Goal: Task Accomplishment & Management: Use online tool/utility

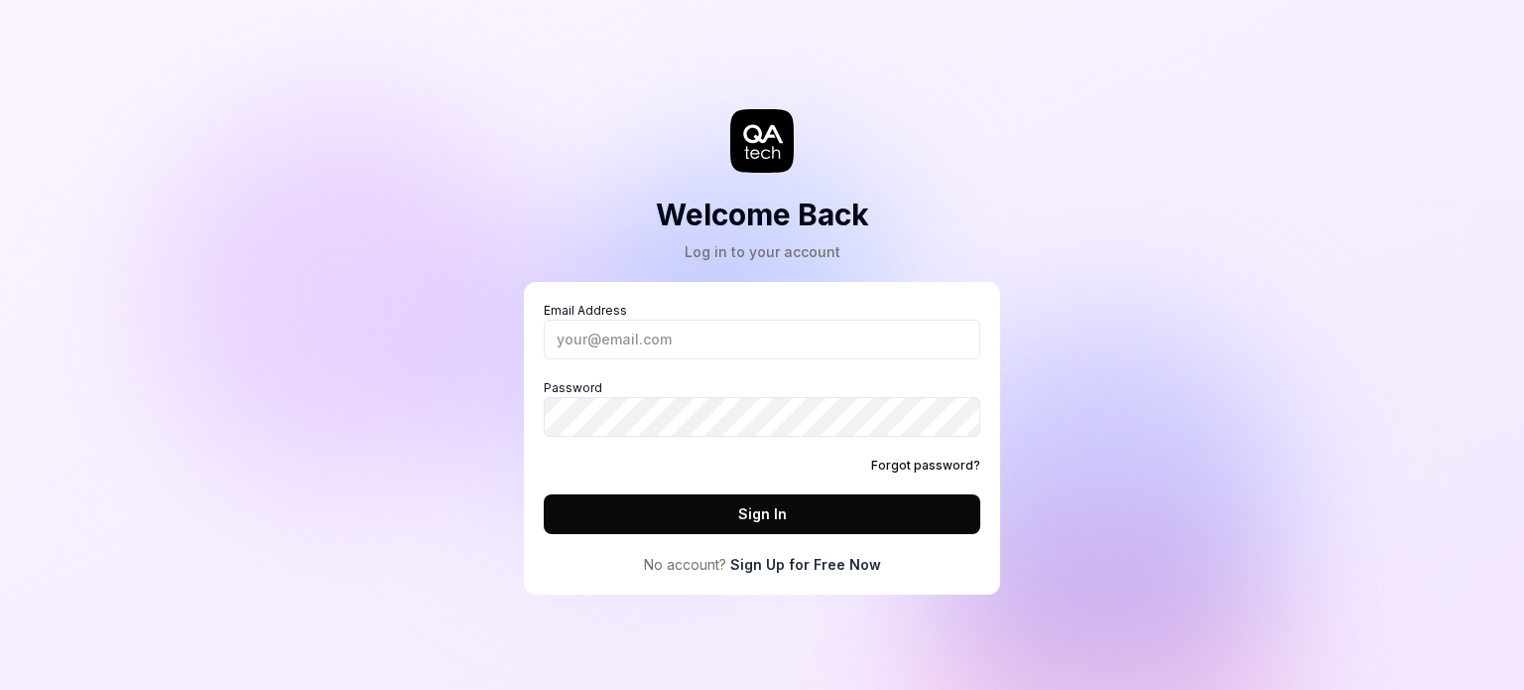
click at [774, 143] on icon at bounding box center [762, 141] width 64 height 64
click at [766, 119] on icon at bounding box center [762, 141] width 64 height 64
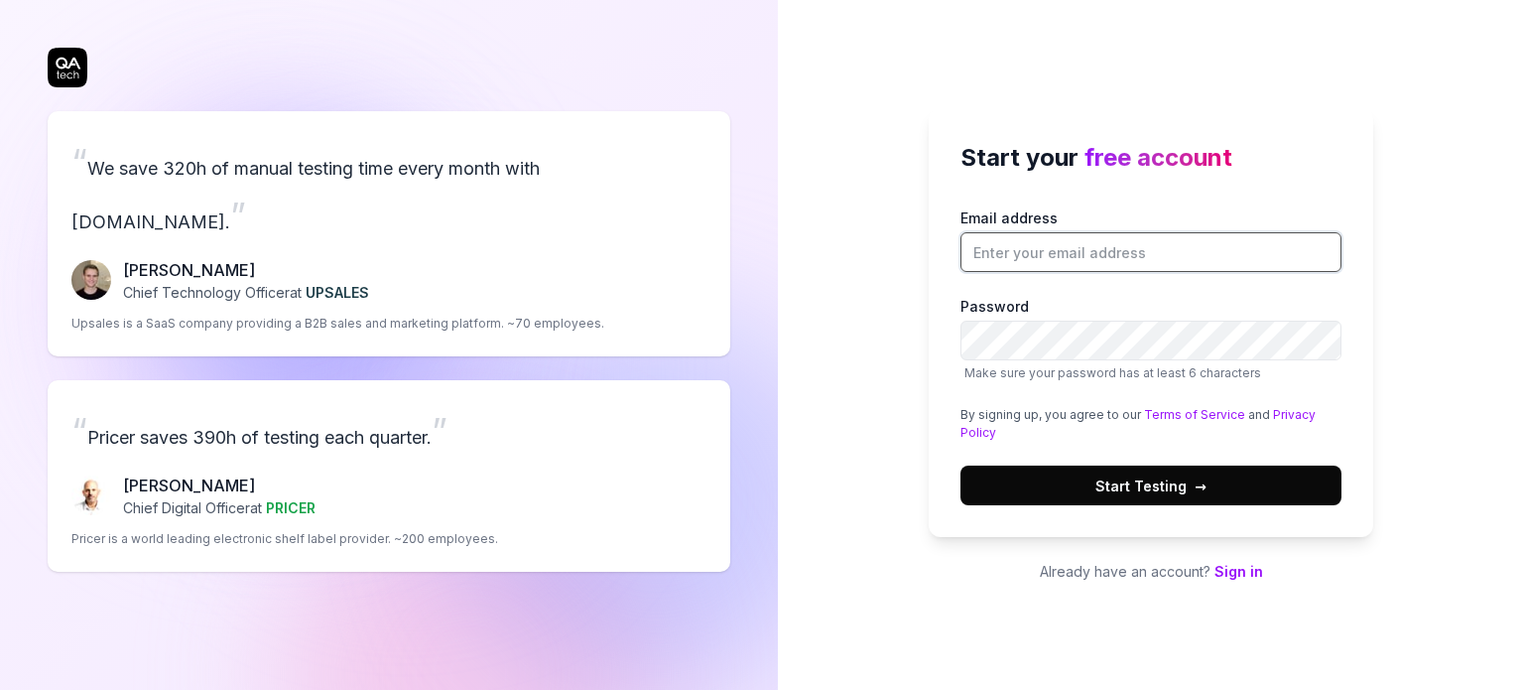
click at [1107, 249] on input "Email address" at bounding box center [1151, 252] width 381 height 40
type input "[EMAIL_ADDRESS][DOMAIN_NAME]"
click at [1060, 471] on button "Start Testing →" at bounding box center [1151, 485] width 381 height 40
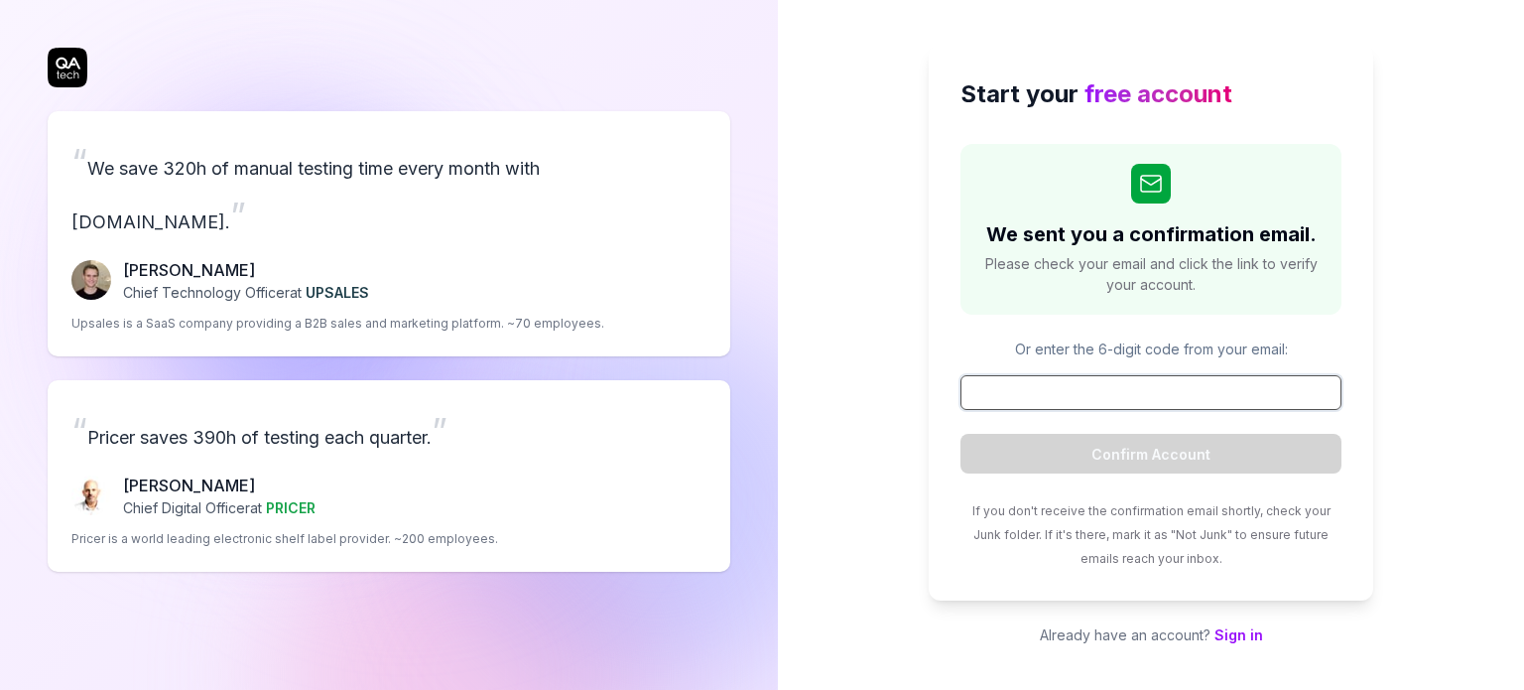
click at [1052, 393] on input at bounding box center [1151, 392] width 381 height 35
paste input "784806"
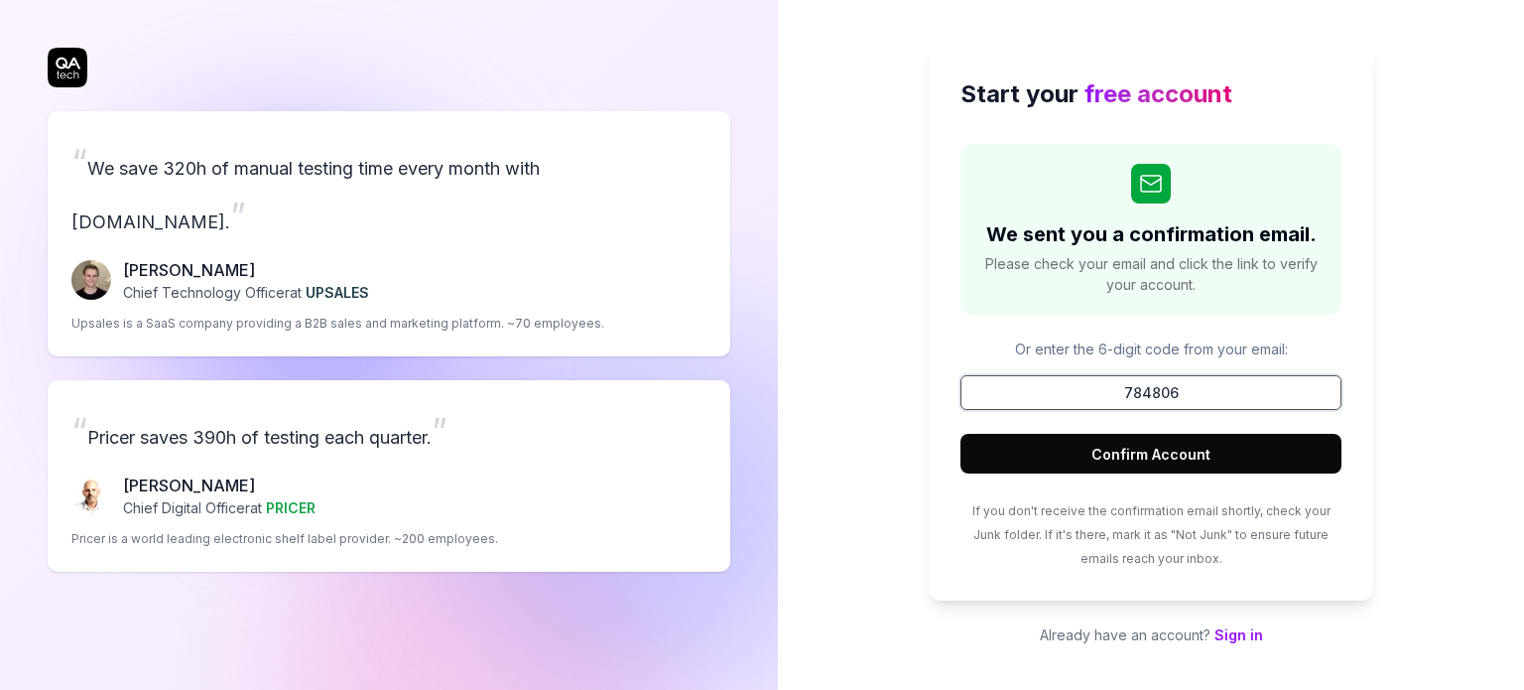
type input "784806"
click at [1141, 452] on button "Confirm Account" at bounding box center [1151, 454] width 381 height 40
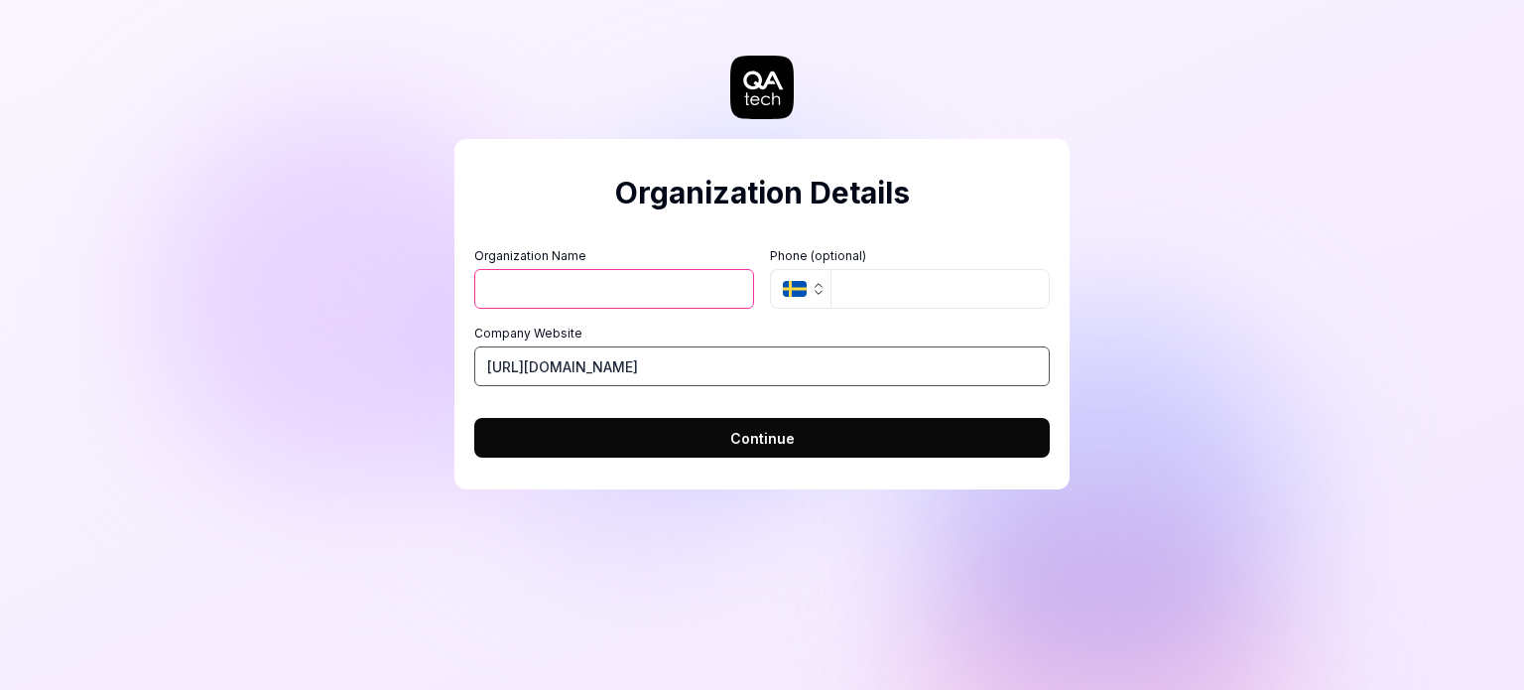
click at [536, 364] on input "https://hellowork.com" at bounding box center [762, 366] width 576 height 40
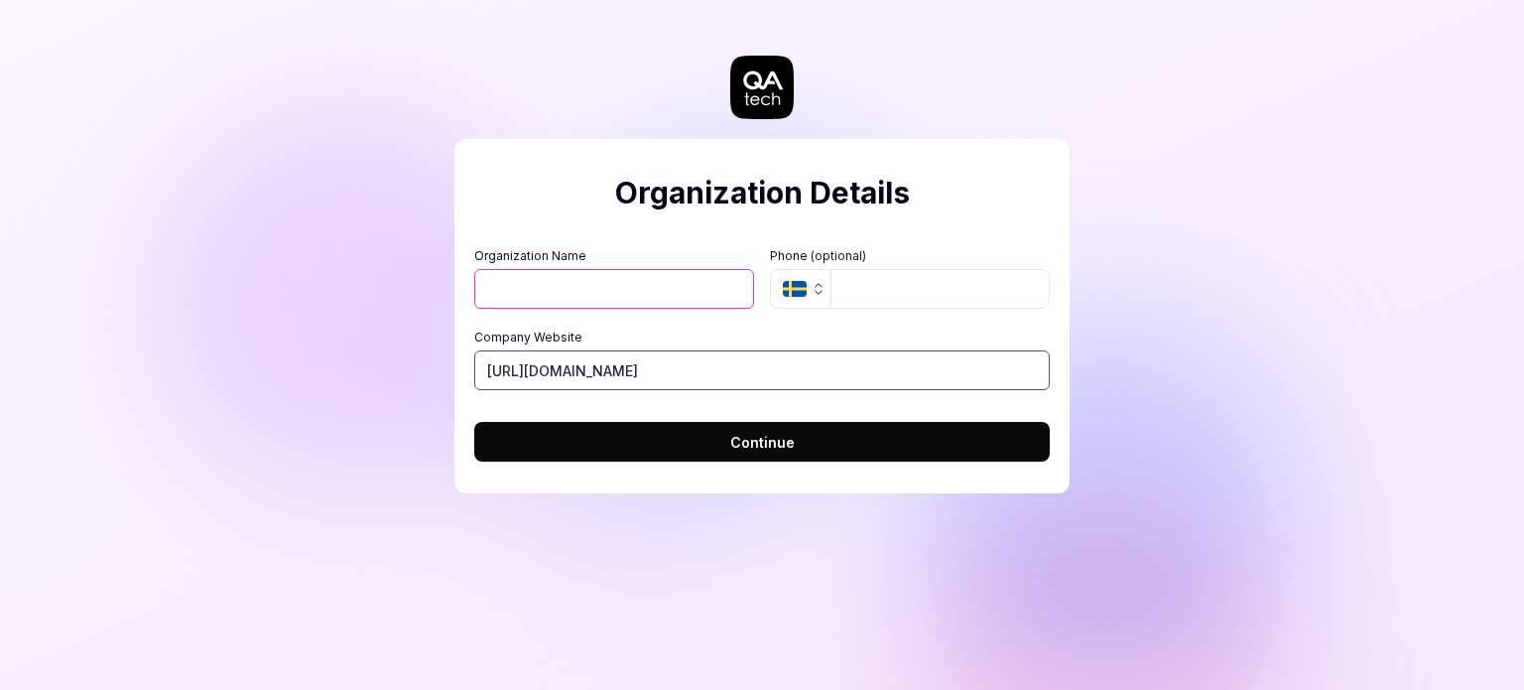
type input "[URL][DOMAIN_NAME]"
click at [808, 295] on button "SE" at bounding box center [800, 289] width 61 height 40
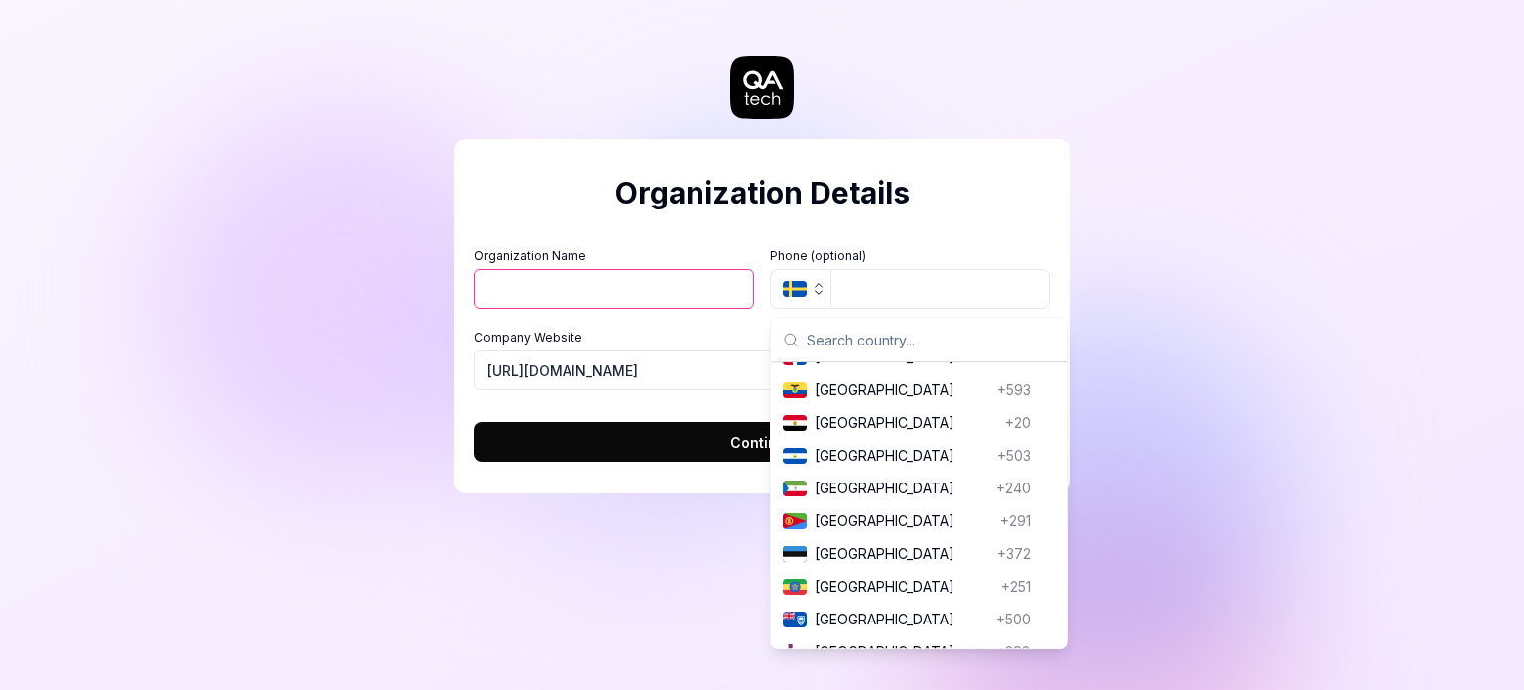
scroll to position [2308, 0]
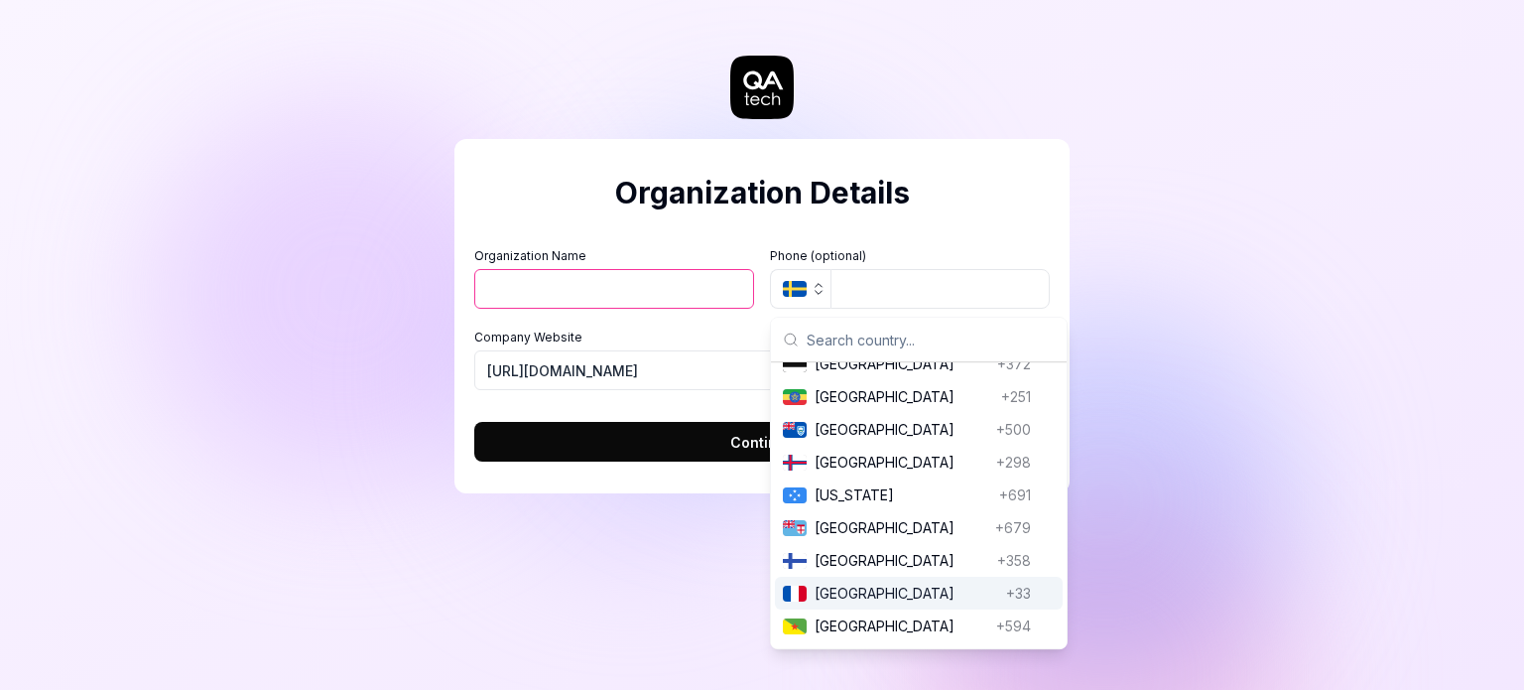
click at [886, 603] on span "France" at bounding box center [907, 593] width 184 height 21
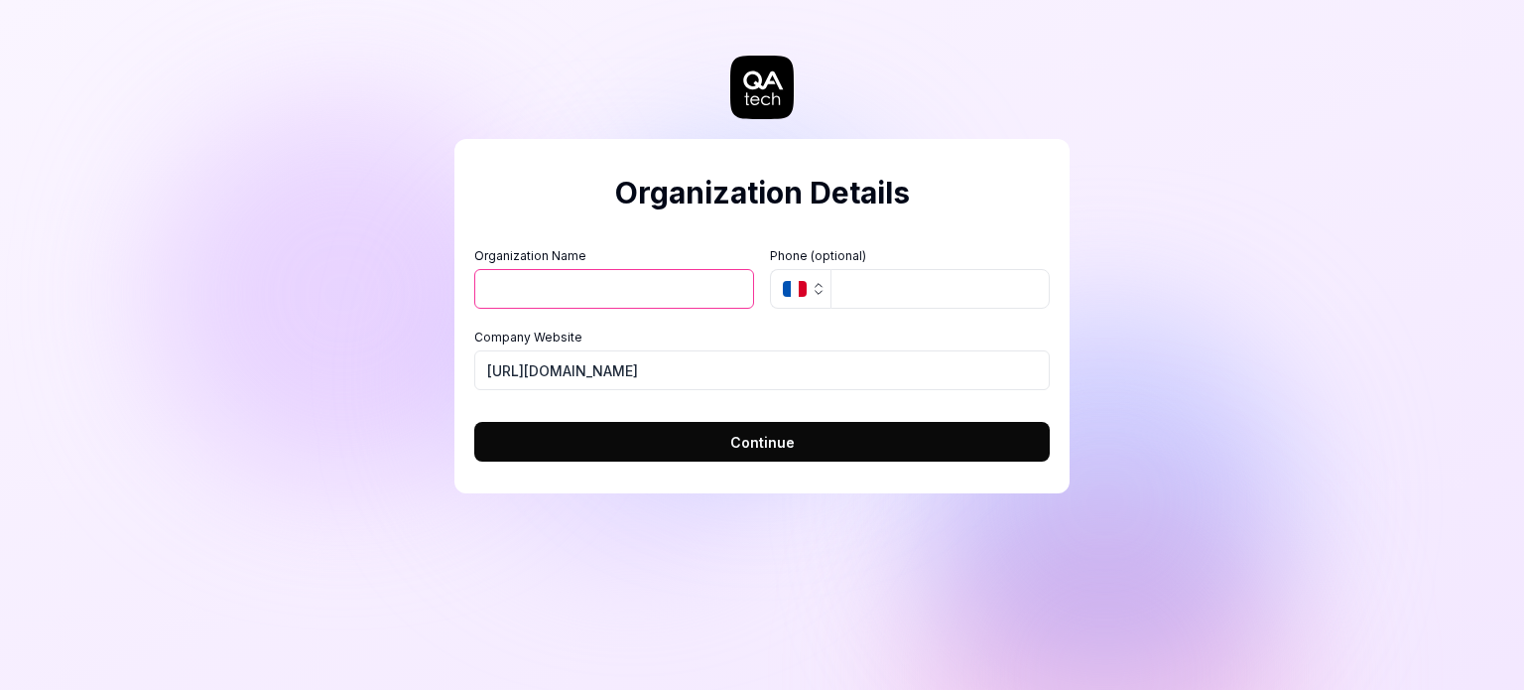
click at [564, 293] on input "Organization Name" at bounding box center [614, 289] width 280 height 40
type input "Hellowork"
click at [652, 438] on button "Continue" at bounding box center [762, 442] width 576 height 40
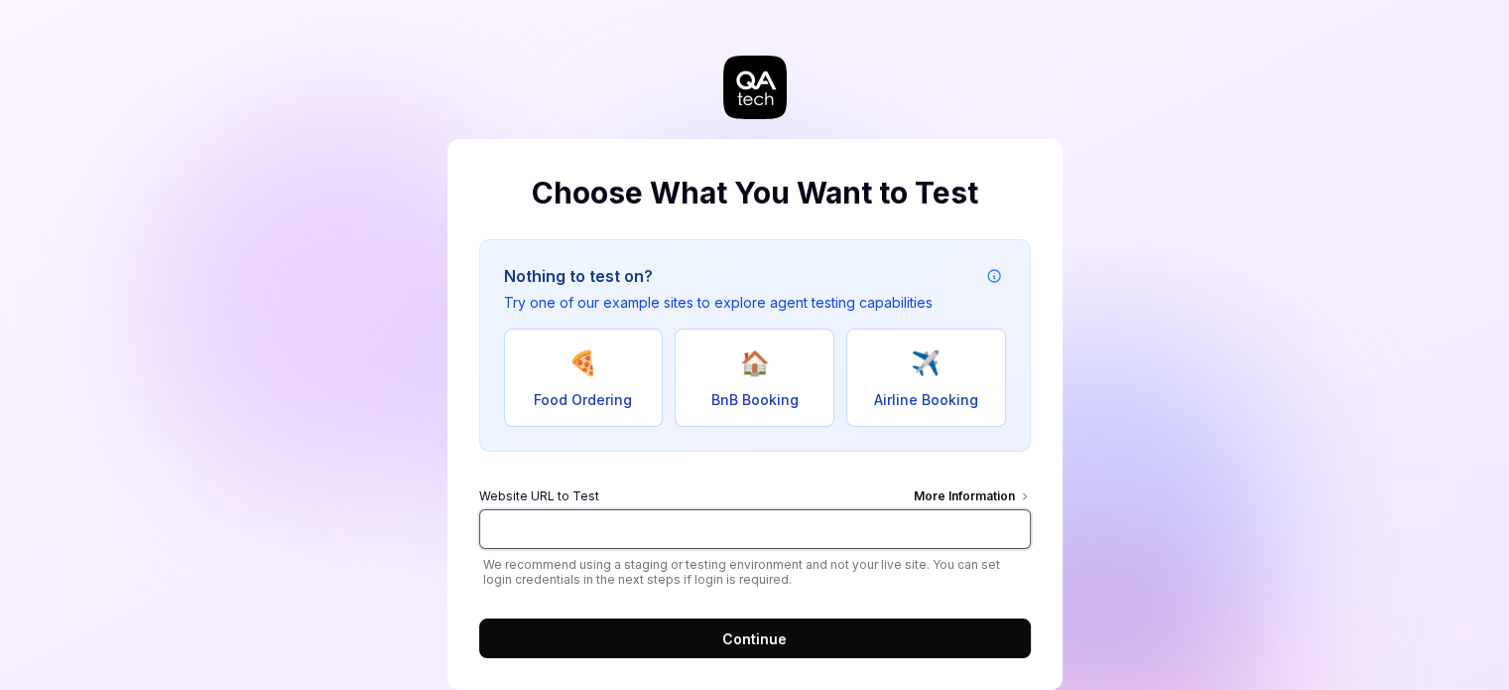
click at [573, 532] on input "Website URL to Test More Information" at bounding box center [755, 529] width 552 height 40
type input "h"
type input "w"
type input "[URL][DOMAIN_NAME]"
click at [720, 642] on button "Continue" at bounding box center [755, 638] width 552 height 40
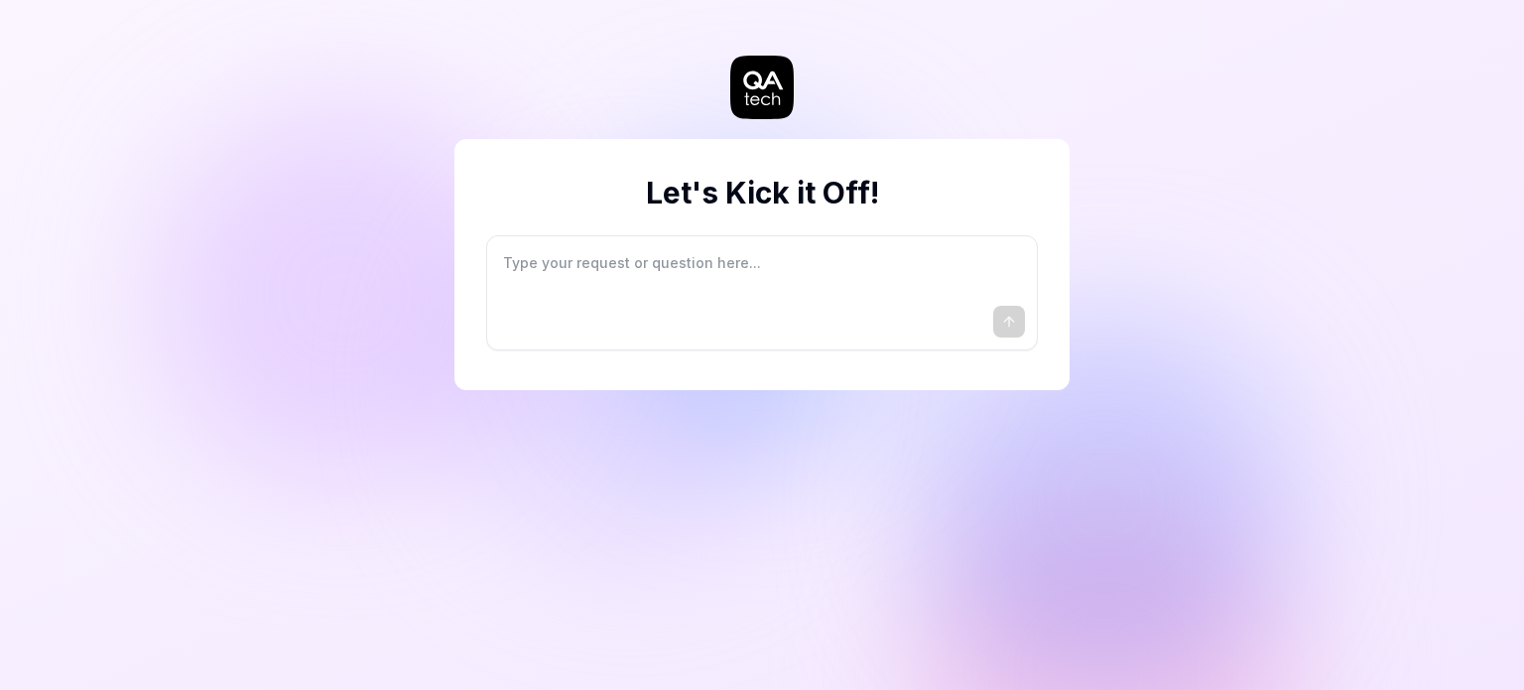
type textarea "*"
type textarea "I"
type textarea "*"
type textarea "I"
type textarea "*"
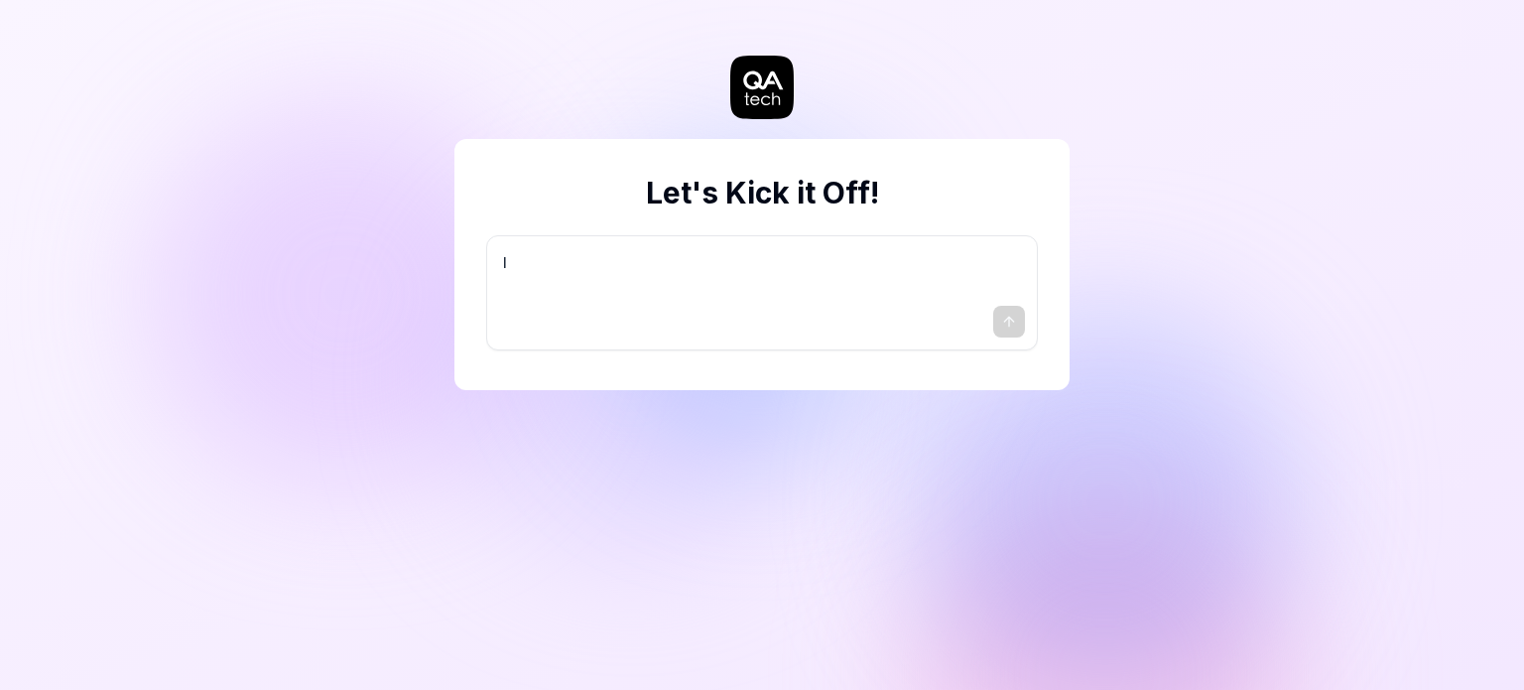
type textarea "I w"
type textarea "*"
type textarea "I wa"
type textarea "*"
type textarea "I wan"
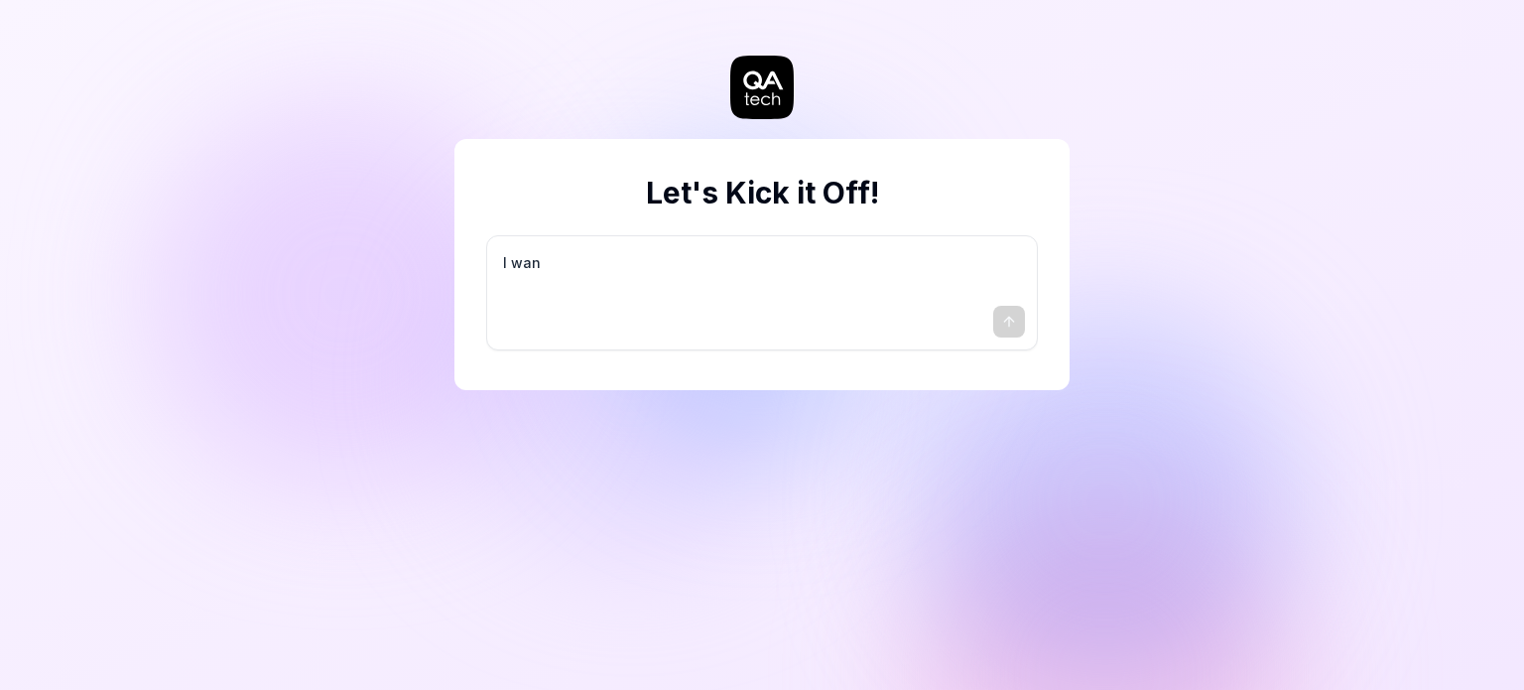
type textarea "*"
type textarea "I want"
type textarea "*"
type textarea "I want"
type textarea "*"
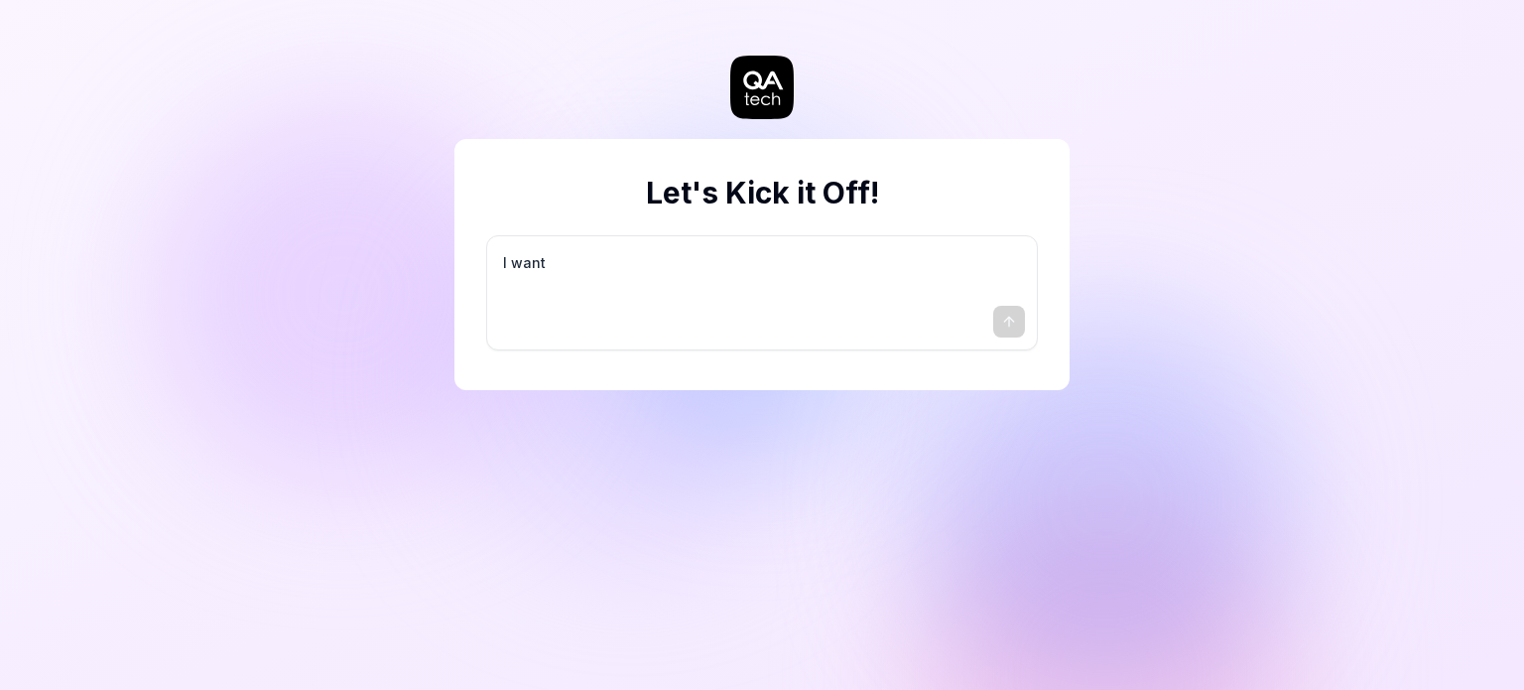
type textarea "I want a"
type textarea "*"
type textarea "I want a"
type textarea "*"
type textarea "I want a g"
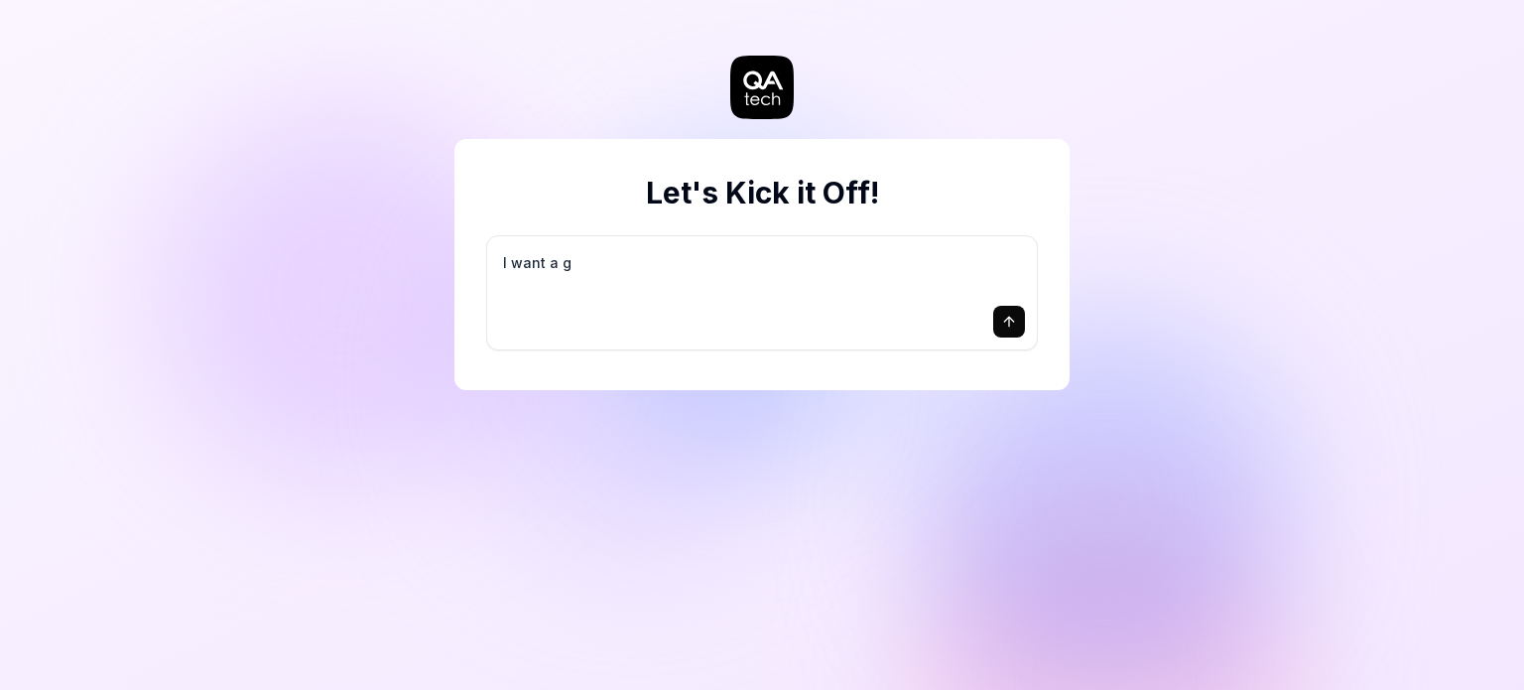
type textarea "*"
type textarea "I want a go"
type textarea "*"
type textarea "I want a goo"
type textarea "*"
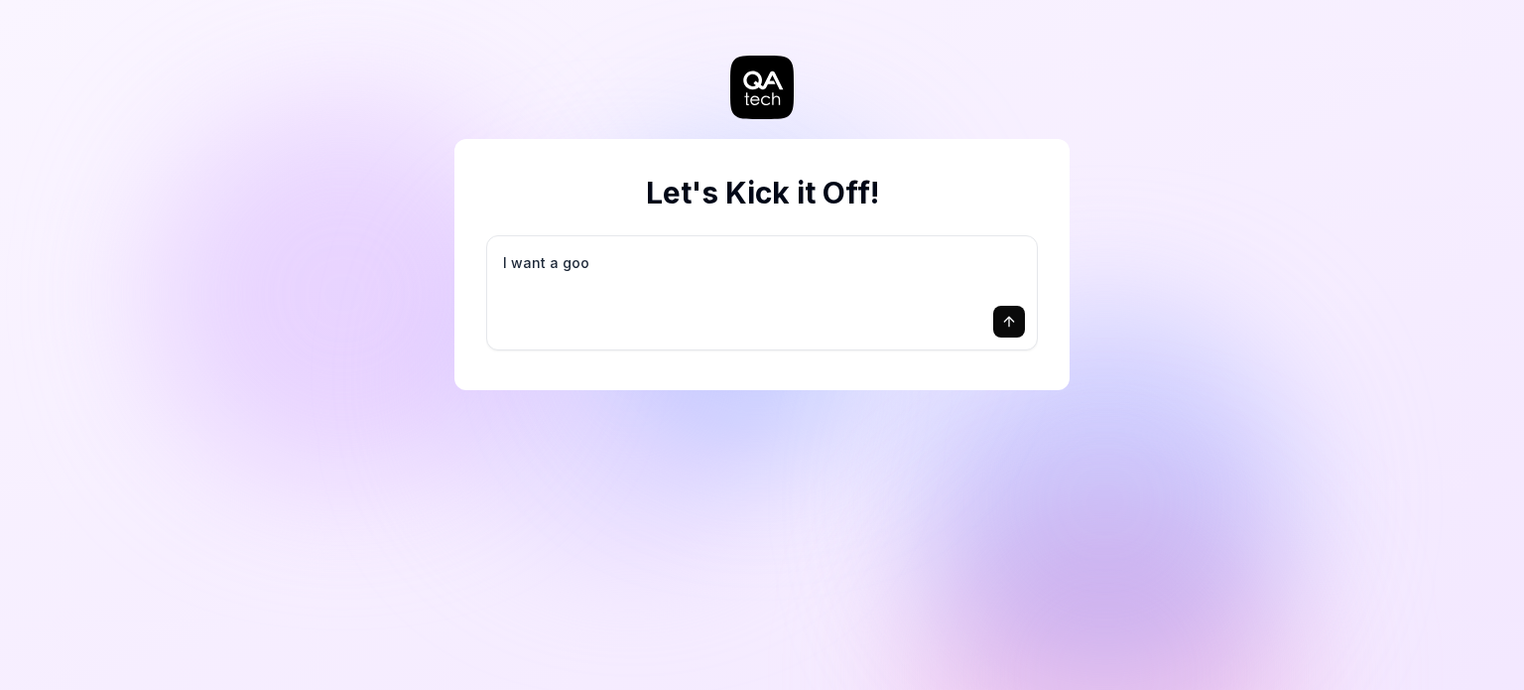
type textarea "I want a good"
type textarea "*"
type textarea "I want a good"
type textarea "*"
type textarea "I want a good t"
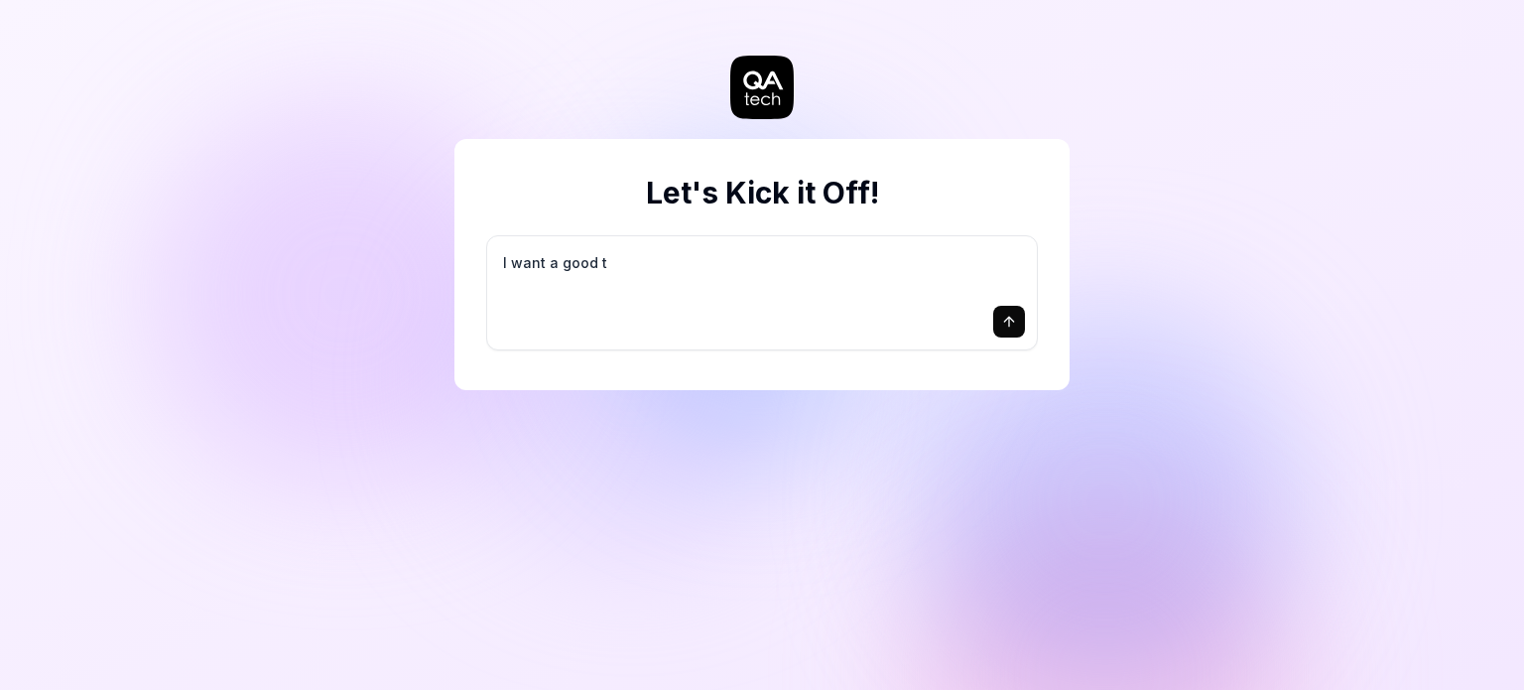
type textarea "*"
type textarea "I want a good te"
type textarea "*"
type textarea "I want a good tes"
type textarea "*"
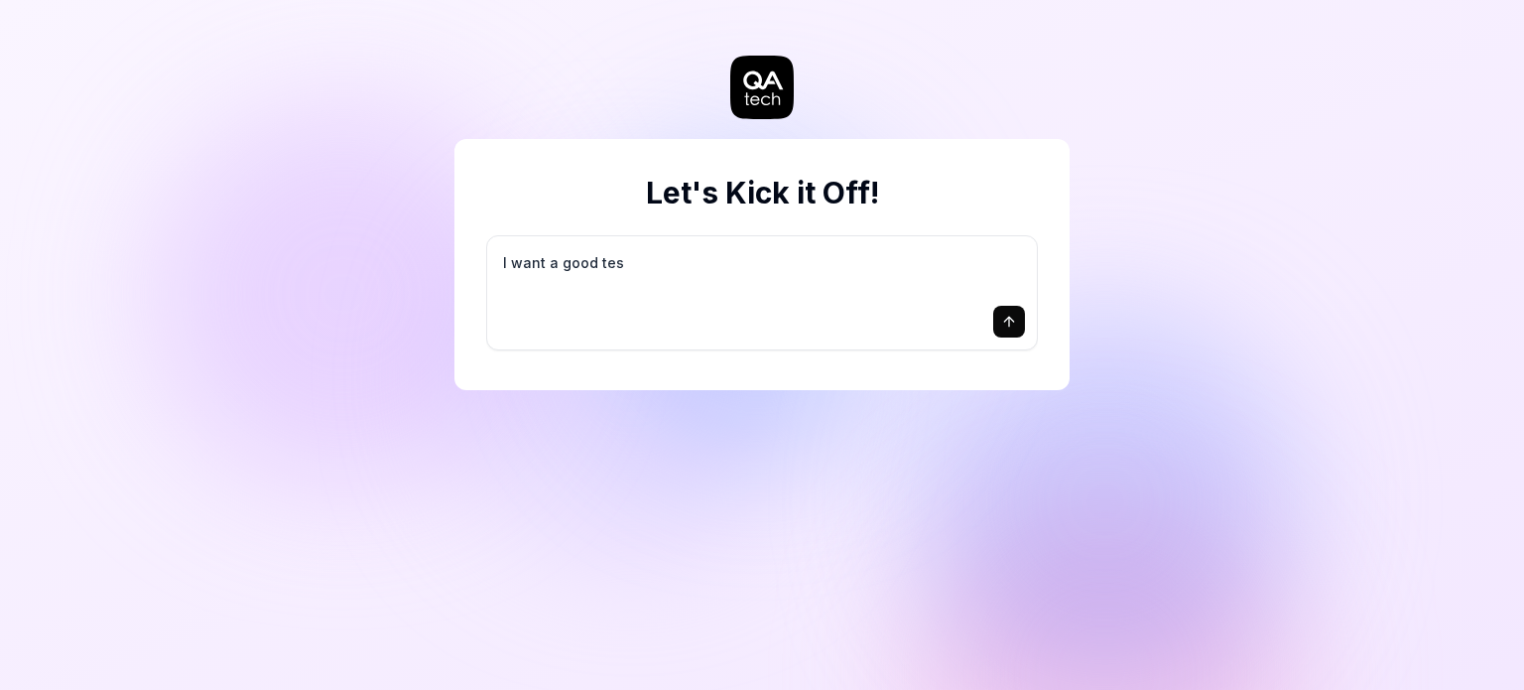
type textarea "I want a good test"
type textarea "*"
type textarea "I want a good test"
type textarea "*"
type textarea "I want a good test s"
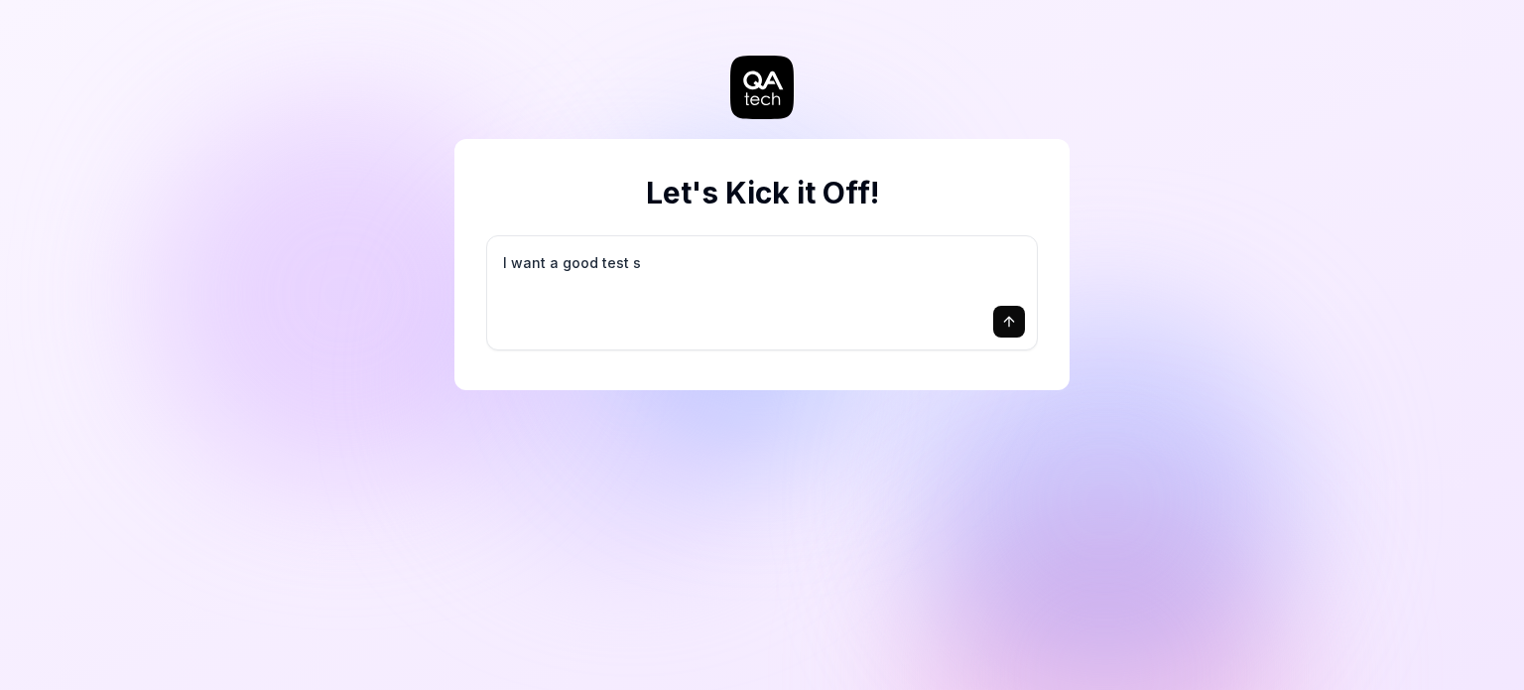
type textarea "*"
type textarea "I want a good test se"
type textarea "*"
type textarea "I want a good test set"
type textarea "*"
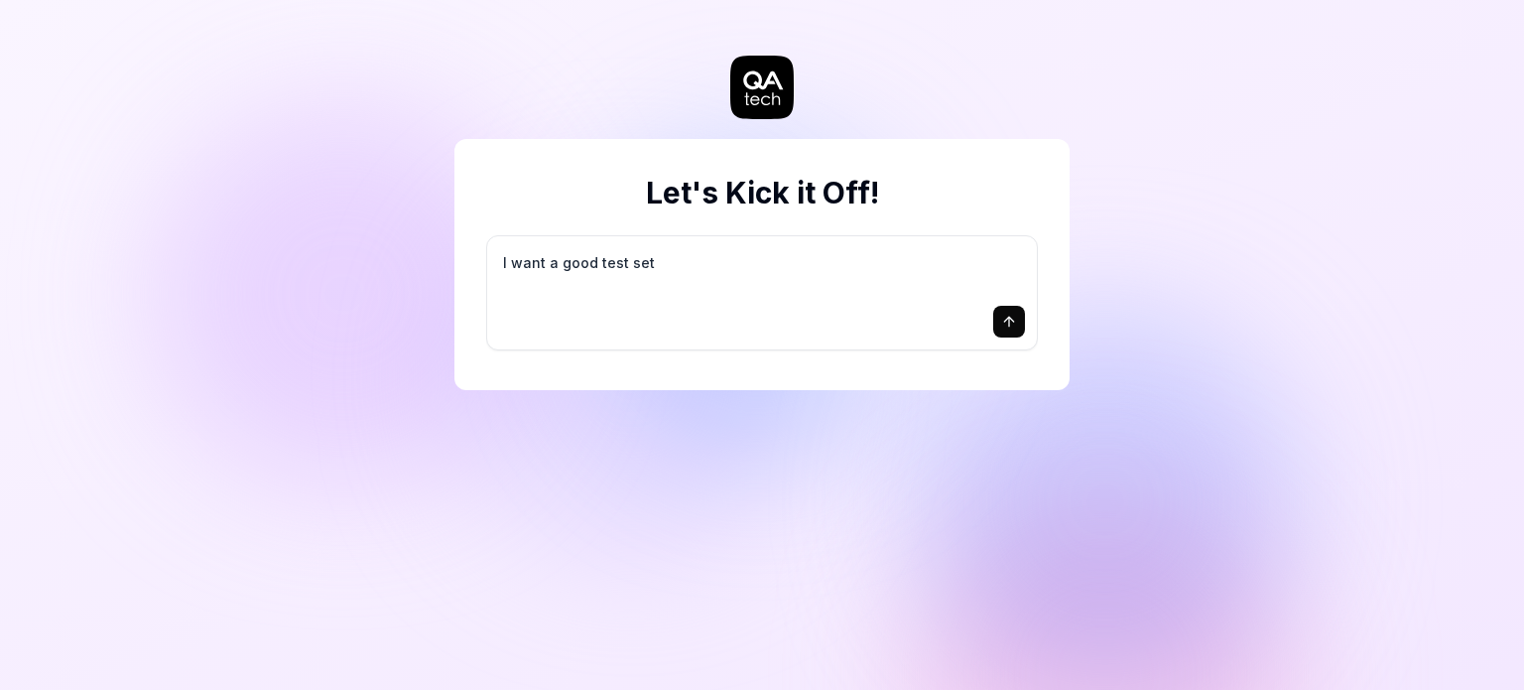
type textarea "I want a good test setu"
type textarea "*"
type textarea "I want a good test setup"
type textarea "*"
type textarea "I want a good test setup"
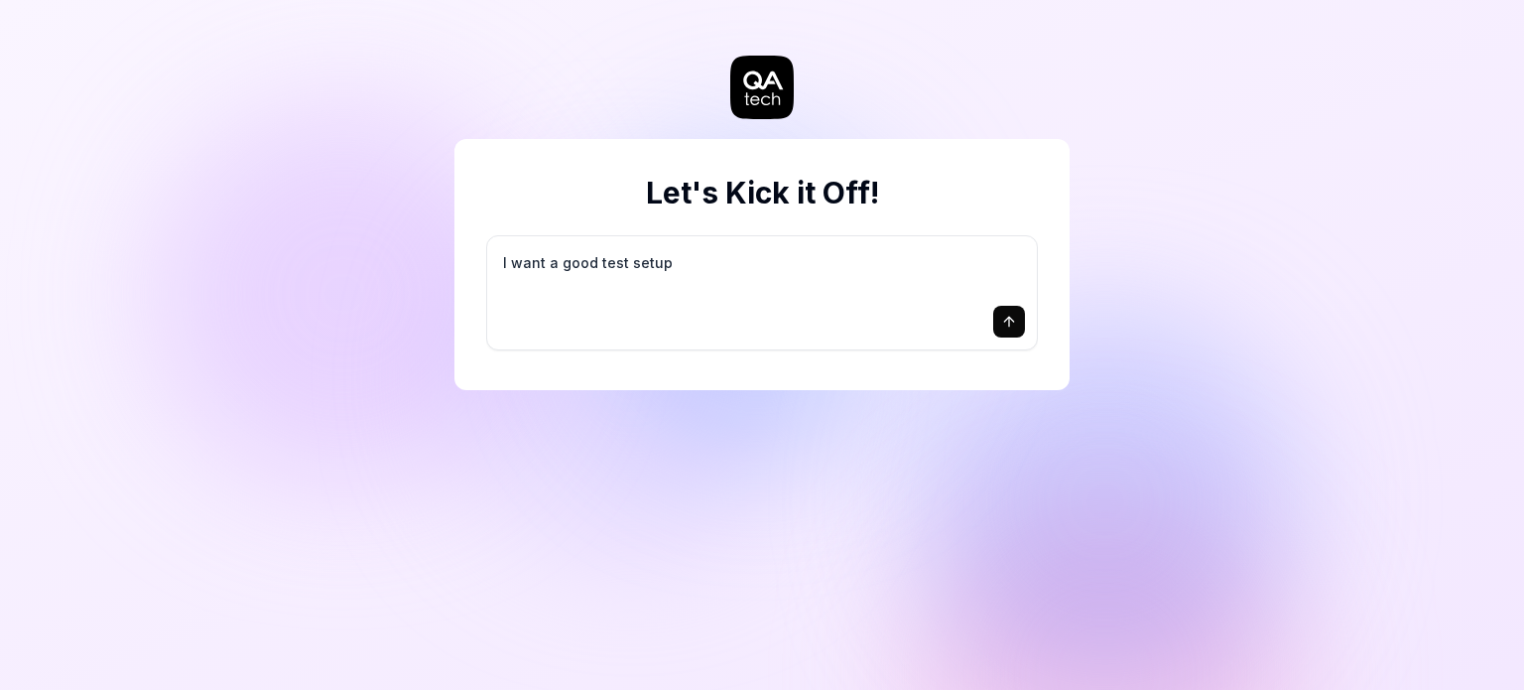
type textarea "*"
type textarea "I want a good test setup f"
type textarea "*"
type textarea "I want a good test setup fo"
type textarea "*"
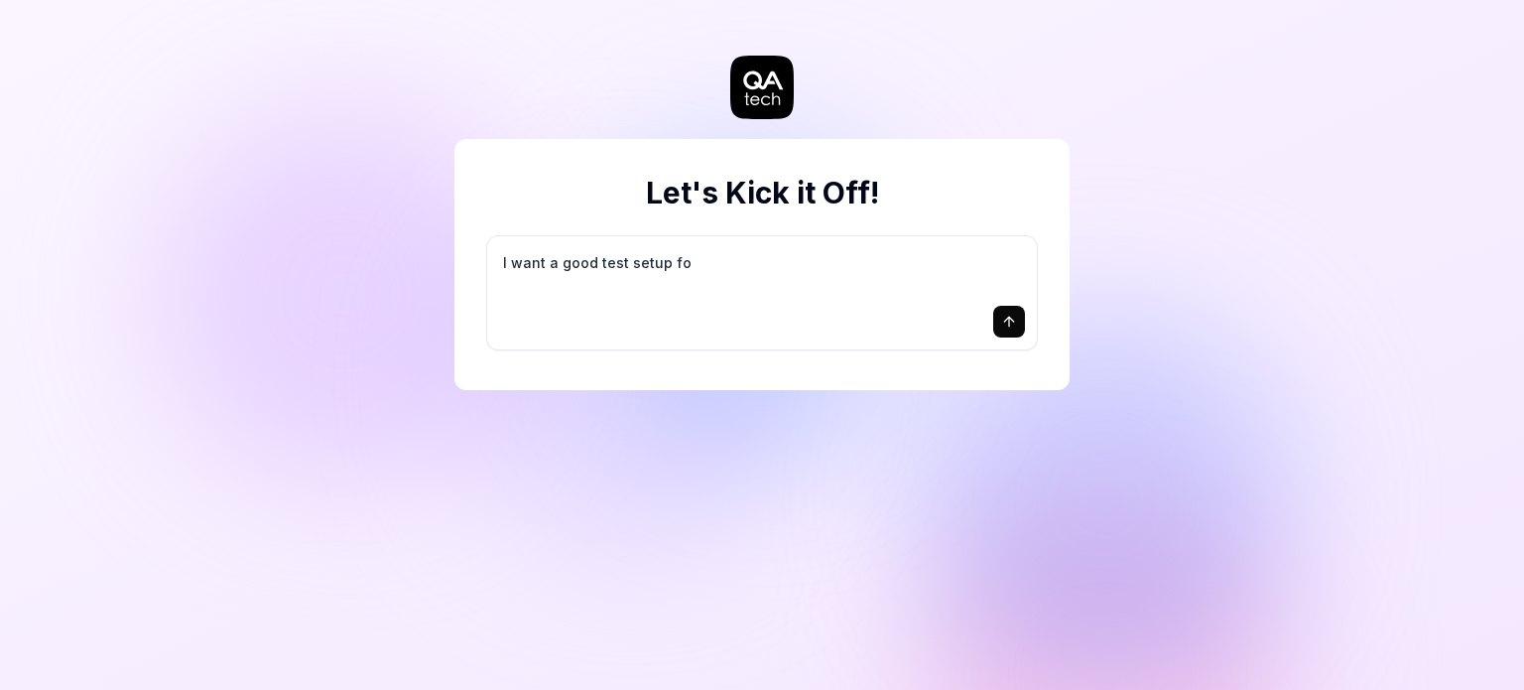
type textarea "I want a good test setup for"
type textarea "*"
type textarea "I want a good test setup for"
type textarea "*"
type textarea "I want a good test setup for m"
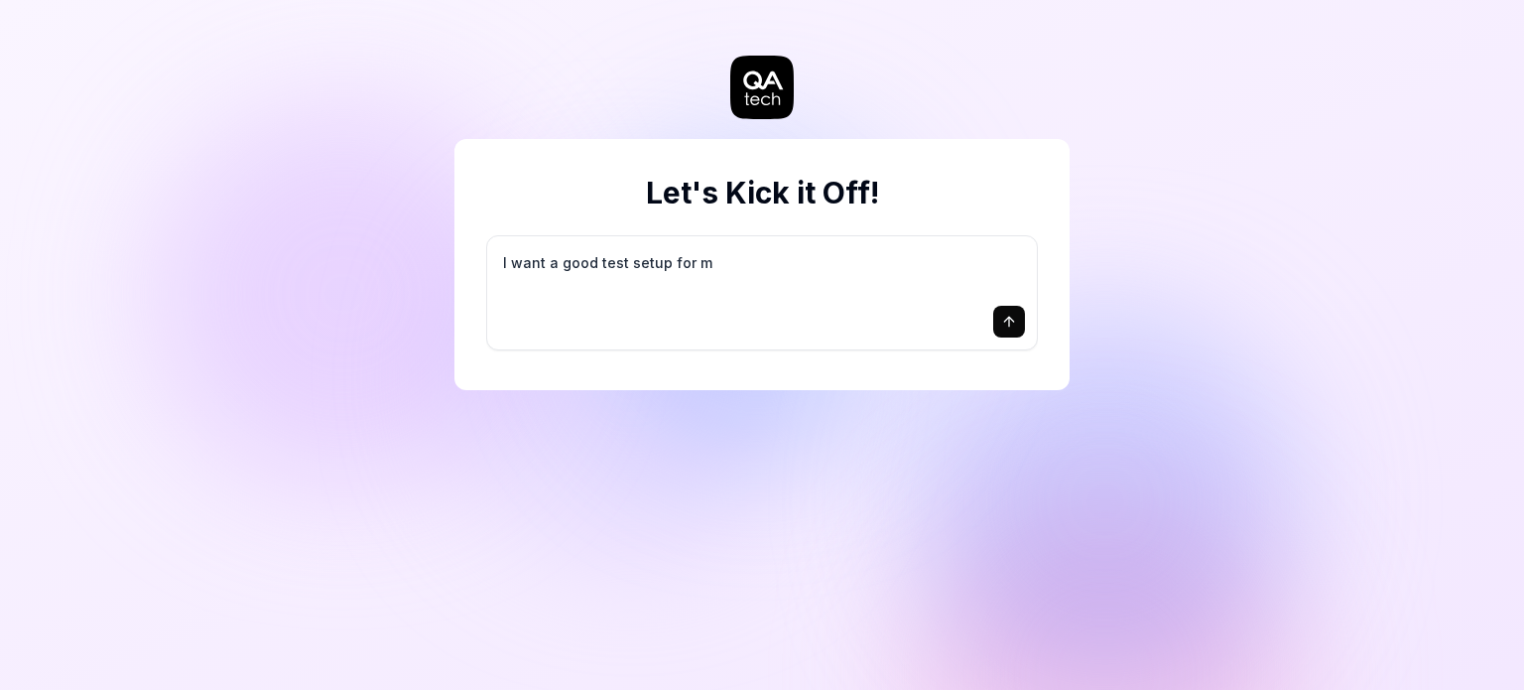
type textarea "*"
type textarea "I want a good test setup for my"
type textarea "*"
type textarea "I want a good test setup for my"
type textarea "*"
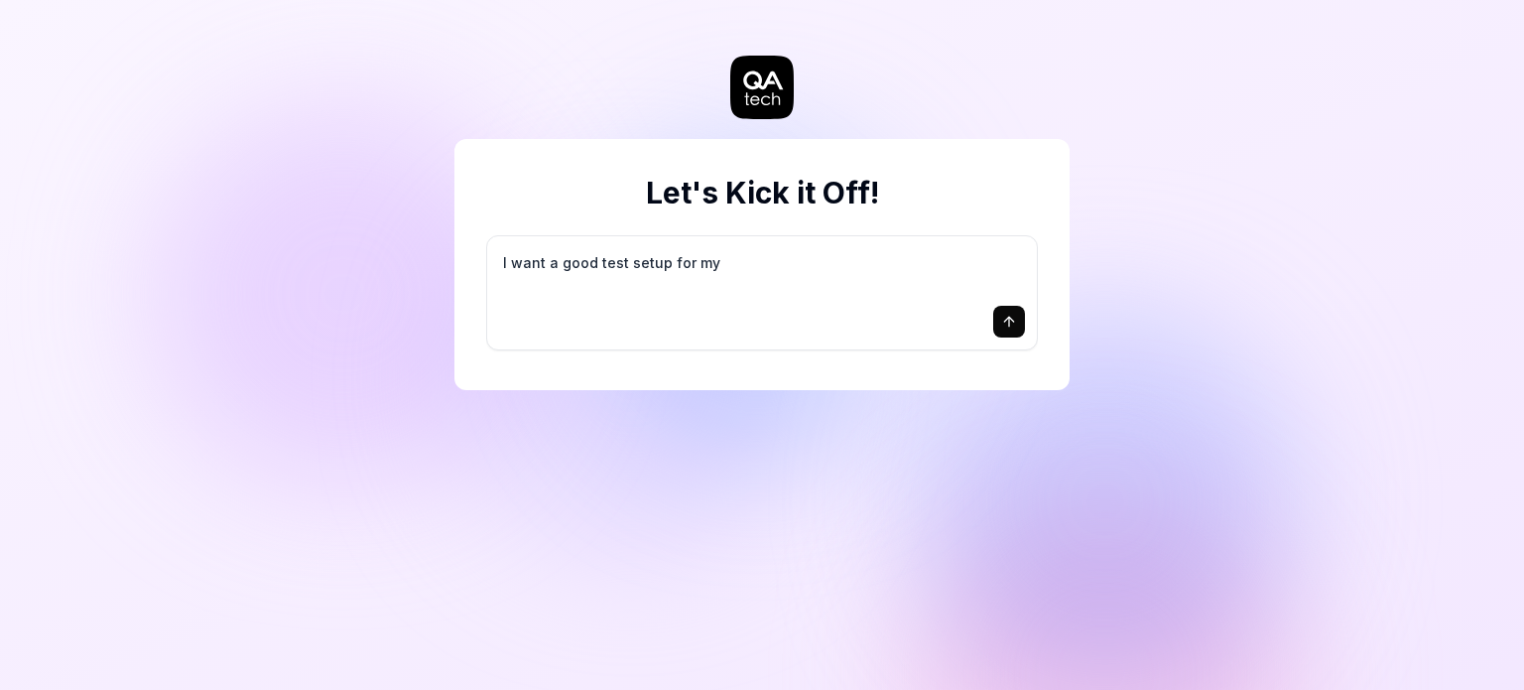
type textarea "I want a good test setup for my s"
type textarea "*"
type textarea "I want a good test setup for my si"
type textarea "*"
type textarea "I want a good test setup for my sit"
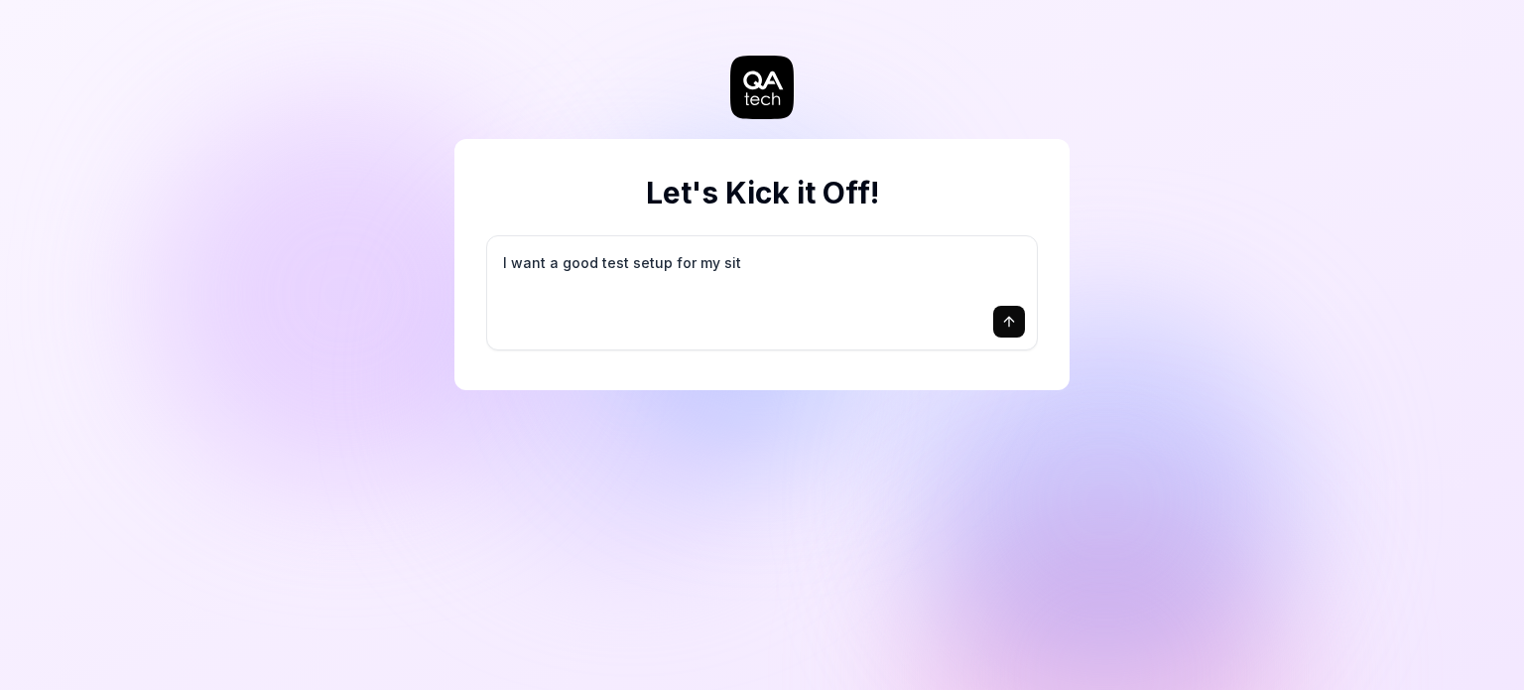
type textarea "*"
type textarea "I want a good test setup for my site"
type textarea "*"
type textarea "I want a good test setup for my site"
type textarea "*"
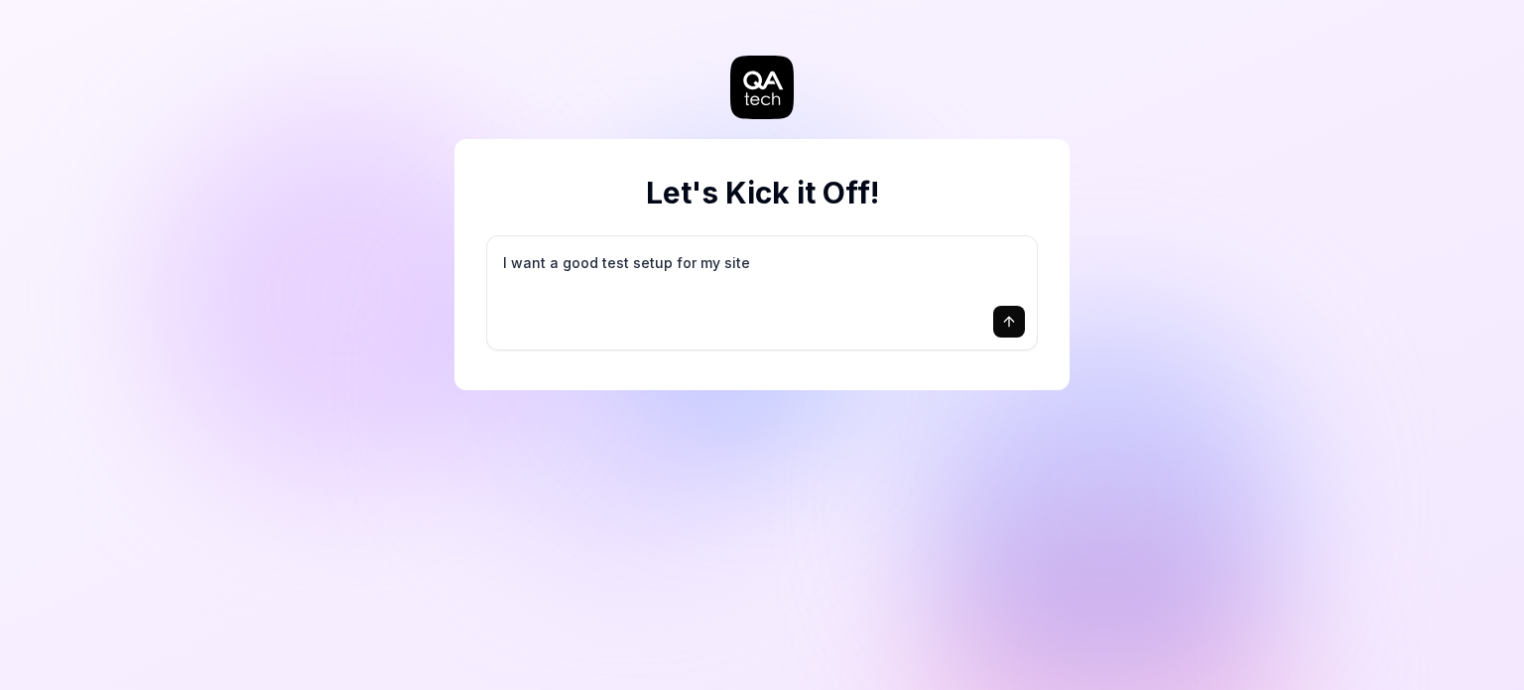
type textarea "I want a good test setup for my site -"
type textarea "*"
type textarea "I want a good test setup for my site -"
type textarea "*"
type textarea "I want a good test setup for my site - h"
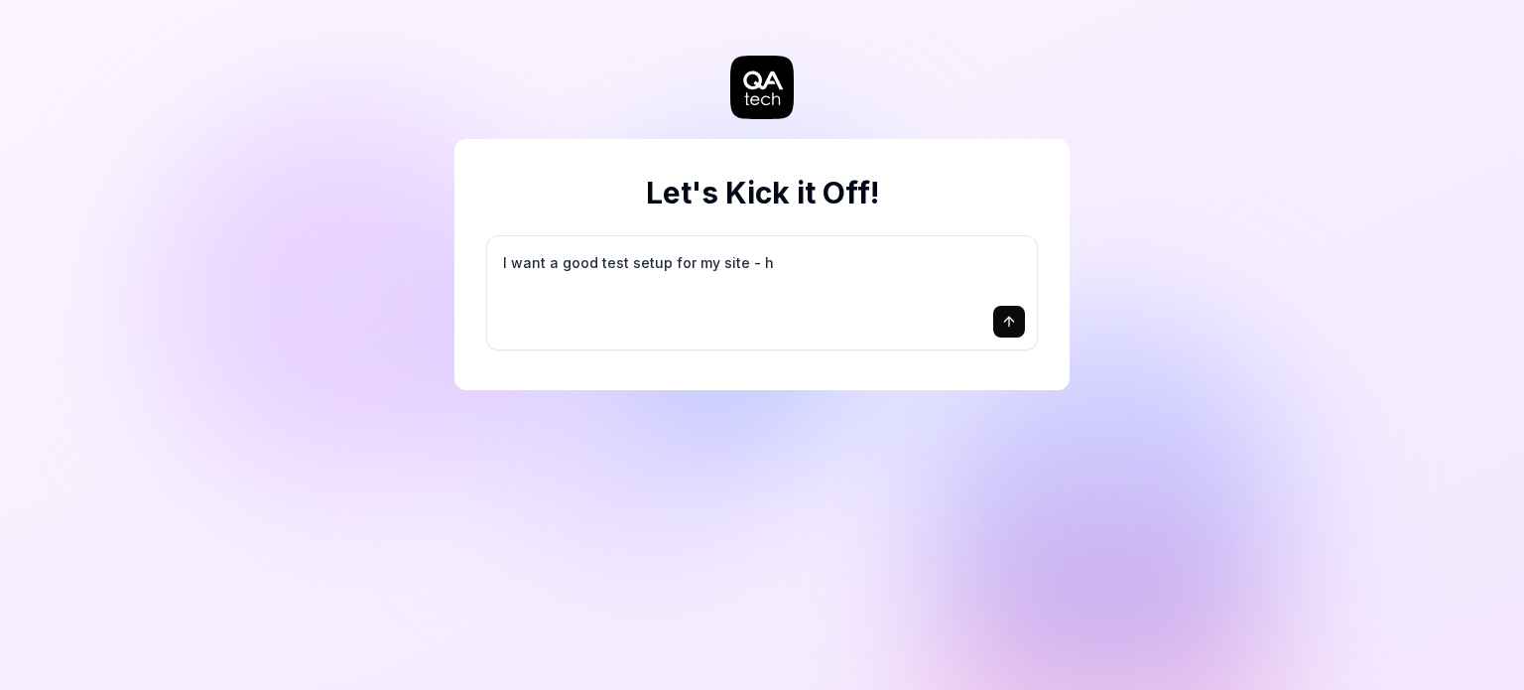
type textarea "*"
type textarea "I want a good test setup for my site - he"
type textarea "*"
type textarea "I want a good test setup for my site - hel"
type textarea "*"
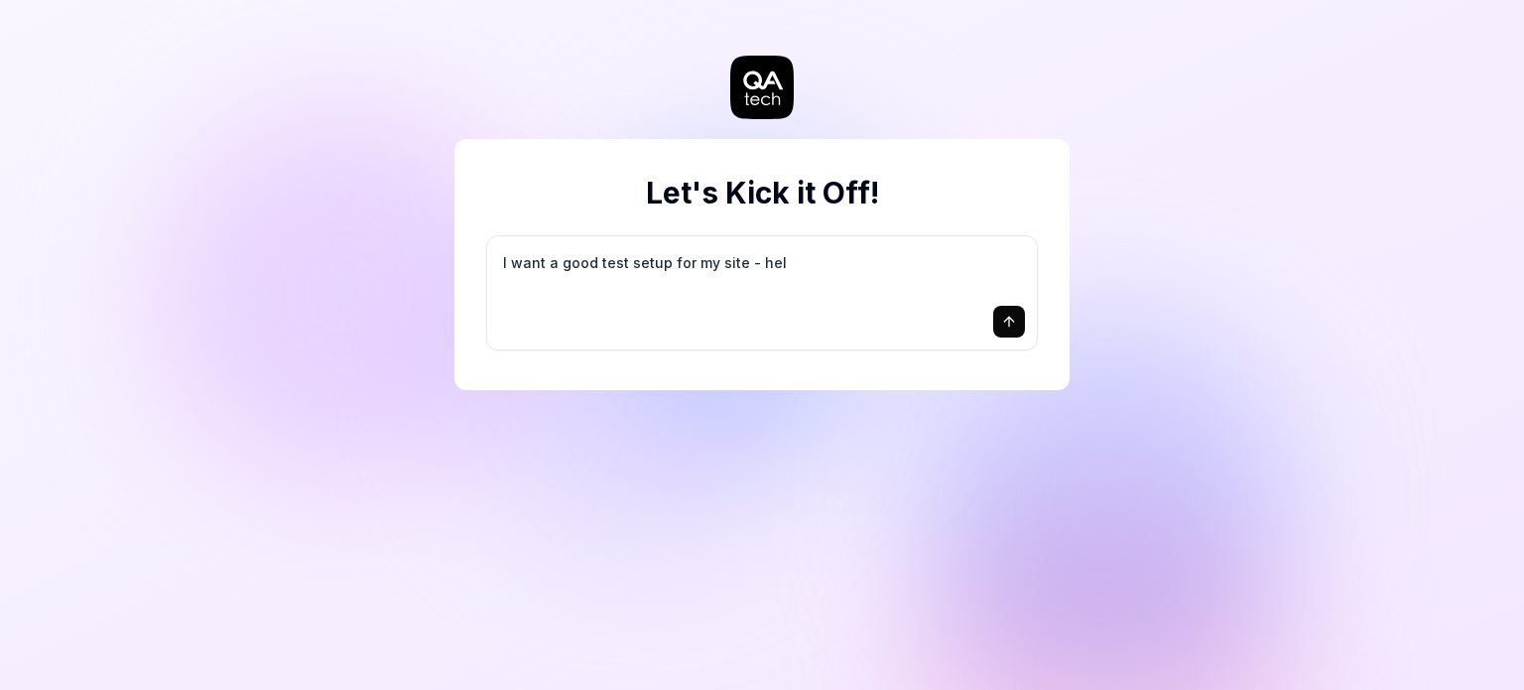
type textarea "I want a good test setup for my site - help"
type textarea "*"
type textarea "I want a good test setup for my site - help"
type textarea "*"
type textarea "I want a good test setup for my site - help m"
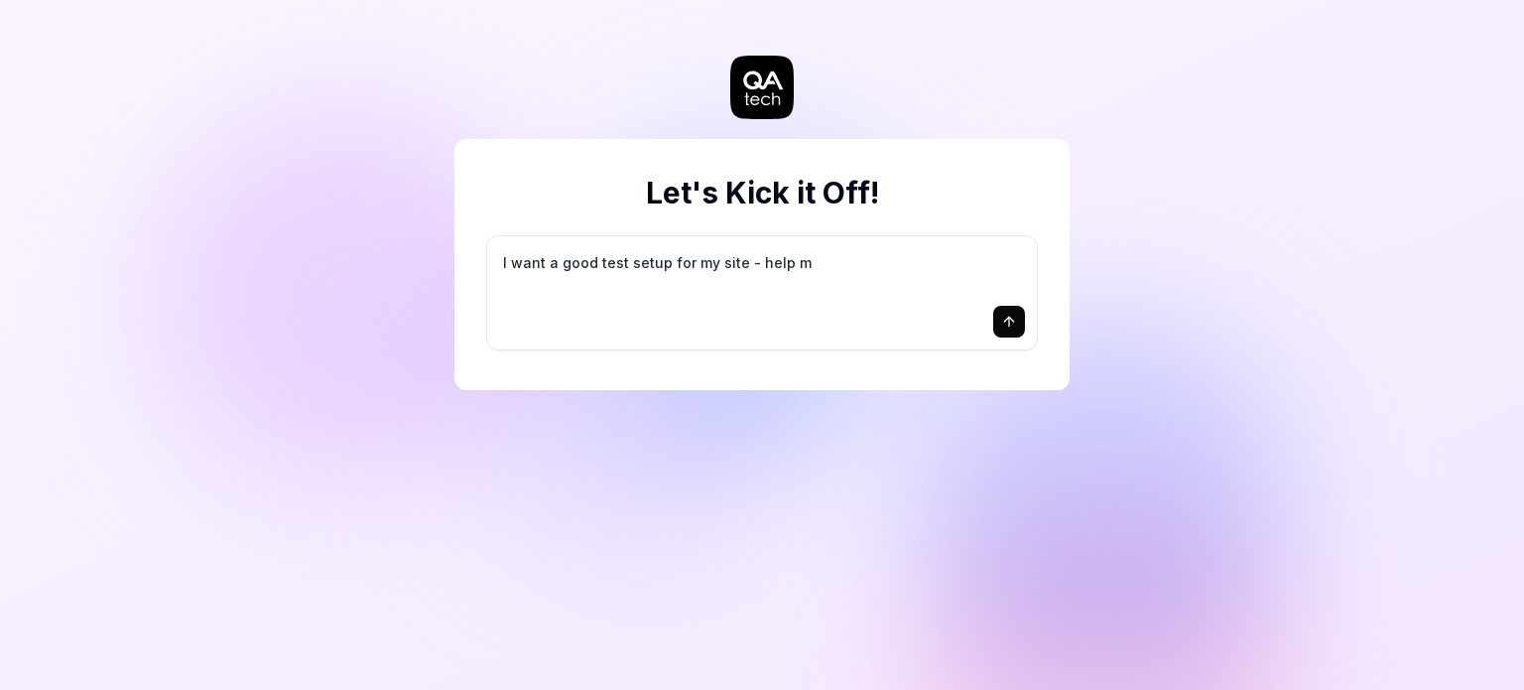
type textarea "*"
type textarea "I want a good test setup for my site - help me"
type textarea "*"
type textarea "I want a good test setup for my site - help me"
type textarea "*"
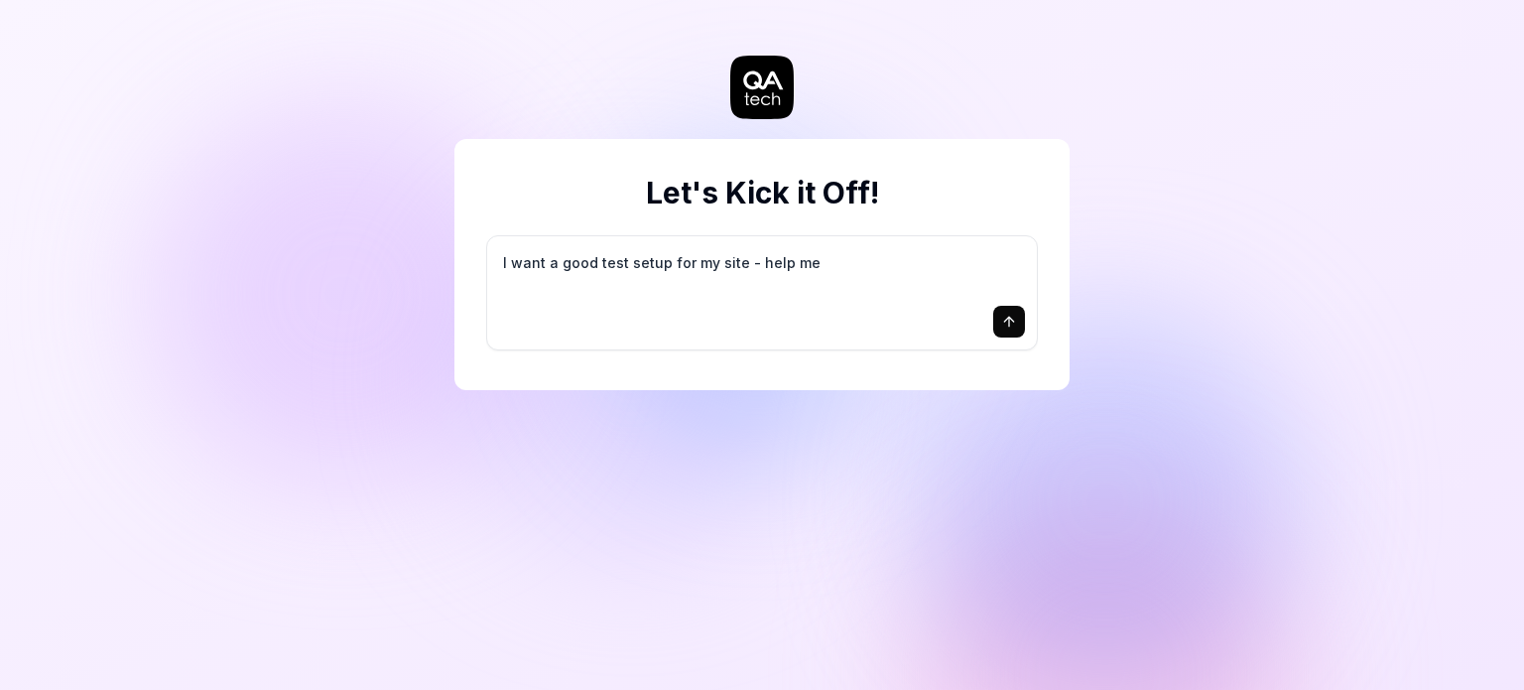
type textarea "I want a good test setup for my site - help me c"
type textarea "*"
type textarea "I want a good test setup for my site - help me cr"
type textarea "*"
type textarea "I want a good test setup for my site - help me cre"
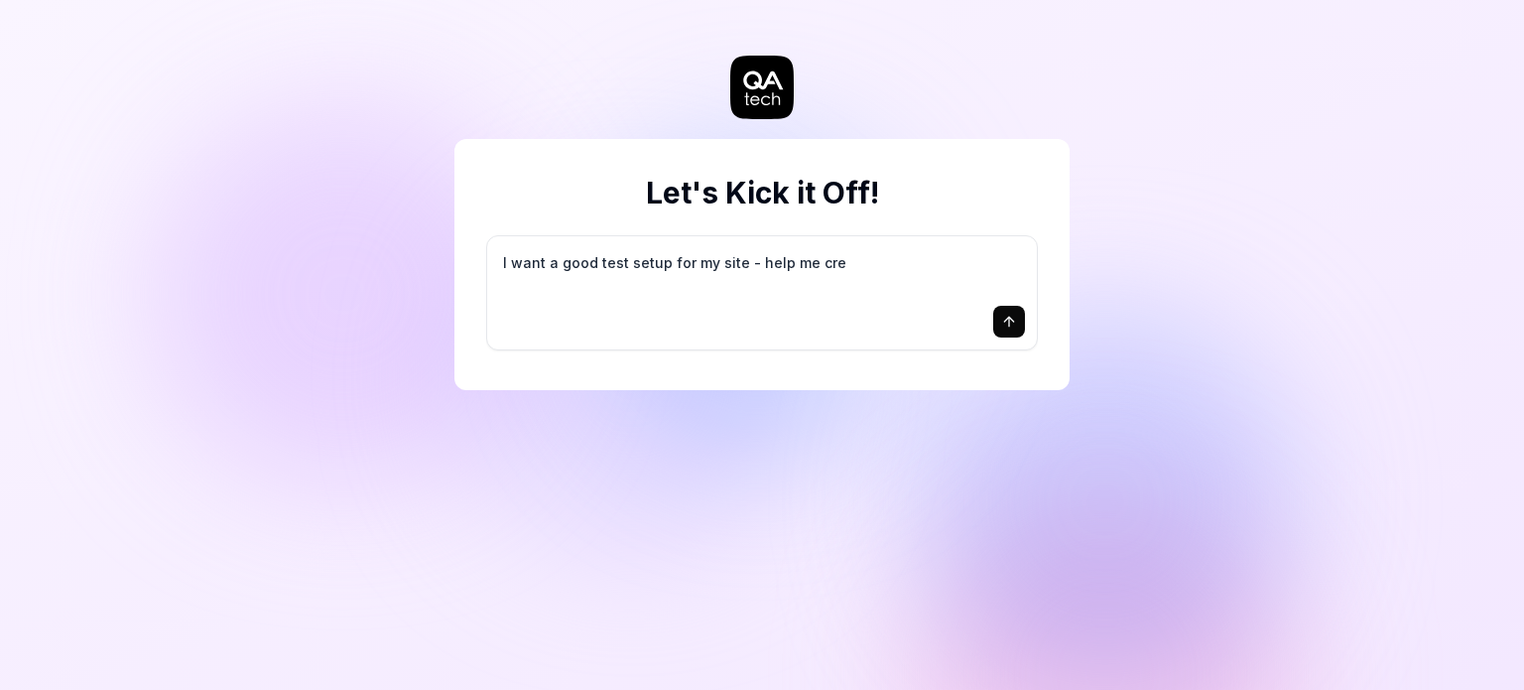
type textarea "*"
type textarea "I want a good test setup for my site - help me crea"
type textarea "*"
type textarea "I want a good test setup for my site - help me creat"
type textarea "*"
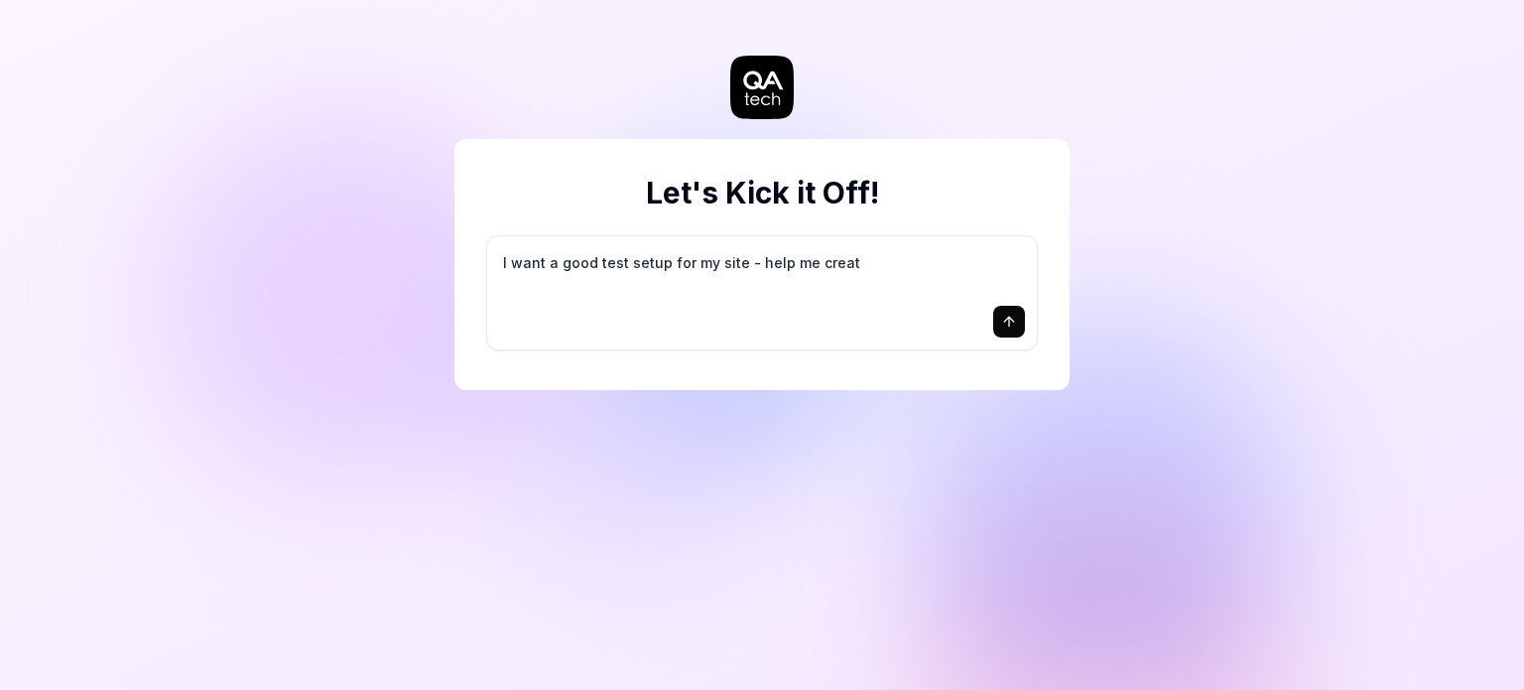
type textarea "I want a good test setup for my site - help me create"
type textarea "*"
type textarea "I want a good test setup for my site - help me create"
type textarea "*"
type textarea "I want a good test setup for my site - help me create t"
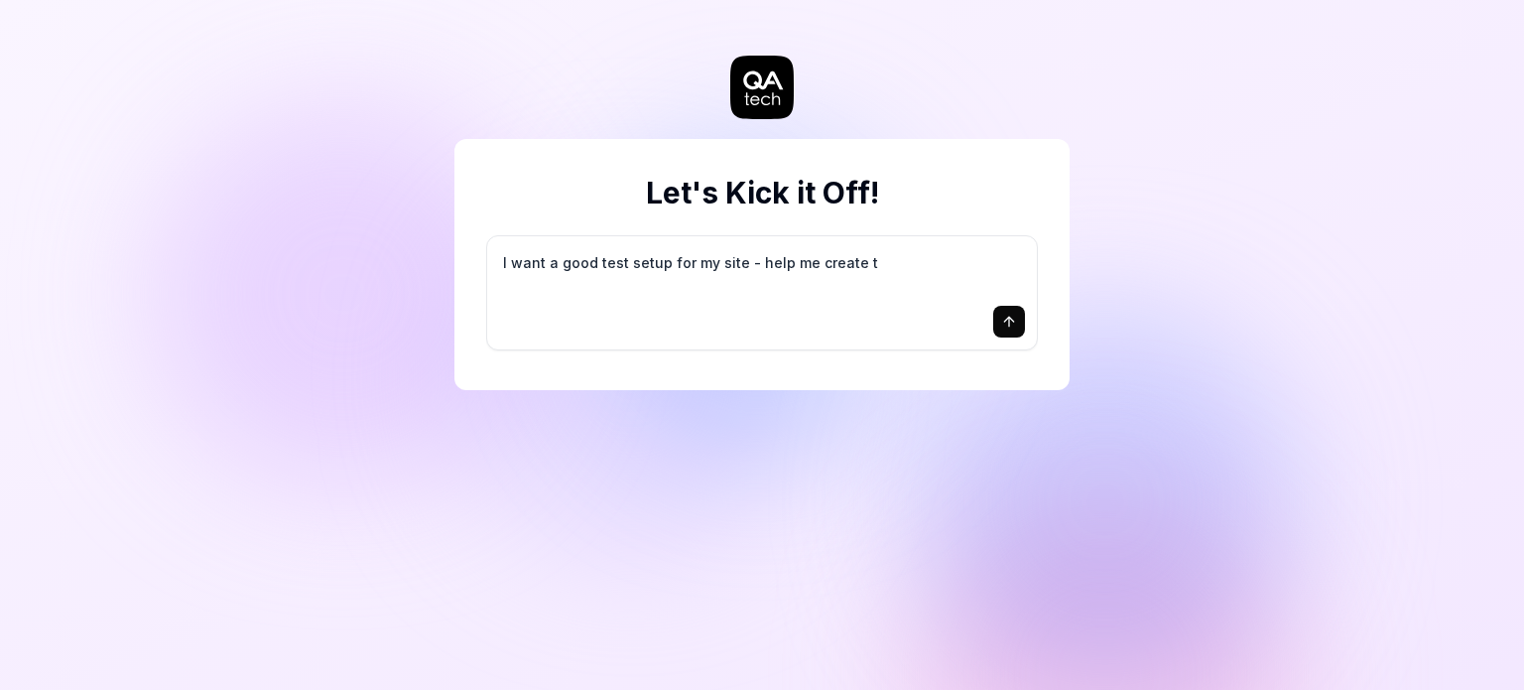
type textarea "*"
type textarea "I want a good test setup for my site - help me create th"
type textarea "*"
type textarea "I want a good test setup for my site - help me create the"
type textarea "*"
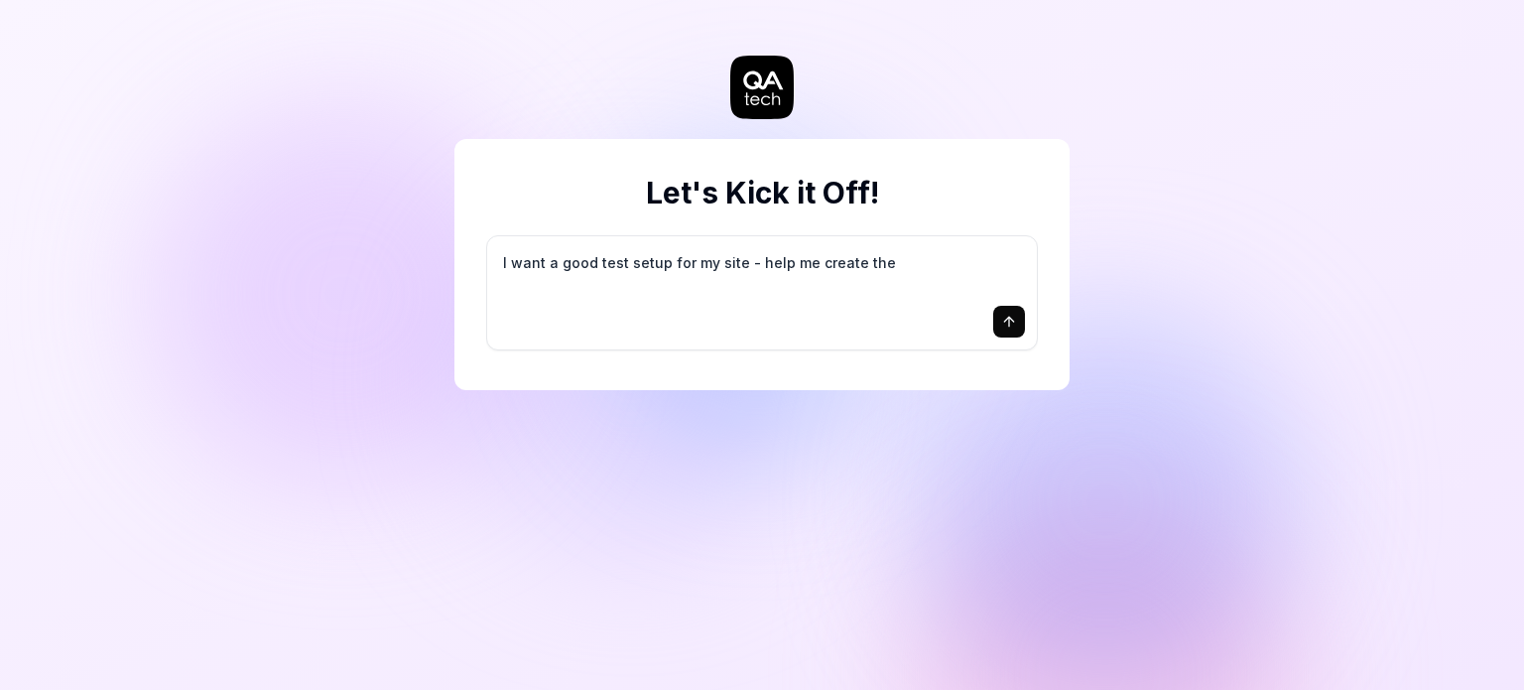
type textarea "I want a good test setup for my site - help me create the"
type textarea "*"
type textarea "I want a good test setup for my site - help me create the f"
type textarea "*"
type textarea "I want a good test setup for my site - help me create the fi"
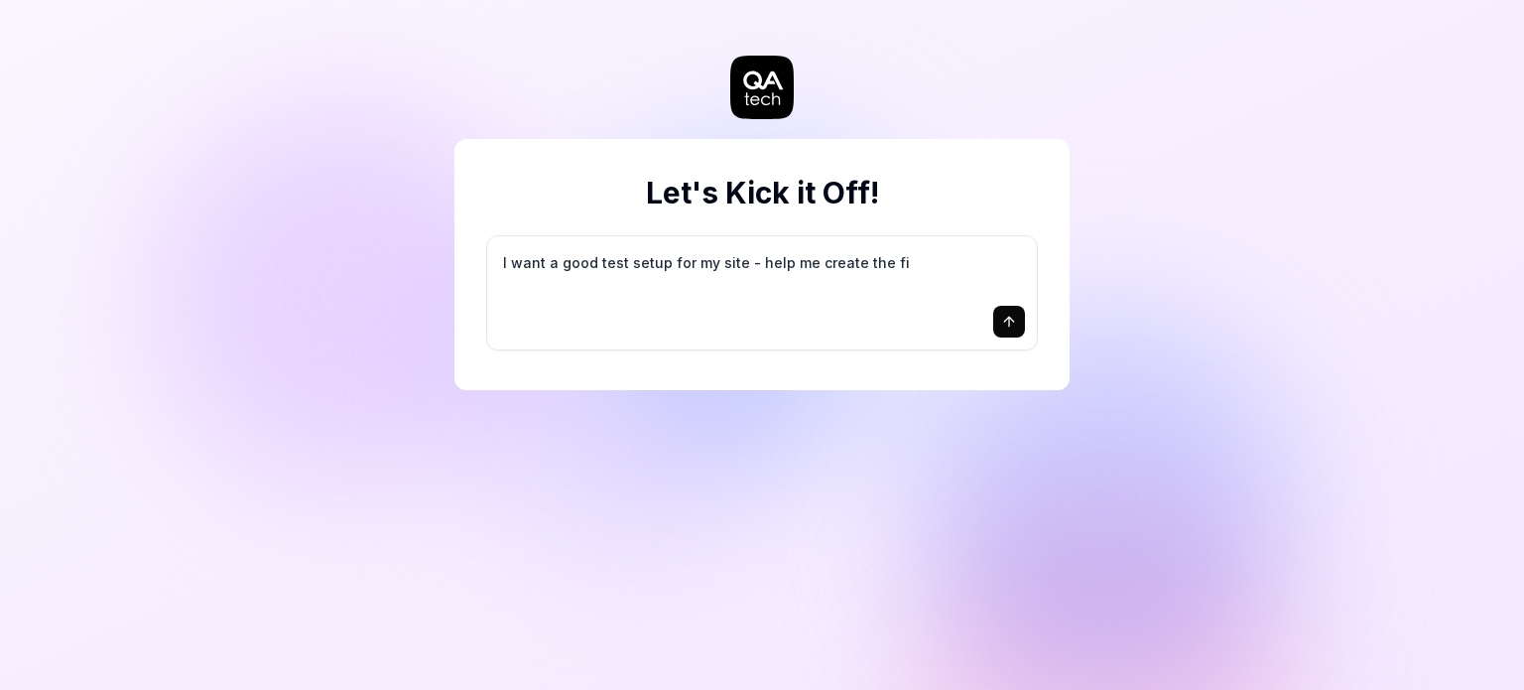
type textarea "*"
type textarea "I want a good test setup for my site - help me create the fir"
type textarea "*"
type textarea "I want a good test setup for my site - help me create the firs"
type textarea "*"
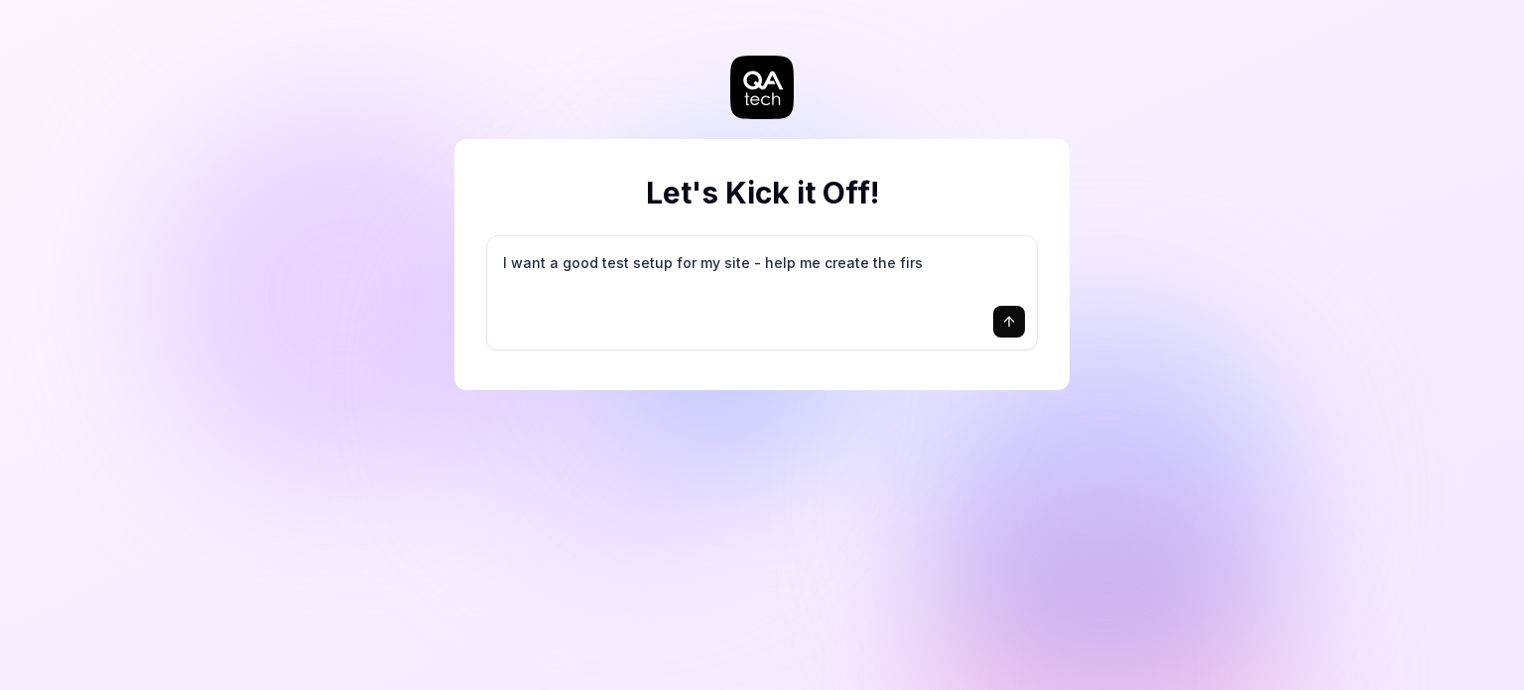
type textarea "I want a good test setup for my site - help me create the first"
type textarea "*"
type textarea "I want a good test setup for my site - help me create the first"
type textarea "*"
type textarea "I want a good test setup for my site - help me create the first 3"
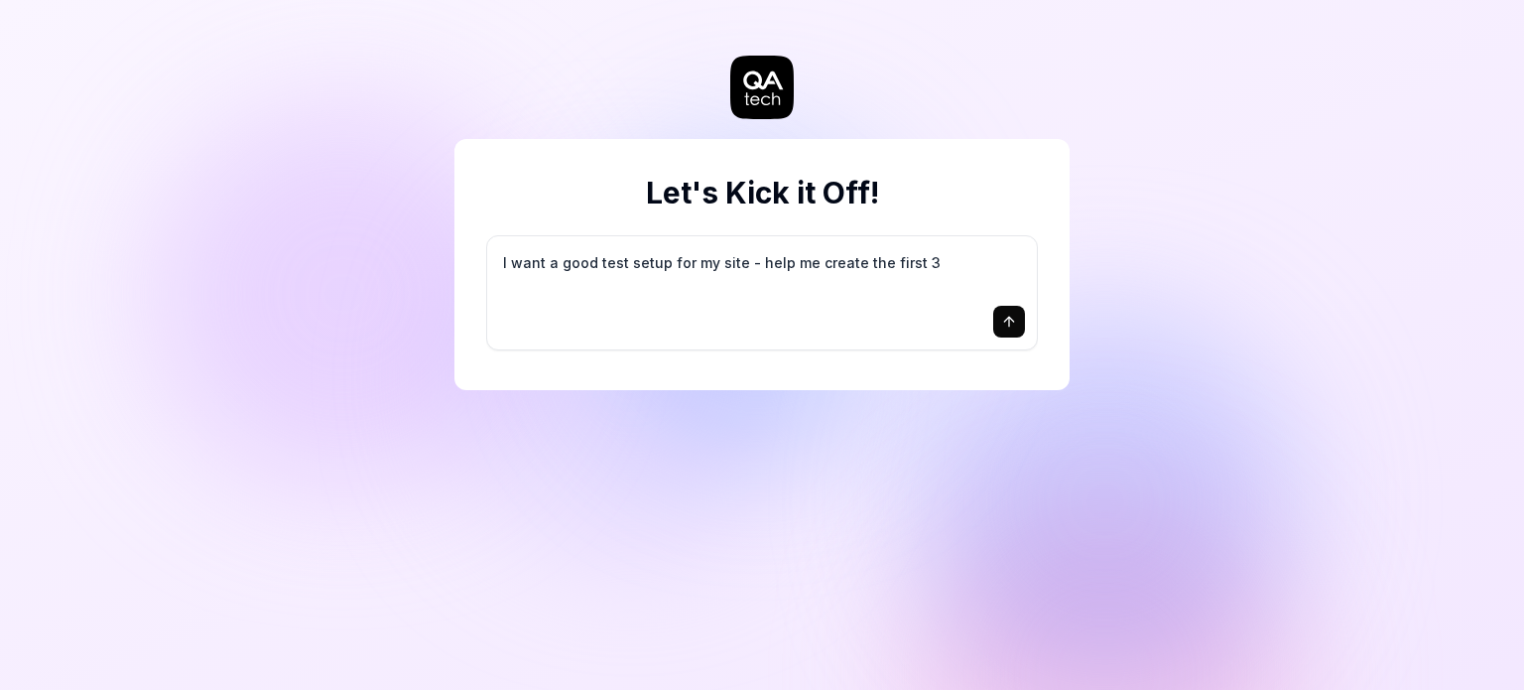
type textarea "*"
type textarea "I want a good test setup for my site - help me create the first 3-"
type textarea "*"
type textarea "I want a good test setup for my site - help me create the first 3-5"
type textarea "*"
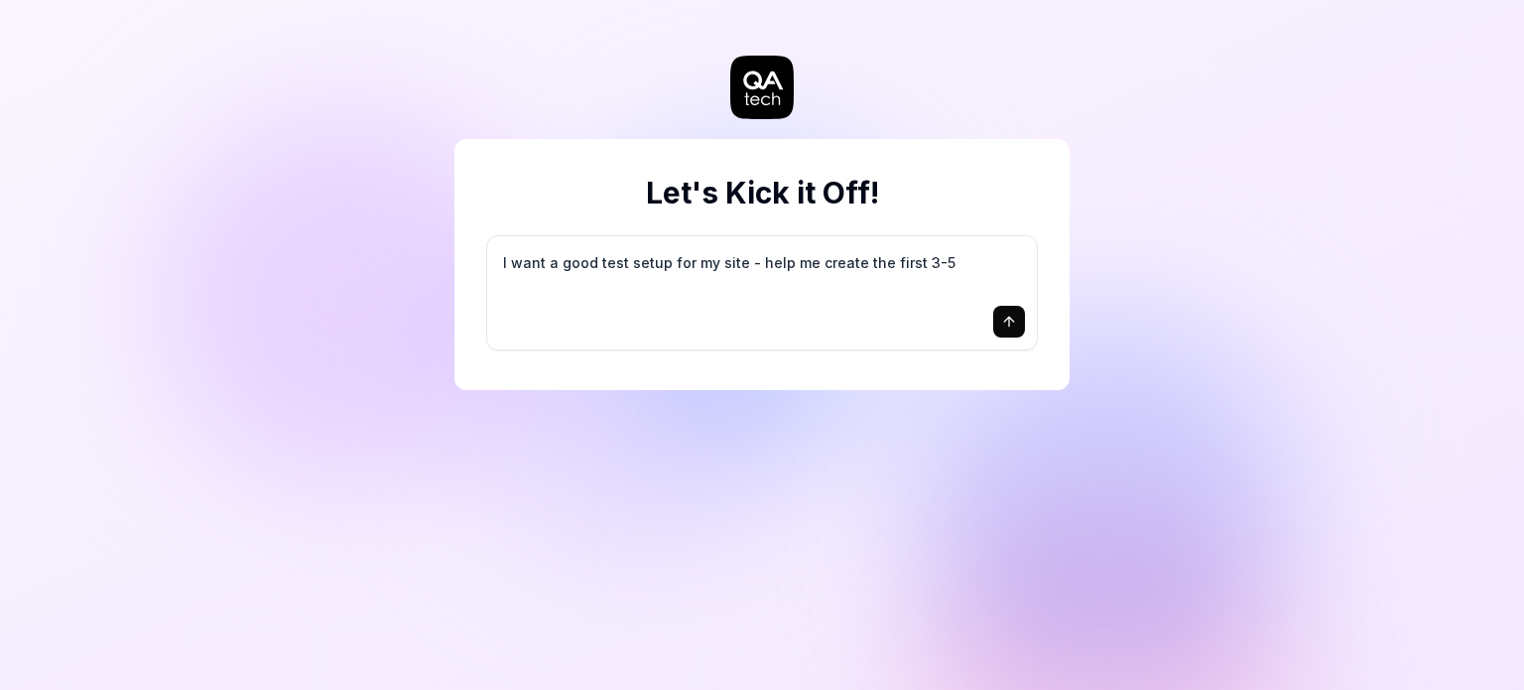
type textarea "I want a good test setup for my site - help me create the first 3-5"
type textarea "*"
type textarea "I want a good test setup for my site - help me create the first 3-5 t"
type textarea "*"
type textarea "I want a good test setup for my site - help me create the first 3-5 te"
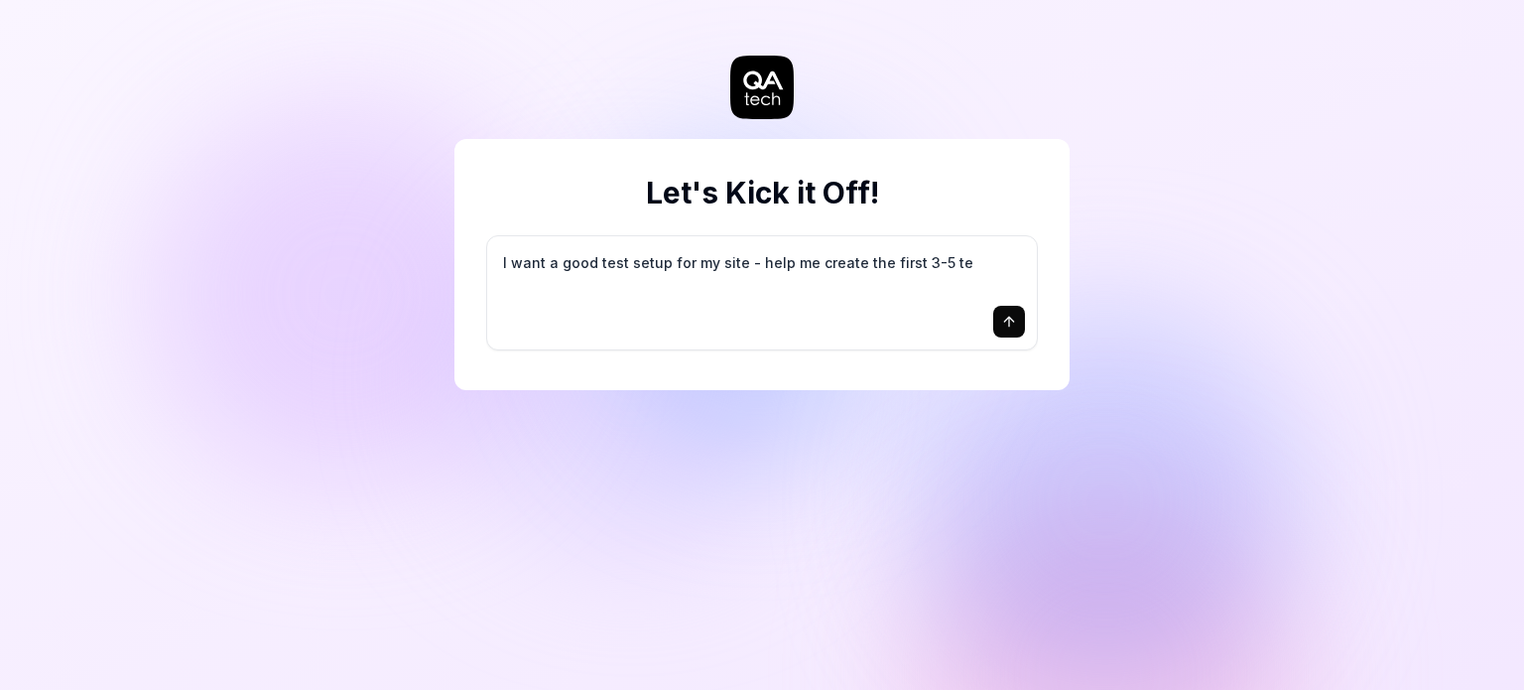
type textarea "*"
type textarea "I want a good test setup for my site - help me create the first 3-5 tes"
type textarea "*"
type textarea "I want a good test setup for my site - help me create the first 3-5 test"
type textarea "*"
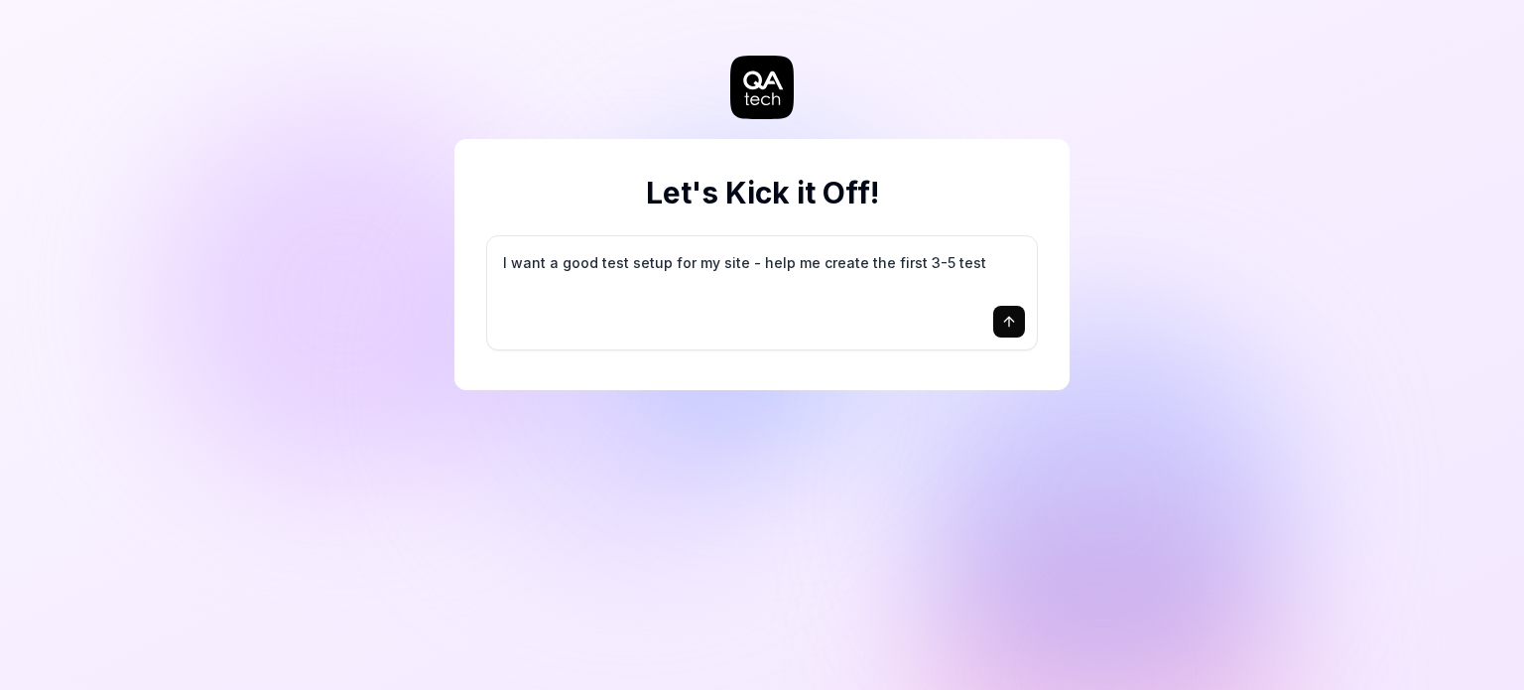
type textarea "I want a good test setup for my site - help me create the first 3-5 test"
type textarea "*"
type textarea "I want a good test setup for my site - help me create the first 3-5 test c"
type textarea "*"
type textarea "I want a good test setup for my site - help me create the first 3-5 test ca"
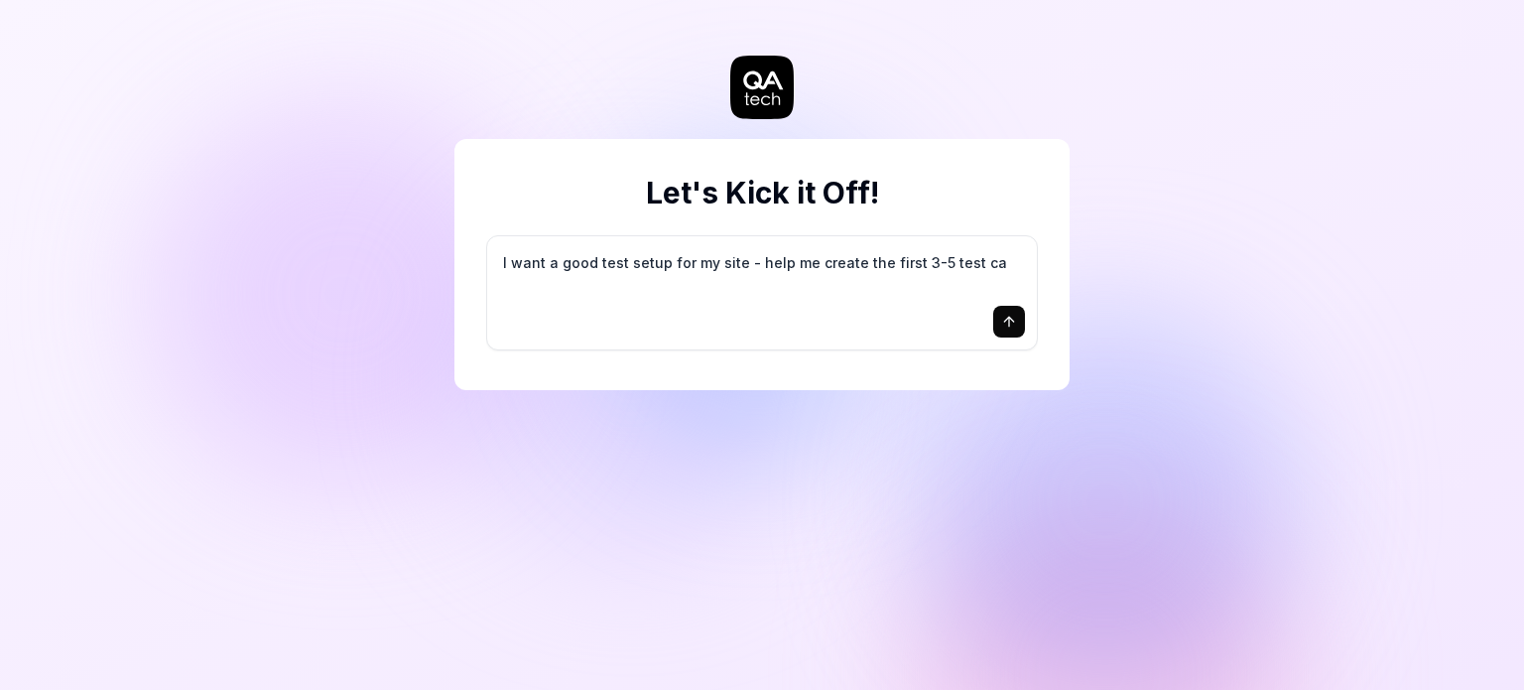
type textarea "*"
type textarea "I want a good test setup for my site - help me create the first 3-5 test cas"
type textarea "*"
type textarea "I want a good test setup for my site - help me create the first 3-5 test cases"
click at [950, 130] on div "Let's Kick it Off! I want a good test setup for my site - help me create the fi…" at bounding box center [762, 235] width 615 height 390
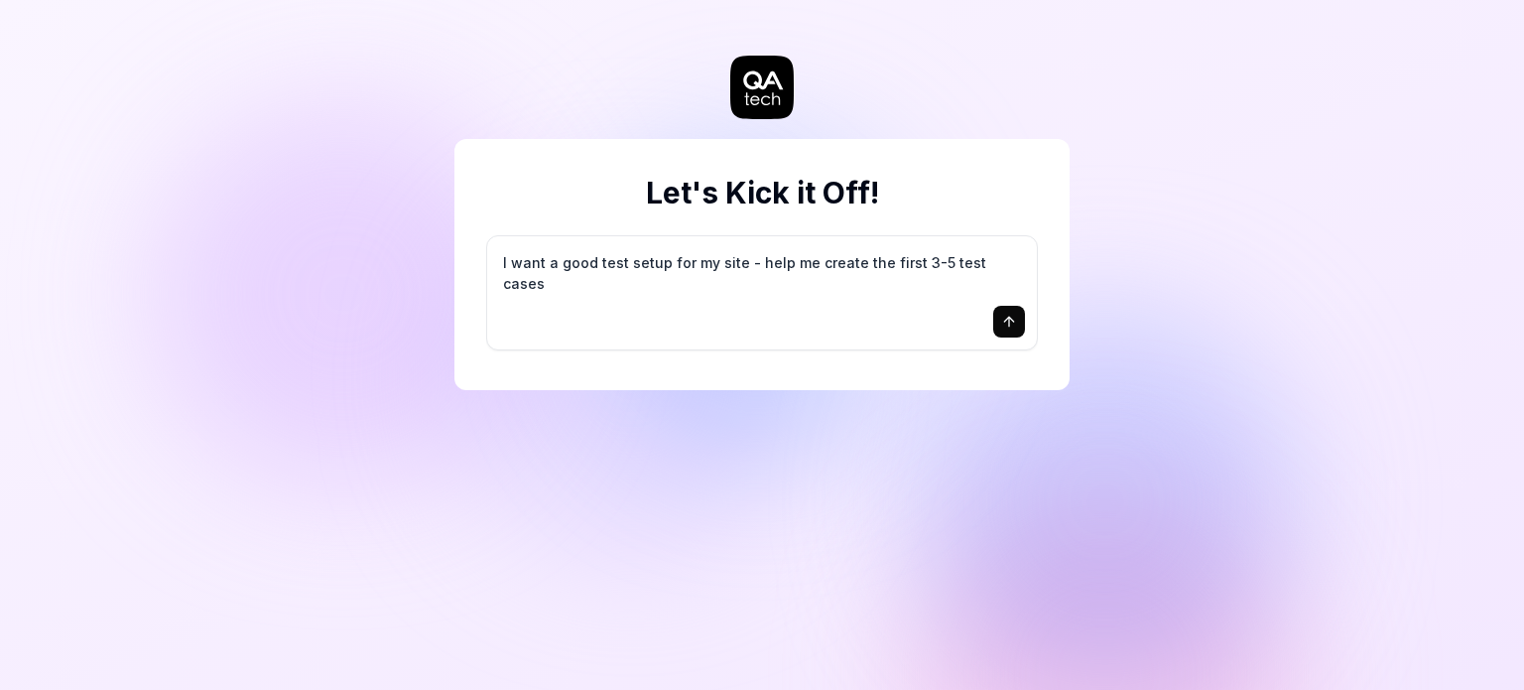
click at [966, 69] on div "Let's Kick it Off! I want a good test setup for my site - help me create the fi…" at bounding box center [762, 235] width 615 height 390
click at [1002, 325] on icon "submit" at bounding box center [1009, 322] width 16 height 16
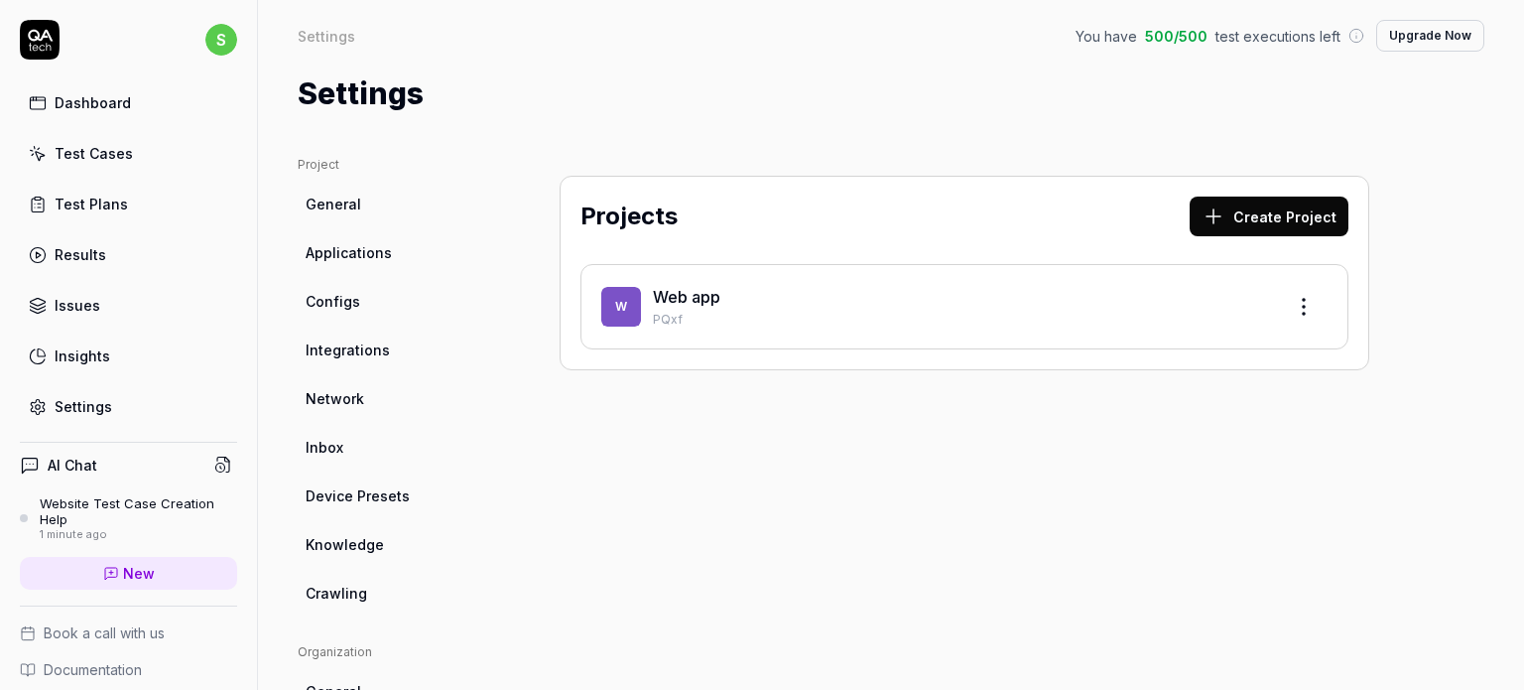
click at [926, 66] on div "Settings You have 500 / 500 test executions left Upgrade Now Settings You have …" at bounding box center [891, 58] width 1266 height 116
click at [1300, 306] on html "s Dashboard Test Cases Test Plans Results Issues Insights Settings AI Chat Webs…" at bounding box center [762, 345] width 1524 height 690
click at [116, 155] on div "Test Cases" at bounding box center [94, 153] width 78 height 21
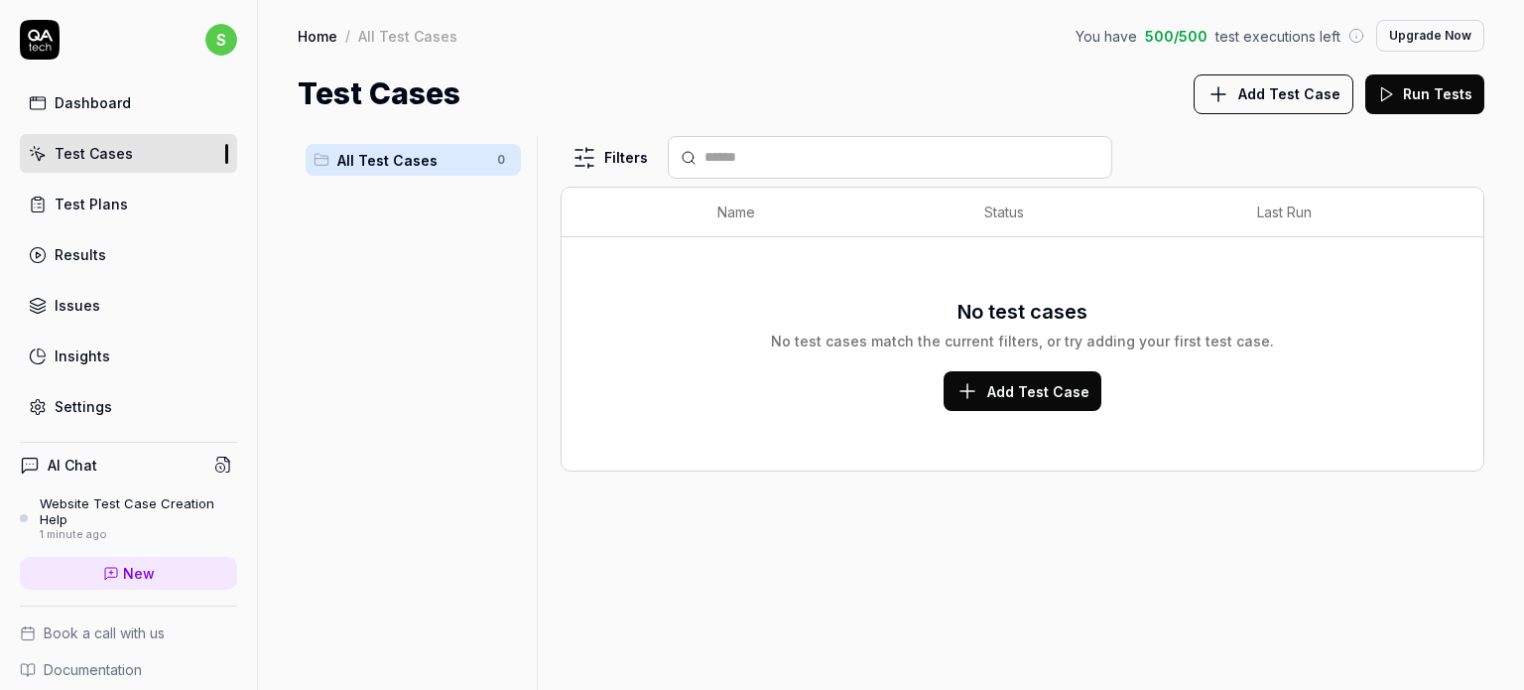
click at [1032, 384] on span "Add Test Case" at bounding box center [1038, 391] width 102 height 21
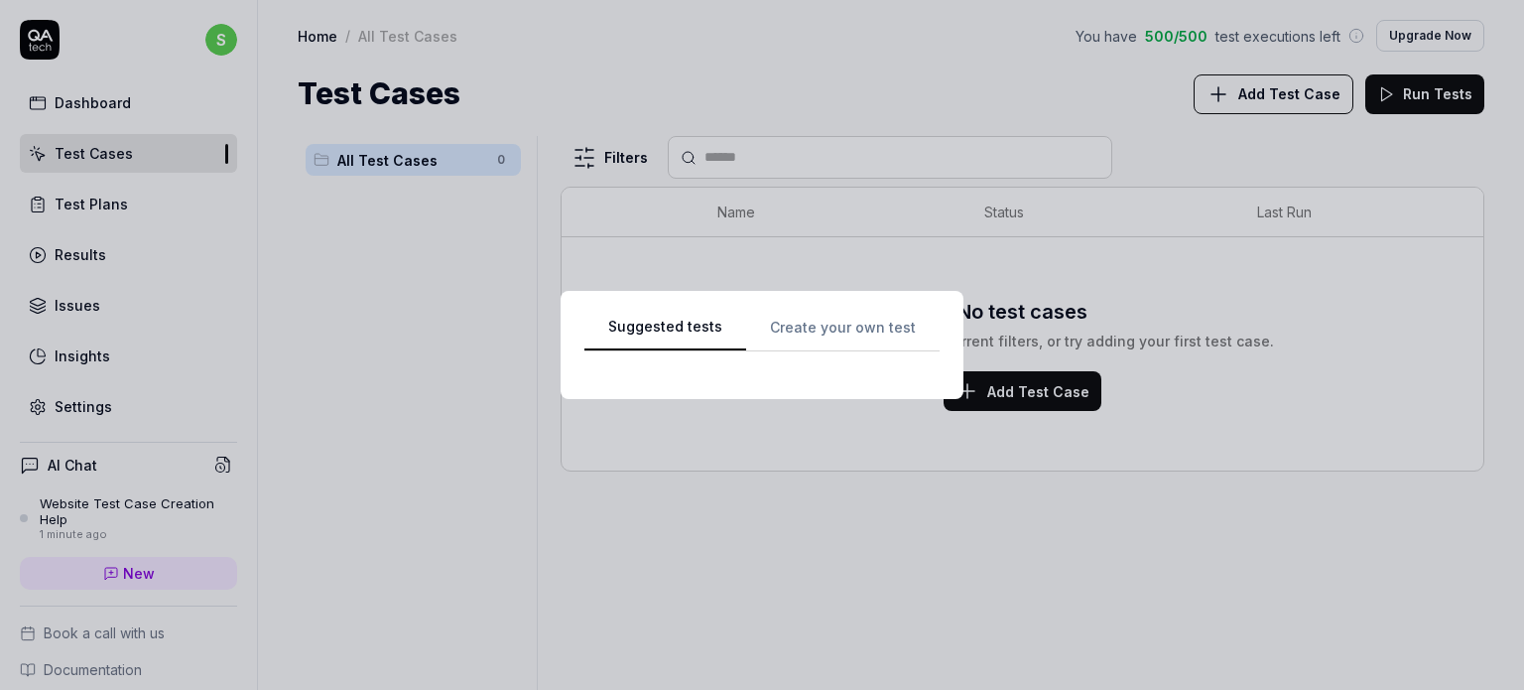
click at [803, 52] on div "Suggested tests Suggested tests Create your own test" at bounding box center [762, 345] width 1524 height 690
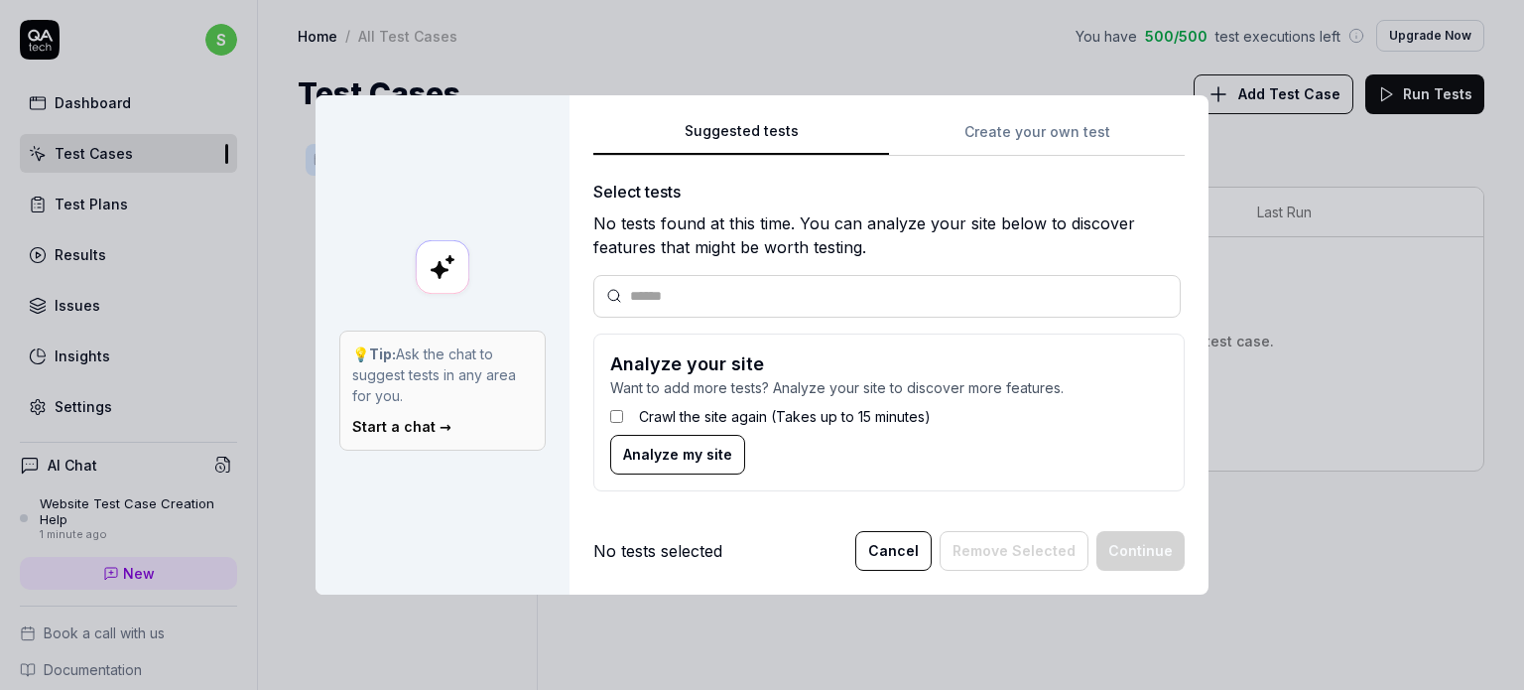
click at [1009, 131] on div "Suggested tests Create your own test Select tests No tests found at this time. …" at bounding box center [888, 313] width 591 height 388
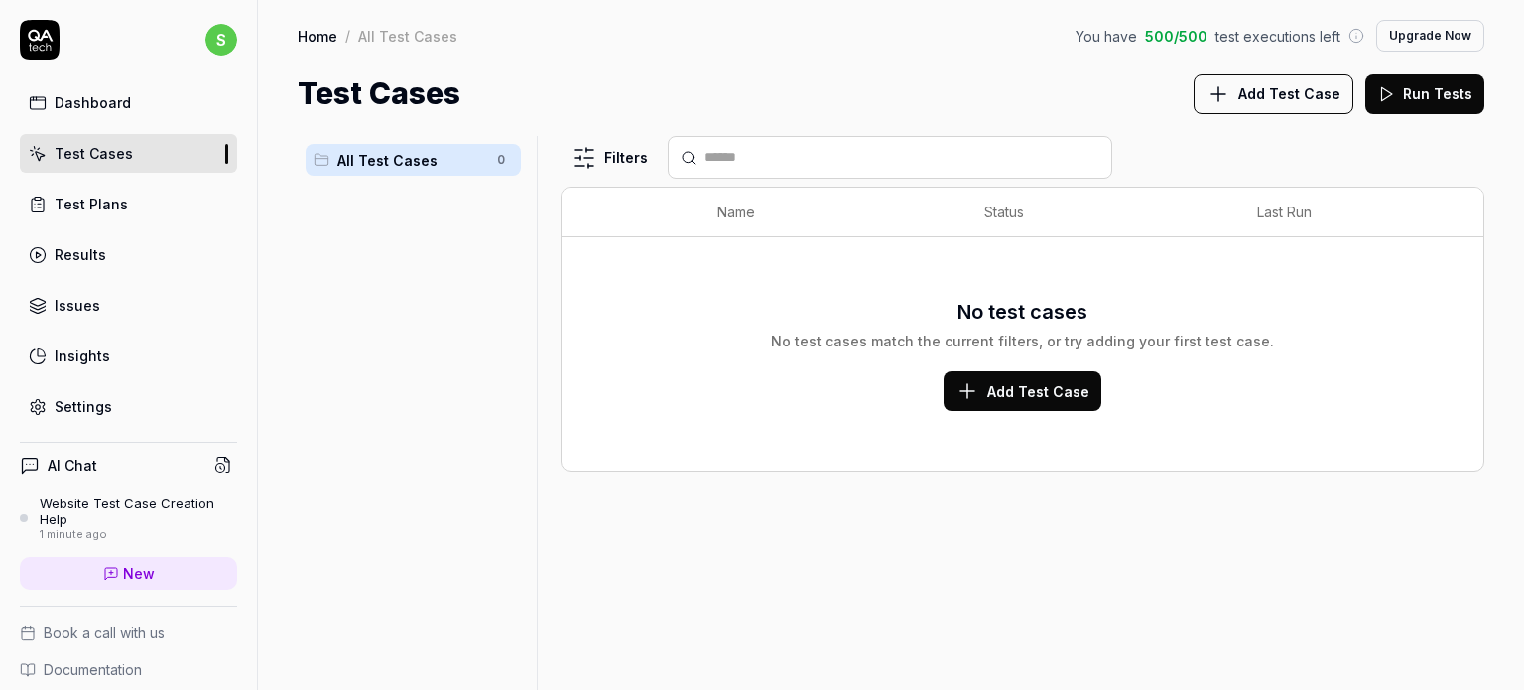
click at [1433, 91] on button "Run Tests" at bounding box center [1424, 94] width 119 height 40
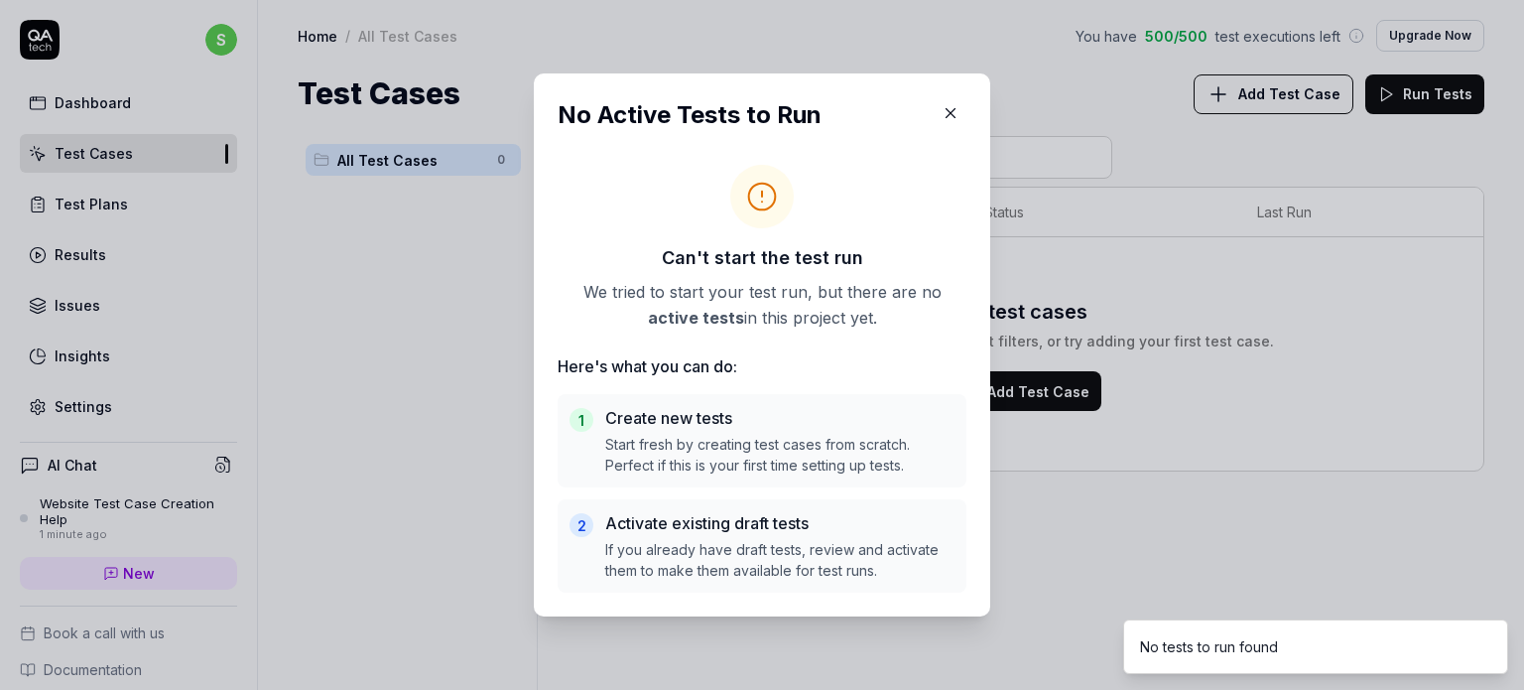
click at [947, 121] on icon "button" at bounding box center [951, 113] width 18 height 18
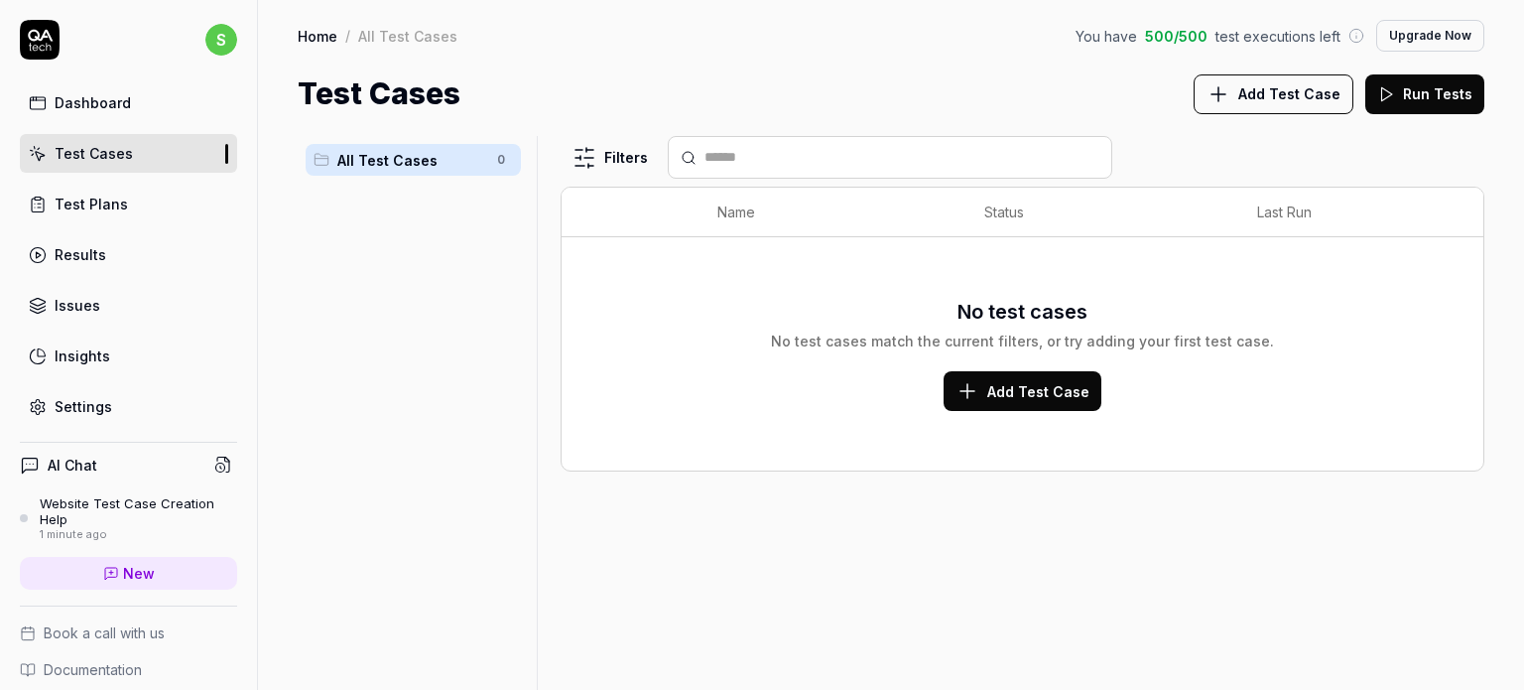
click at [119, 98] on div "Dashboard" at bounding box center [93, 102] width 76 height 21
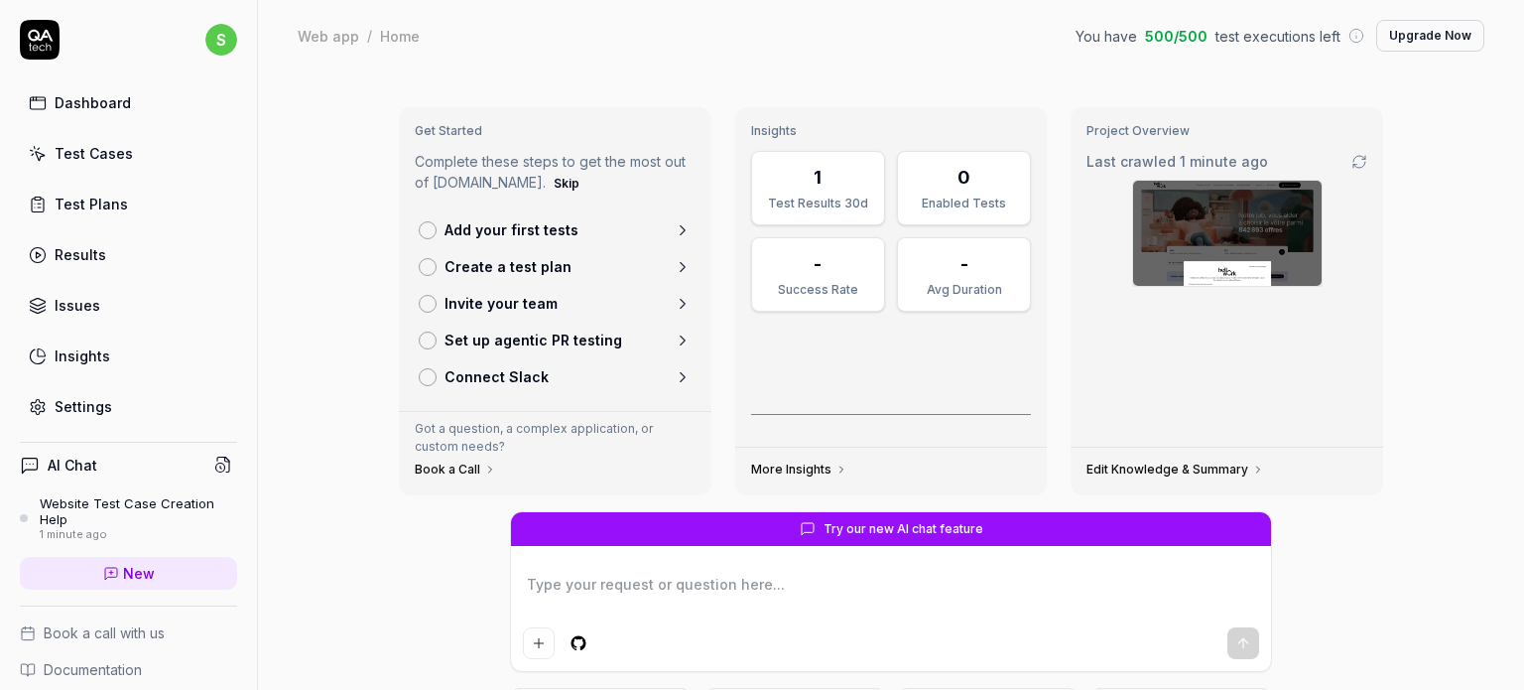
click at [908, 47] on div "Web app / Home You have 500 / 500 test executions left Upgrade Now" at bounding box center [891, 36] width 1187 height 32
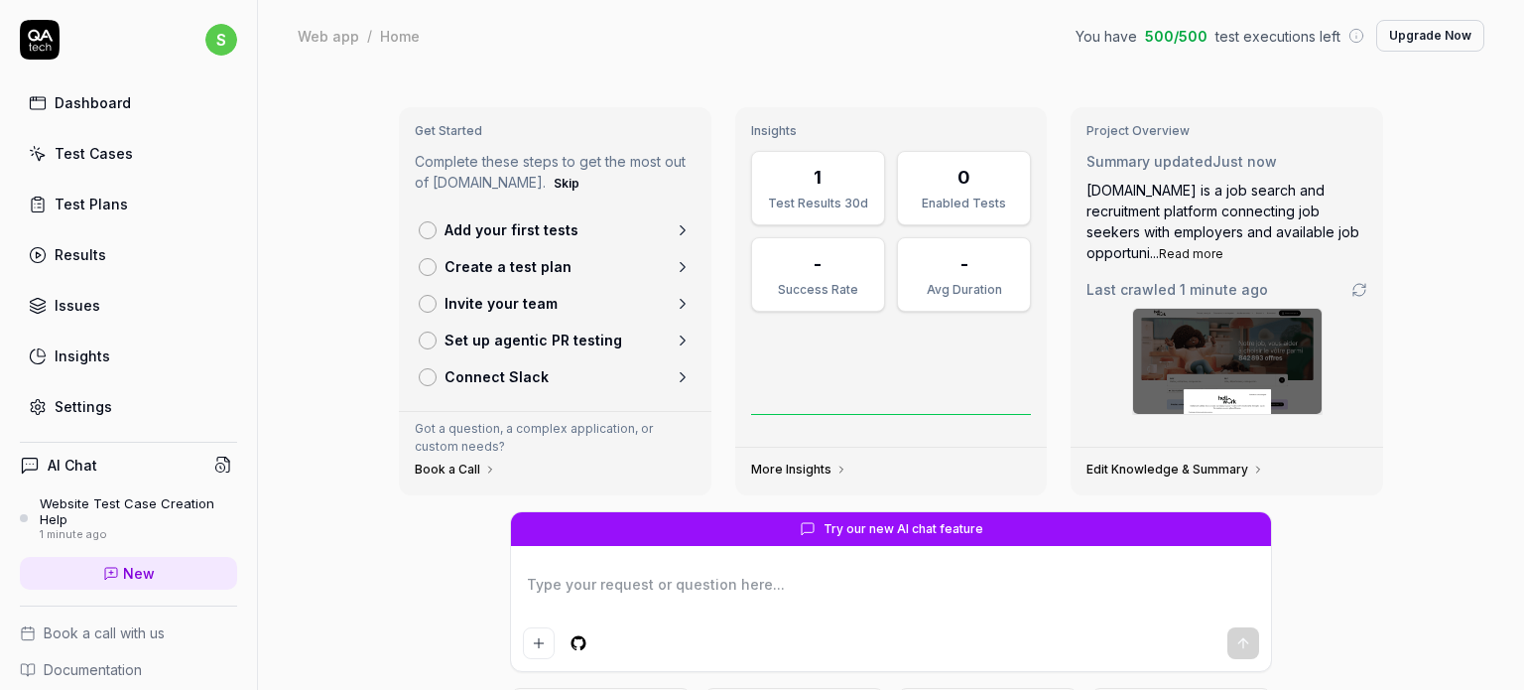
type textarea "*"
click at [101, 164] on link "Test Cases" at bounding box center [128, 153] width 217 height 39
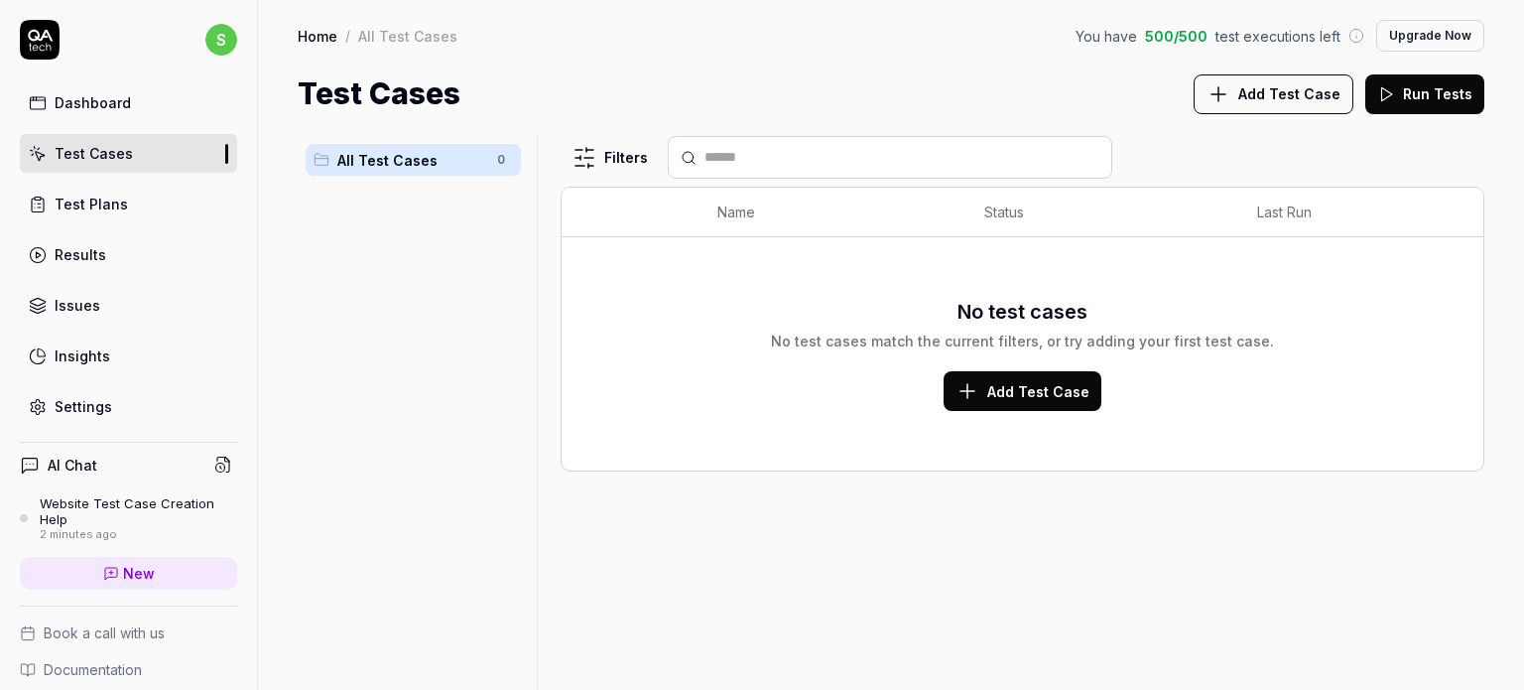
click at [1245, 109] on button "Add Test Case" at bounding box center [1274, 94] width 160 height 40
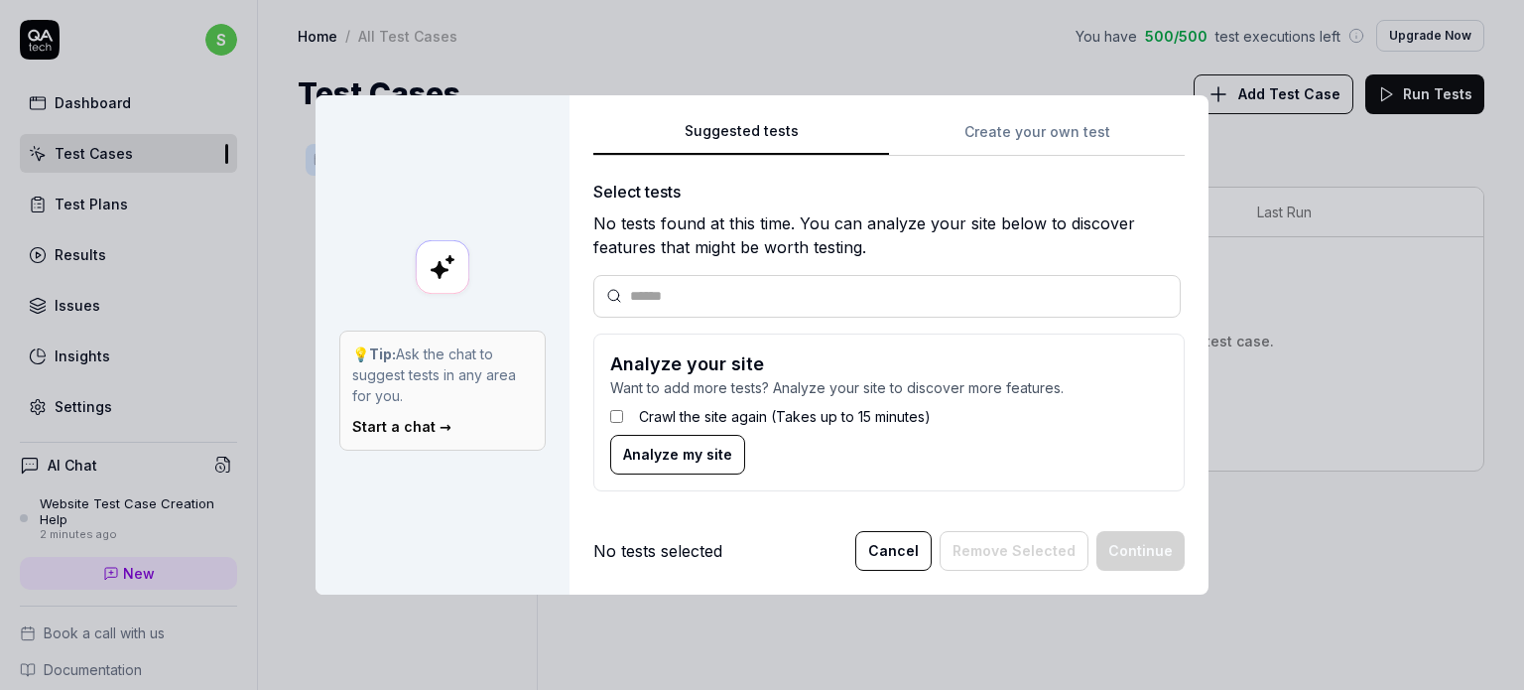
click at [790, 48] on div "Suggested tests 💡 Tip: Ask the chat to suggest tests in any area for you. Start…" at bounding box center [762, 345] width 1524 height 690
click at [1046, 129] on div "Suggested tests Create your own test Select tests No tests found at this time. …" at bounding box center [888, 313] width 591 height 388
click at [770, 55] on div "Suggested tests 💡 Tip: Ask the chat to suggest tests in any area for you. Start…" at bounding box center [762, 345] width 1524 height 690
click at [1049, 122] on div "Suggested tests Create your own test Select tests No tests found at this time. …" at bounding box center [888, 313] width 591 height 388
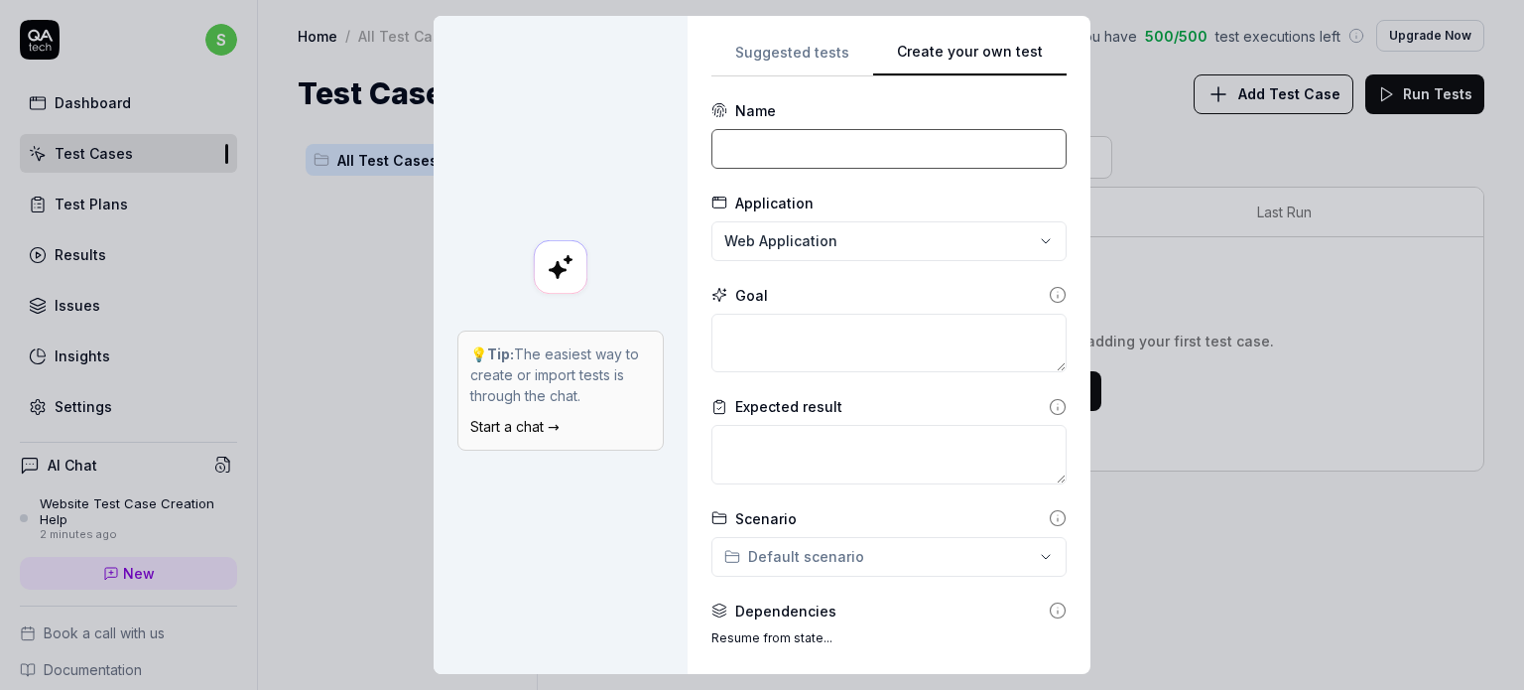
click at [759, 158] on input at bounding box center [889, 149] width 355 height 40
type input "Création d'une alerte"
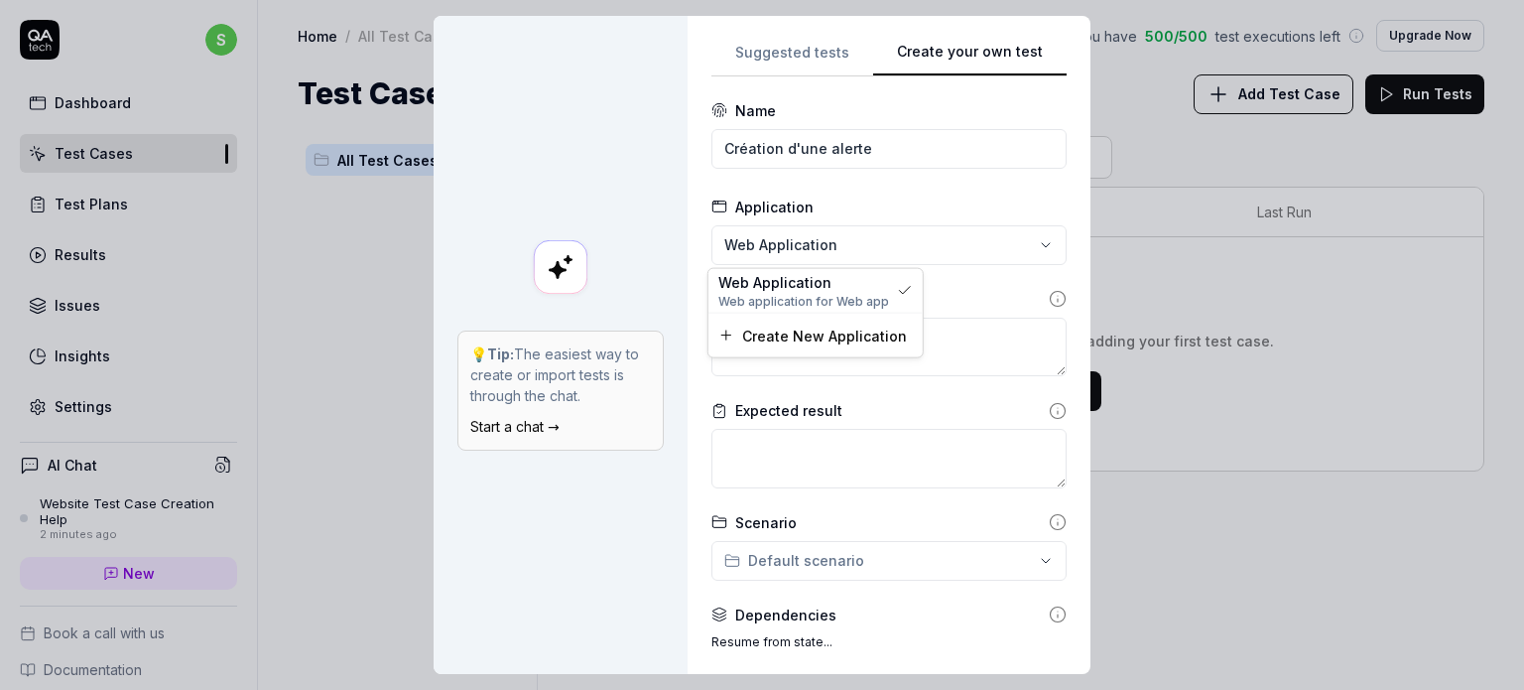
click at [822, 241] on div "**********" at bounding box center [762, 345] width 1524 height 690
click at [767, 352] on textarea at bounding box center [889, 348] width 355 height 60
type textarea "*"
type textarea "C"
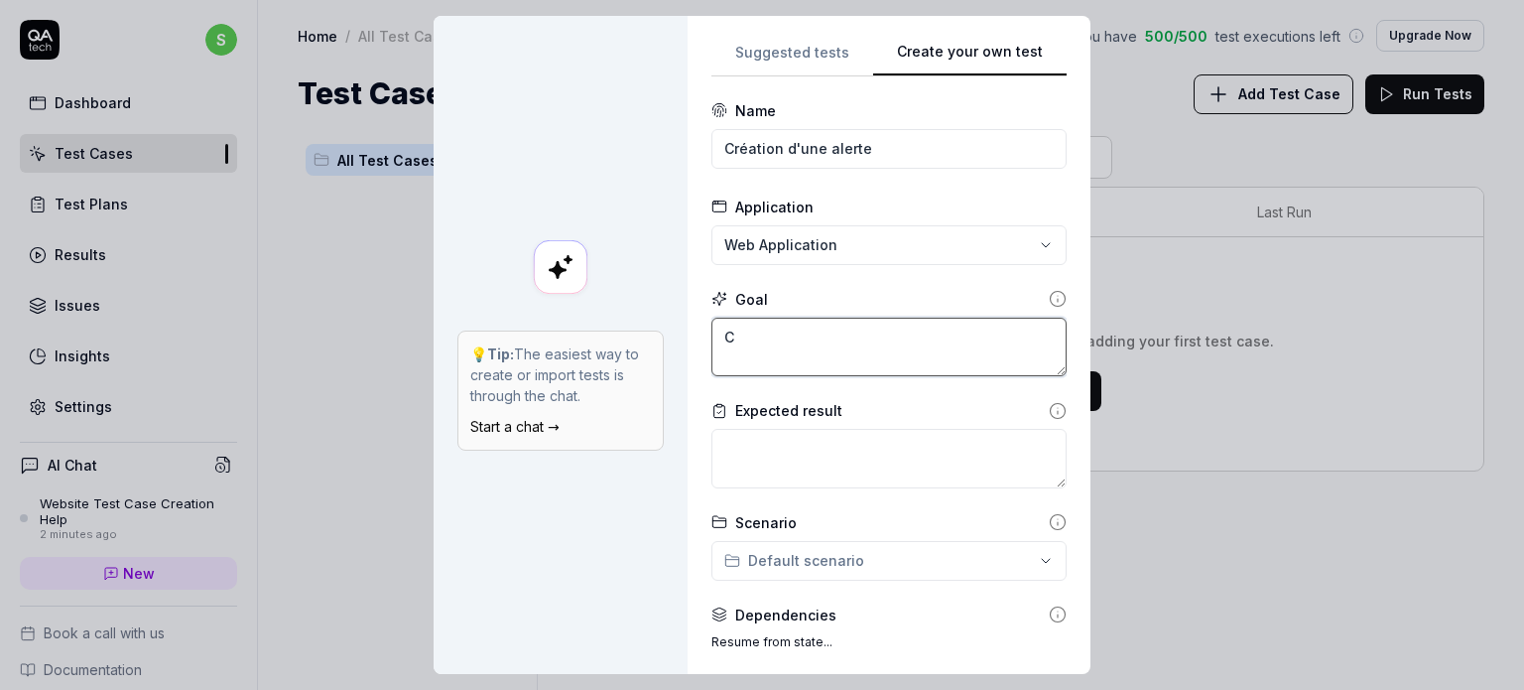
type textarea "*"
type textarea "Ce"
type textarea "*"
type textarea "C"
type textarea "*"
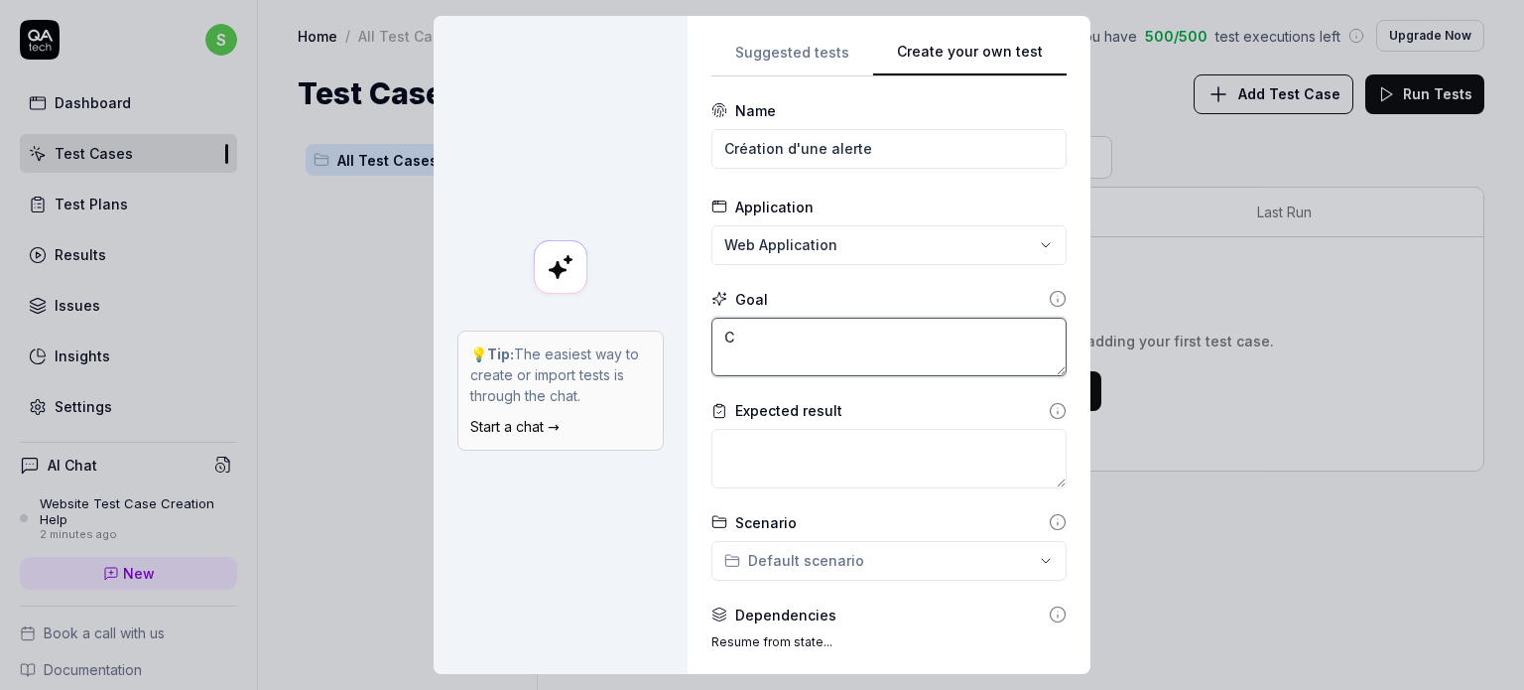
type textarea "Cr"
type textarea "*"
type textarea "Cré"
type textarea "*"
type textarea "Créz"
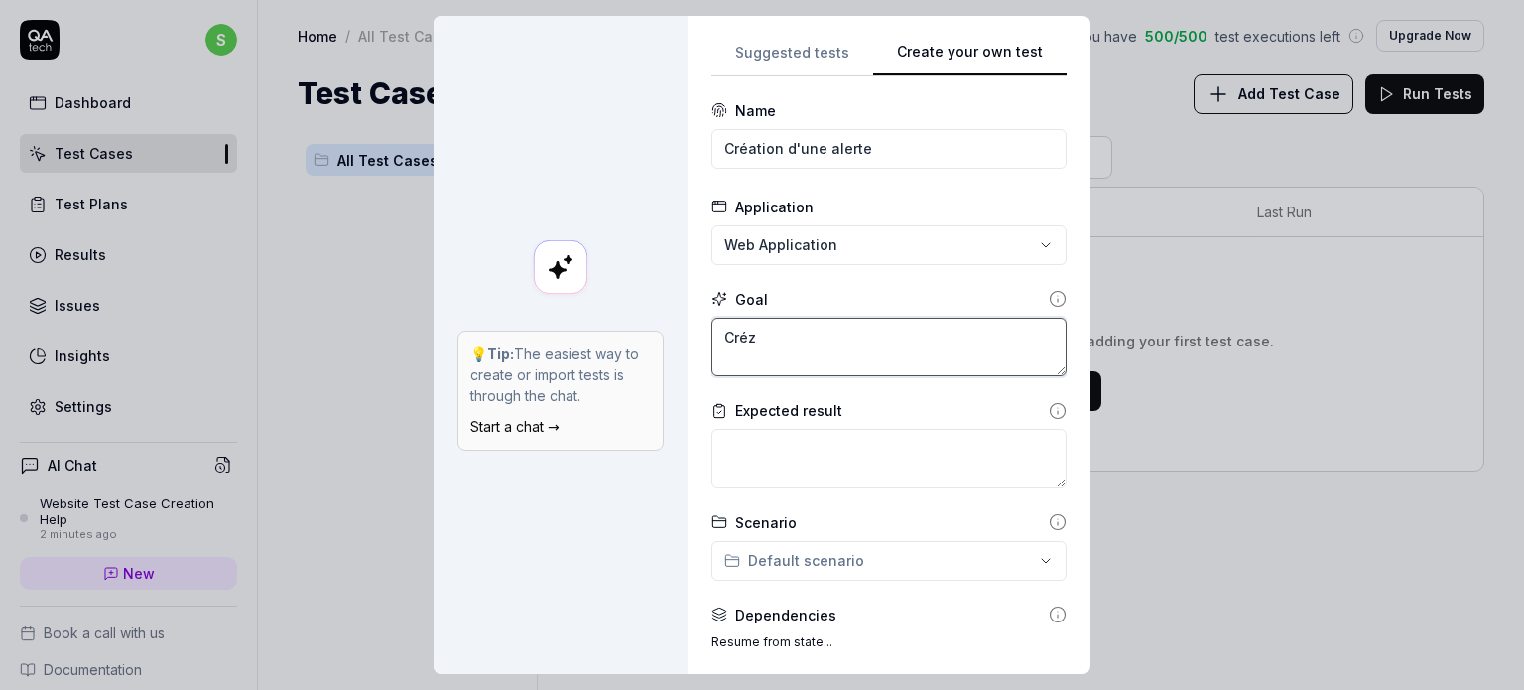
type textarea "*"
type textarea "Cré"
type textarea "*"
type textarea "Crée"
type textarea "*"
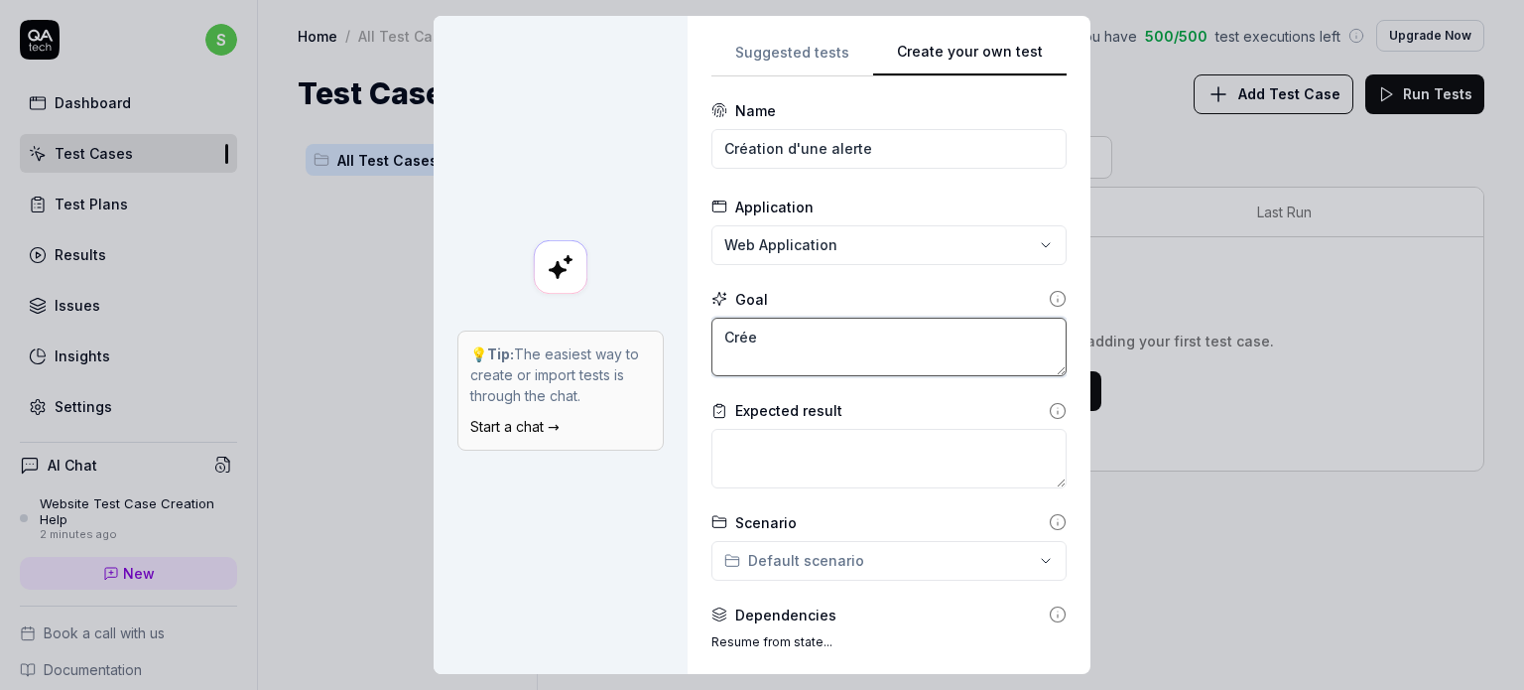
type textarea "Créer"
type textarea "*"
type textarea "Créer"
type textarea "*"
type textarea "Créer u"
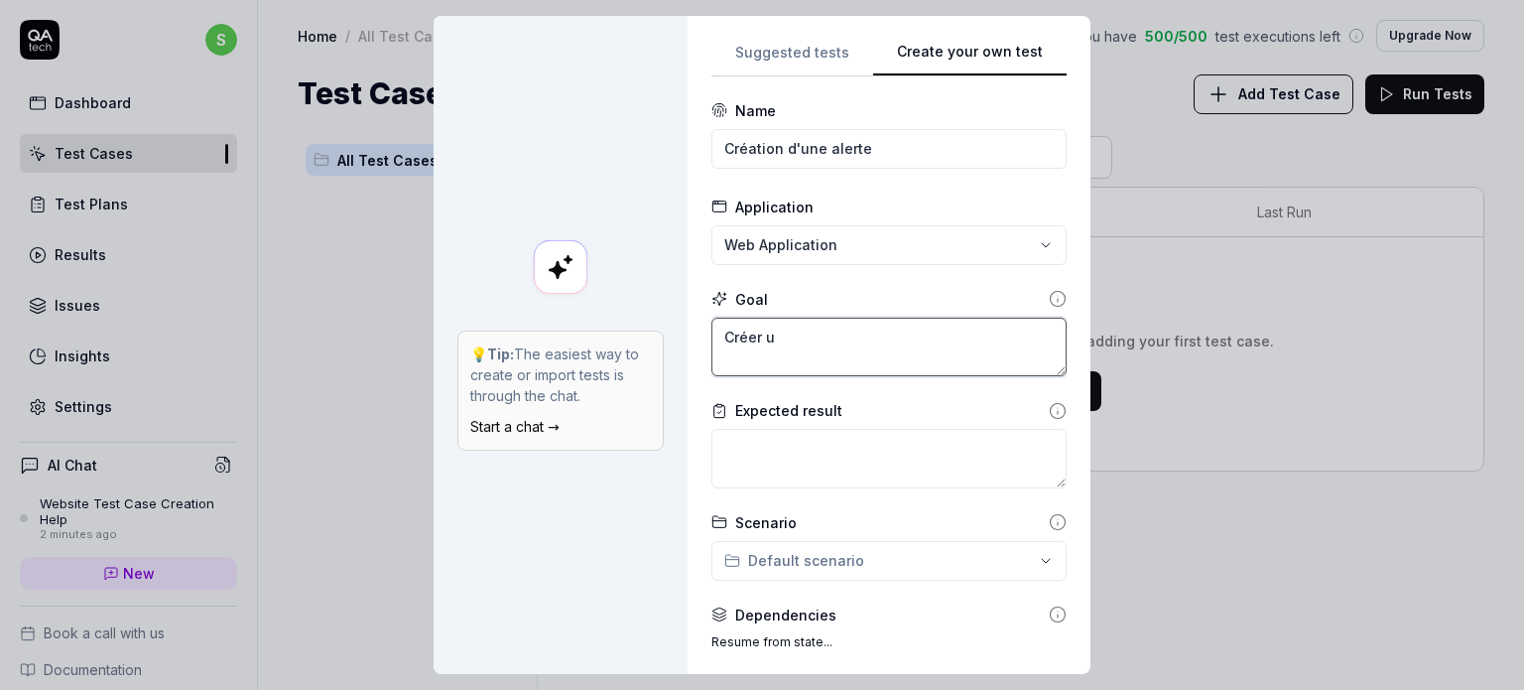
type textarea "*"
type textarea "Créer un"
type textarea "*"
type textarea "Créer une"
type textarea "*"
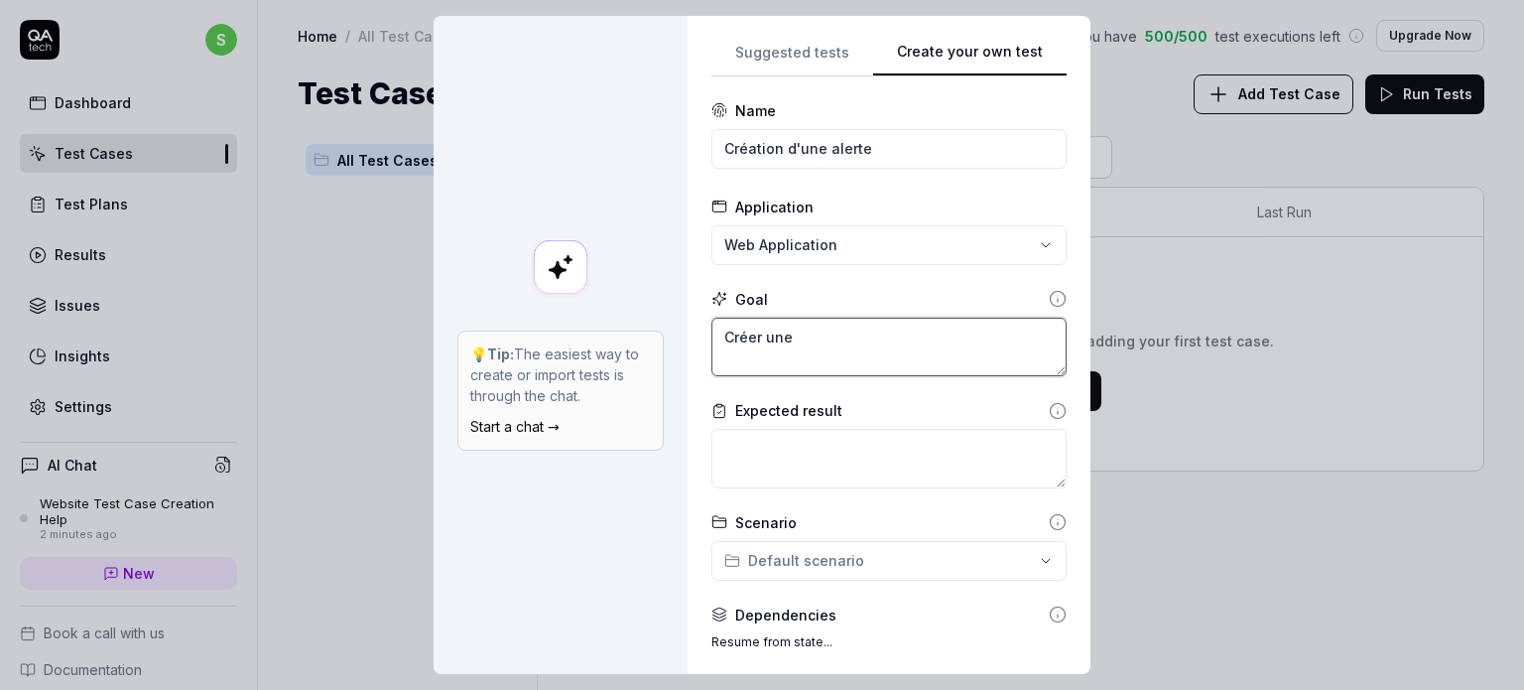
type textarea "Créer une"
type textarea "*"
type textarea "Créer une a"
type textarea "*"
type textarea "Créer une al"
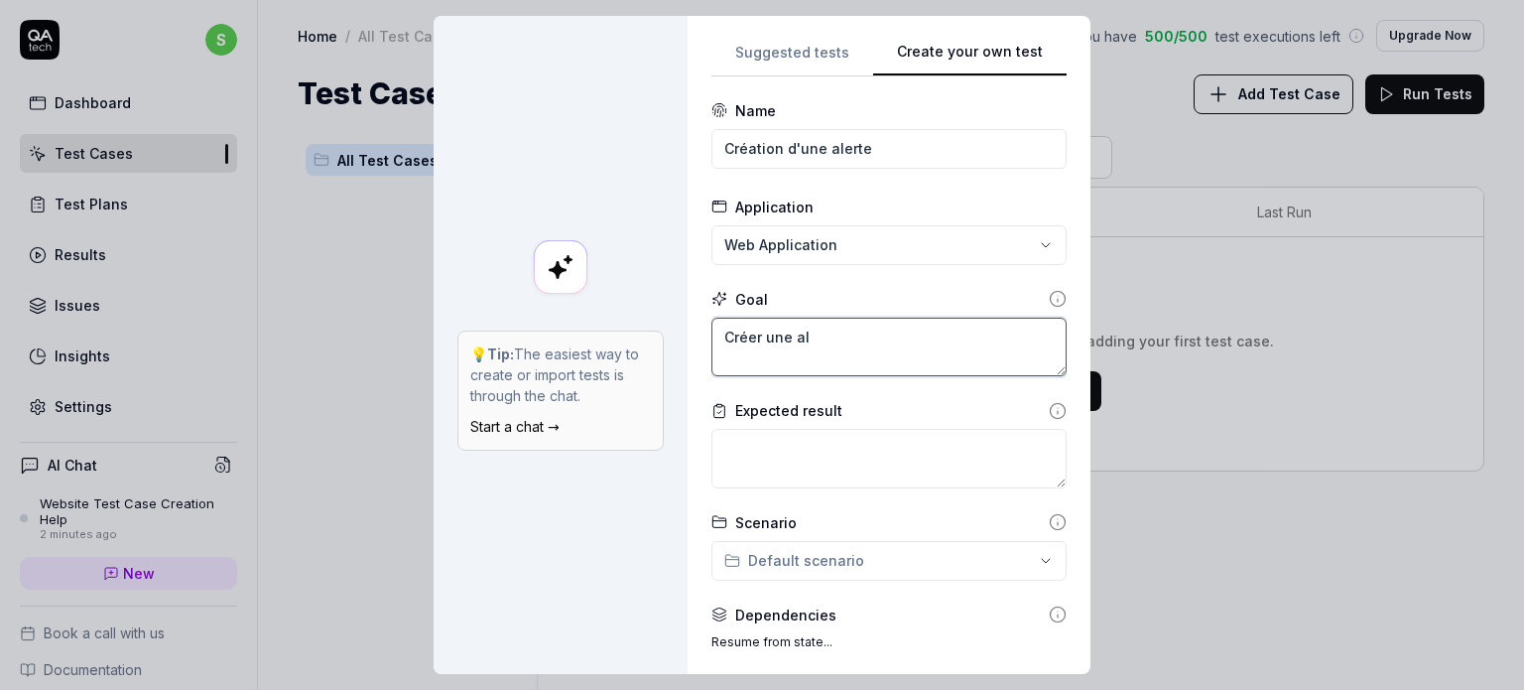
type textarea "*"
type textarea "Créer une ale"
type textarea "*"
type textarea "Créer une aler"
type textarea "*"
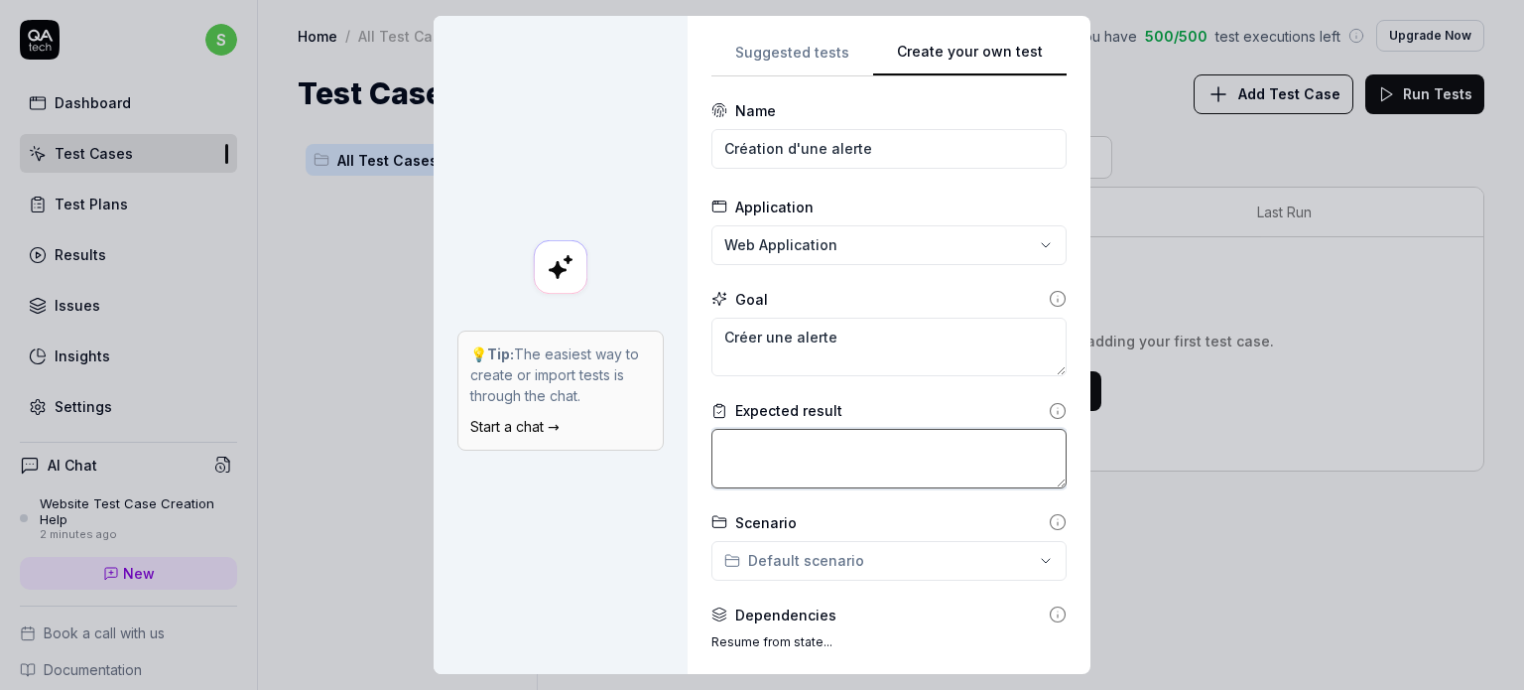
click at [750, 456] on textarea at bounding box center [889, 459] width 355 height 60
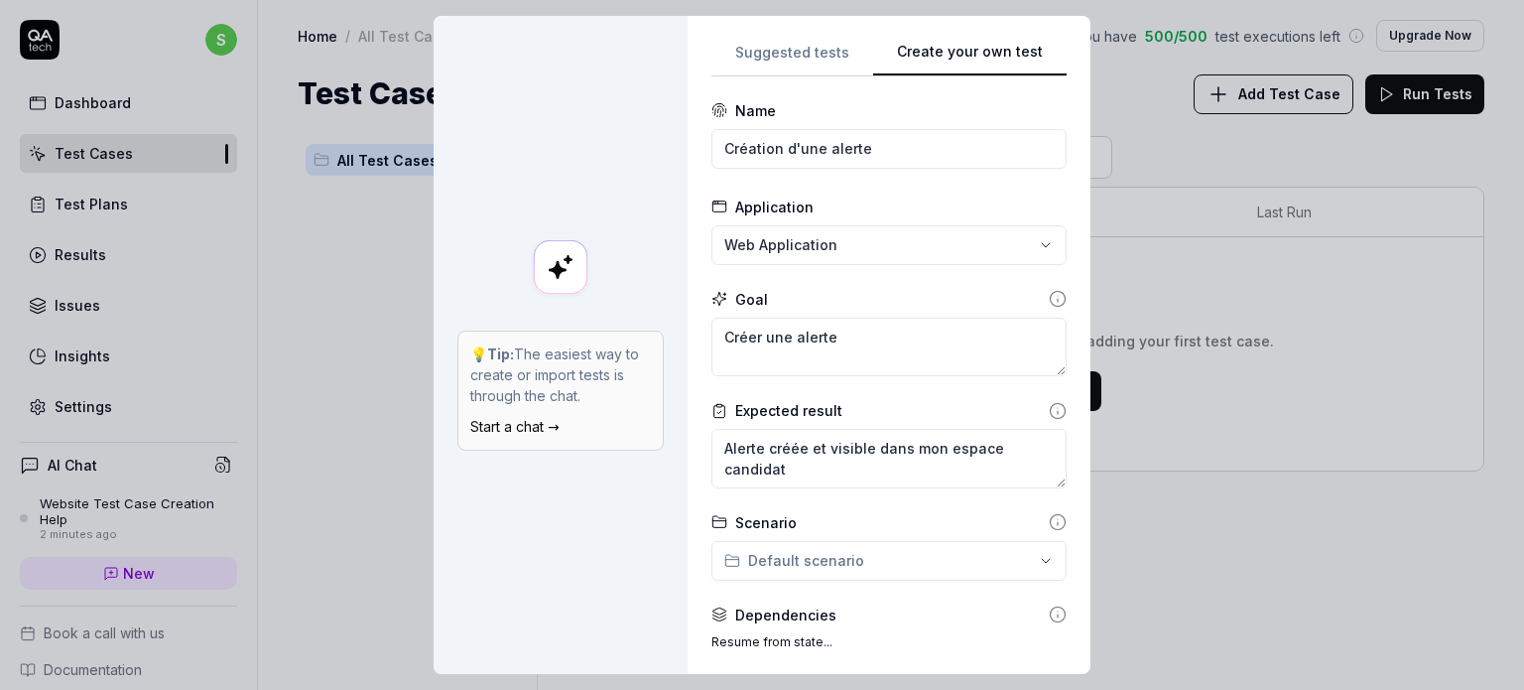
click at [849, 564] on div "**********" at bounding box center [762, 345] width 1524 height 690
click at [866, 509] on div "**********" at bounding box center [762, 345] width 1524 height 690
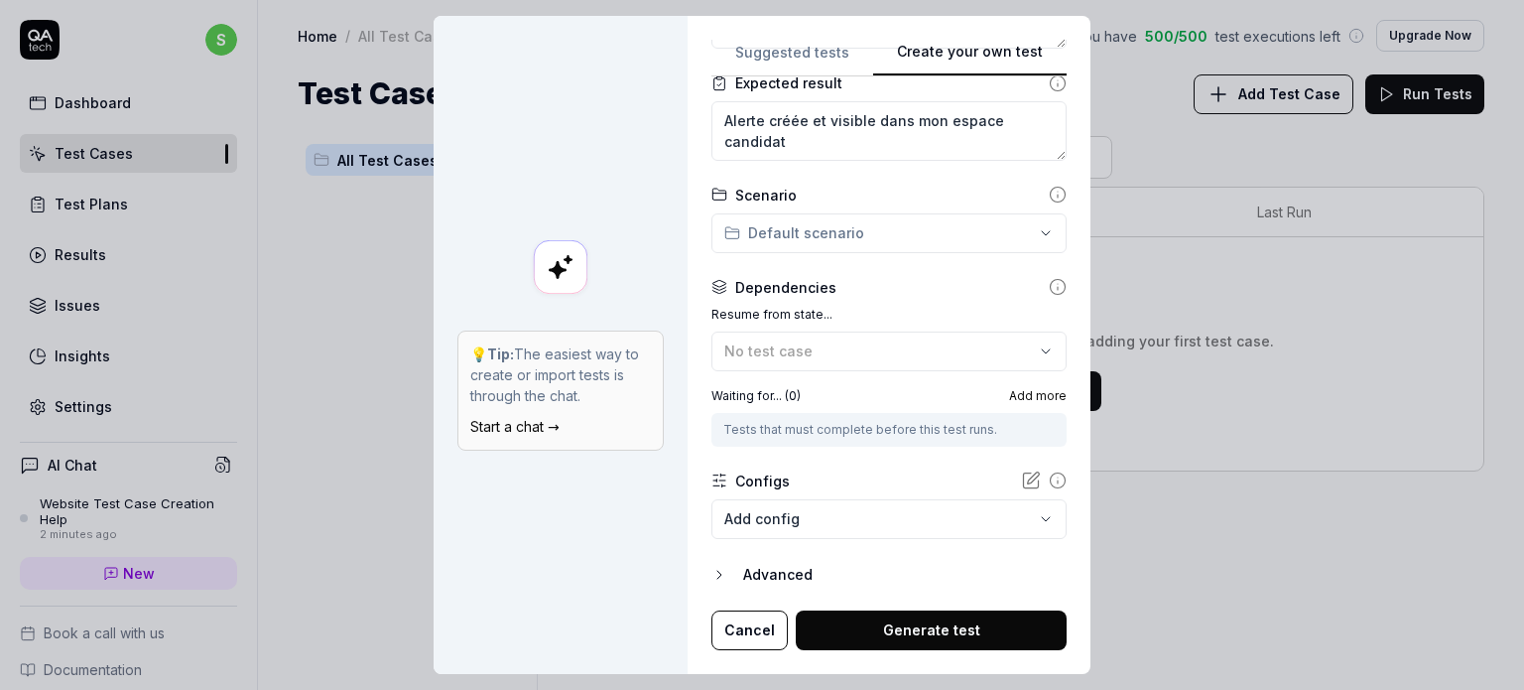
scroll to position [322, 0]
click at [862, 519] on body "s Dashboard Test Cases Test Plans Results Issues Insights Settings AI Chat Webs…" at bounding box center [762, 345] width 1524 height 690
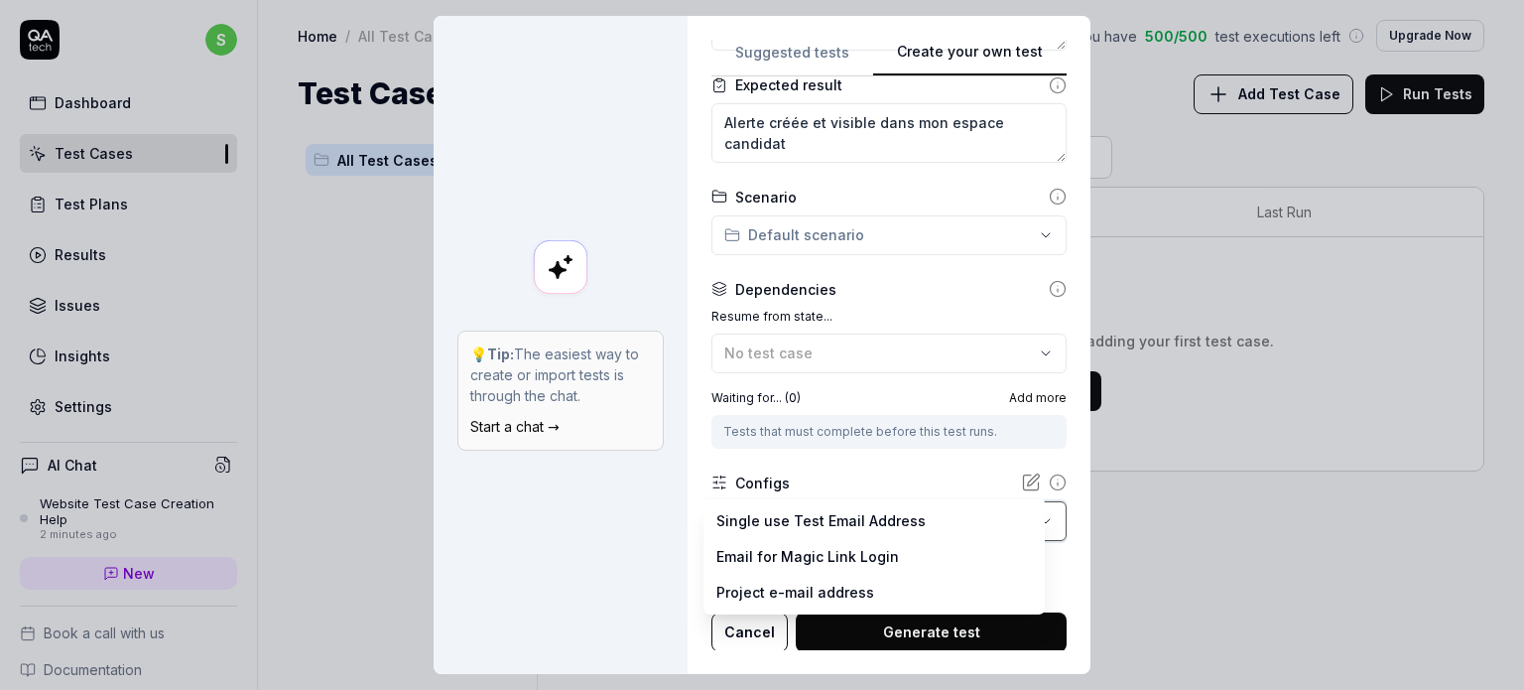
click at [873, 464] on div "**********" at bounding box center [762, 345] width 1524 height 690
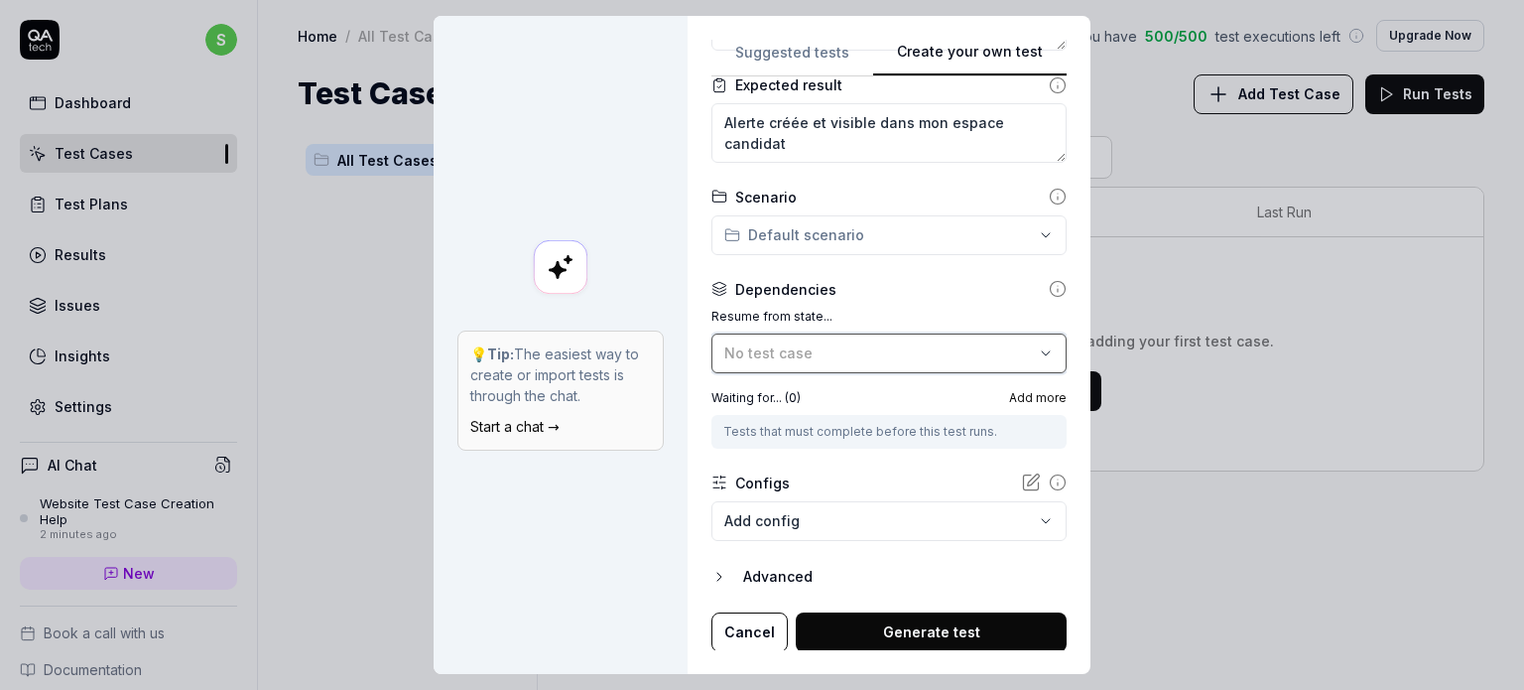
click at [762, 350] on span "No test case" at bounding box center [768, 352] width 88 height 17
click at [880, 297] on div "Dependencies" at bounding box center [889, 289] width 355 height 21
click at [870, 618] on button "Generate test" at bounding box center [931, 632] width 271 height 40
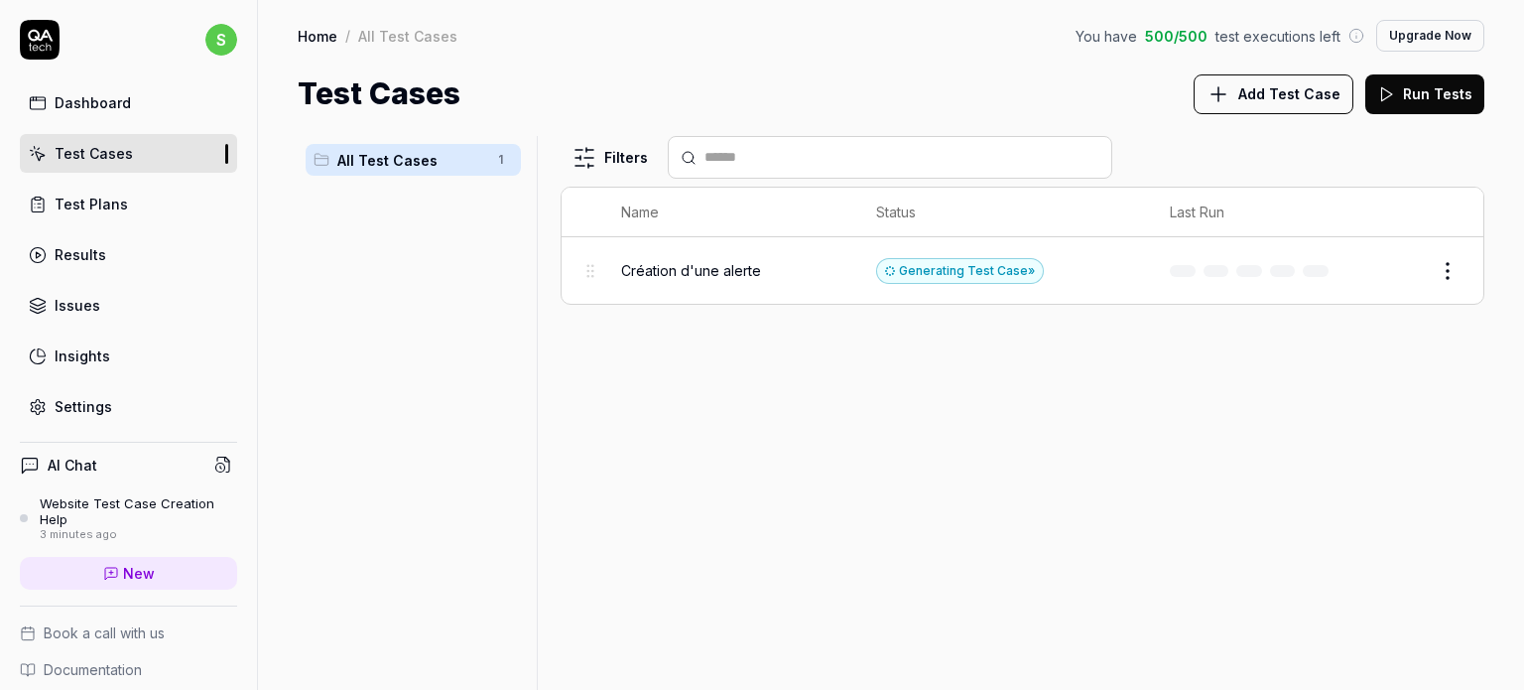
click at [715, 281] on div "Création d'une alerte" at bounding box center [728, 270] width 215 height 43
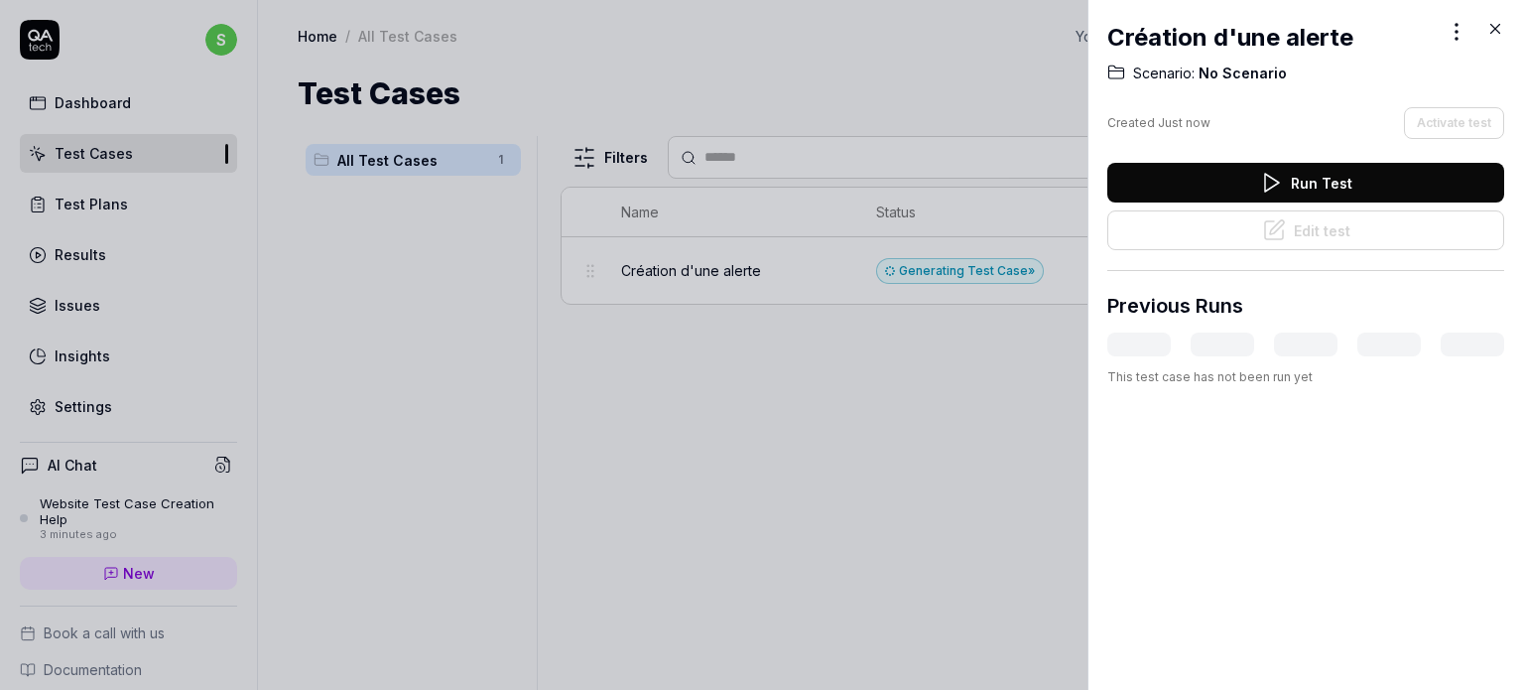
click at [1261, 197] on button "Run Test" at bounding box center [1305, 183] width 397 height 40
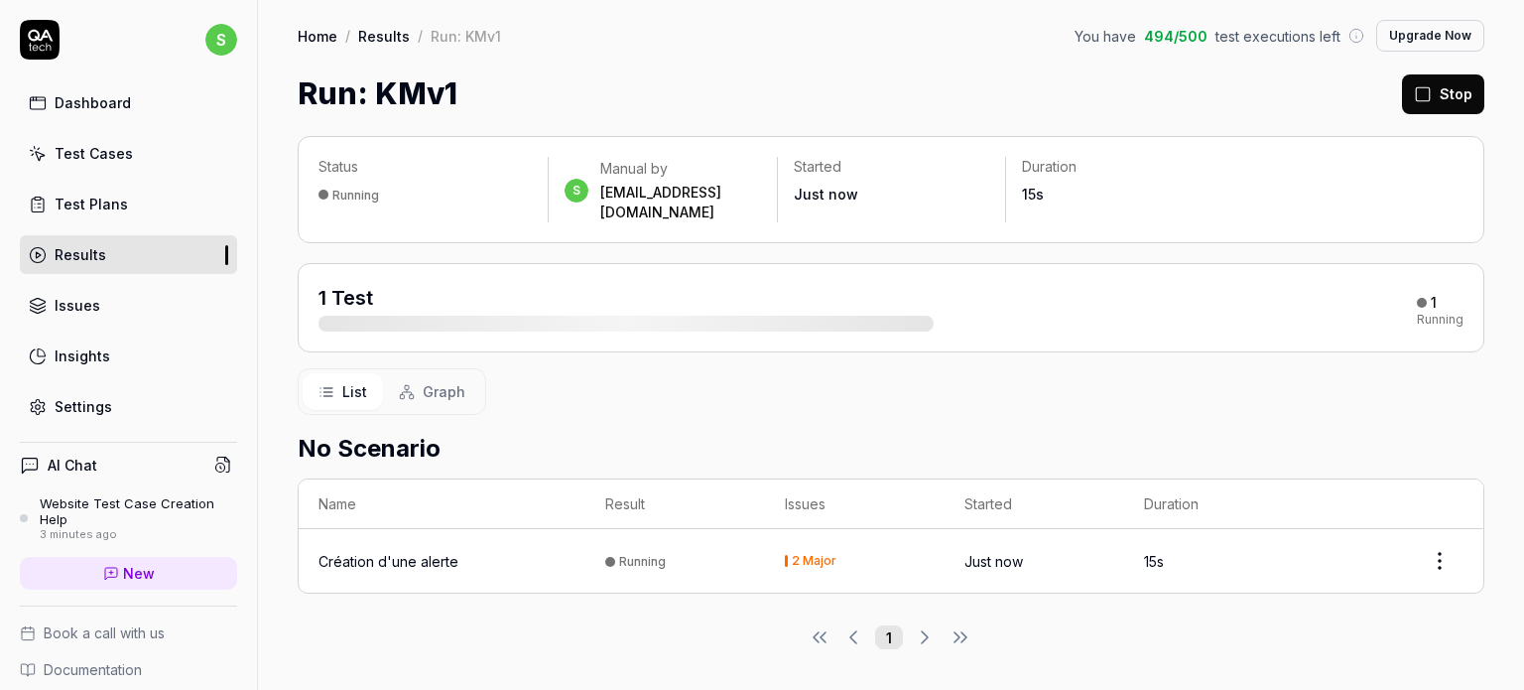
click at [364, 551] on div "Création d'une alerte" at bounding box center [389, 561] width 140 height 21
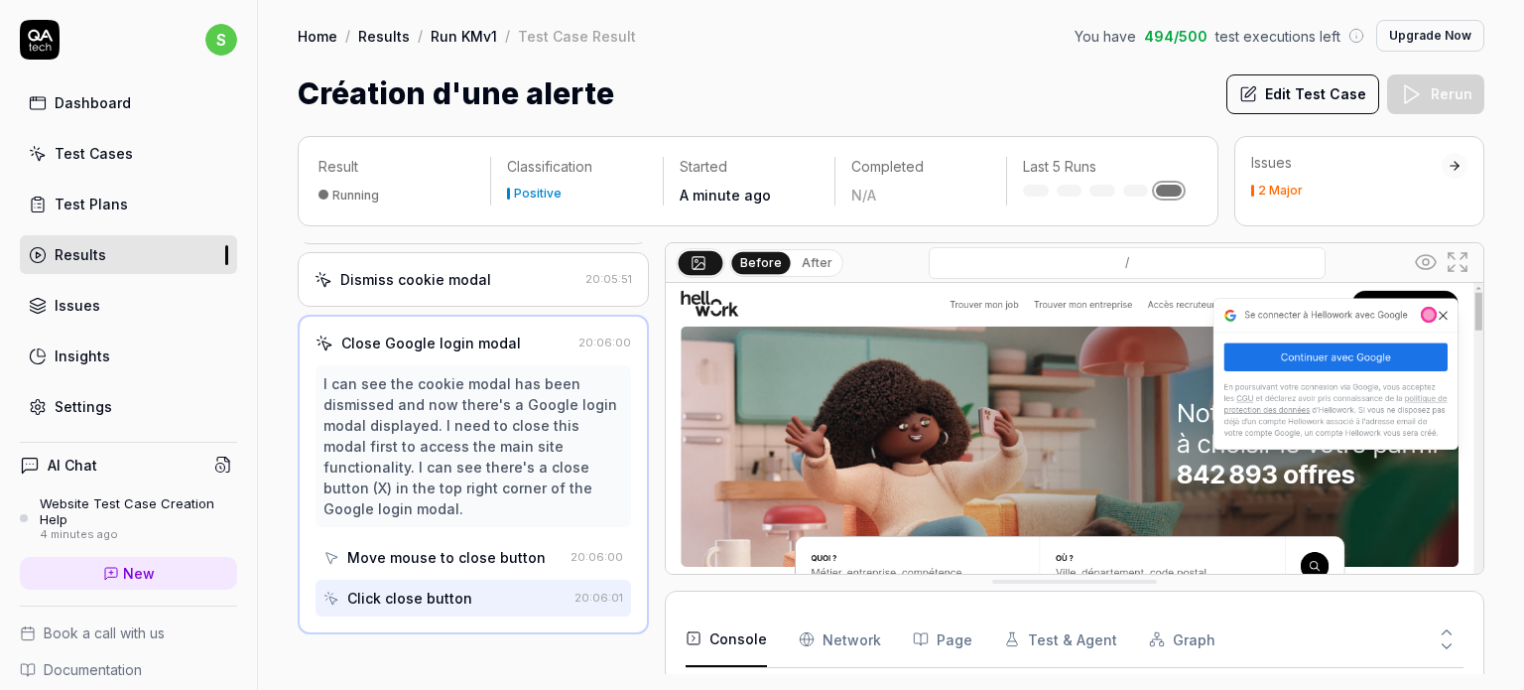
scroll to position [82, 0]
click at [1293, 185] on div "2 Major" at bounding box center [1280, 191] width 45 height 12
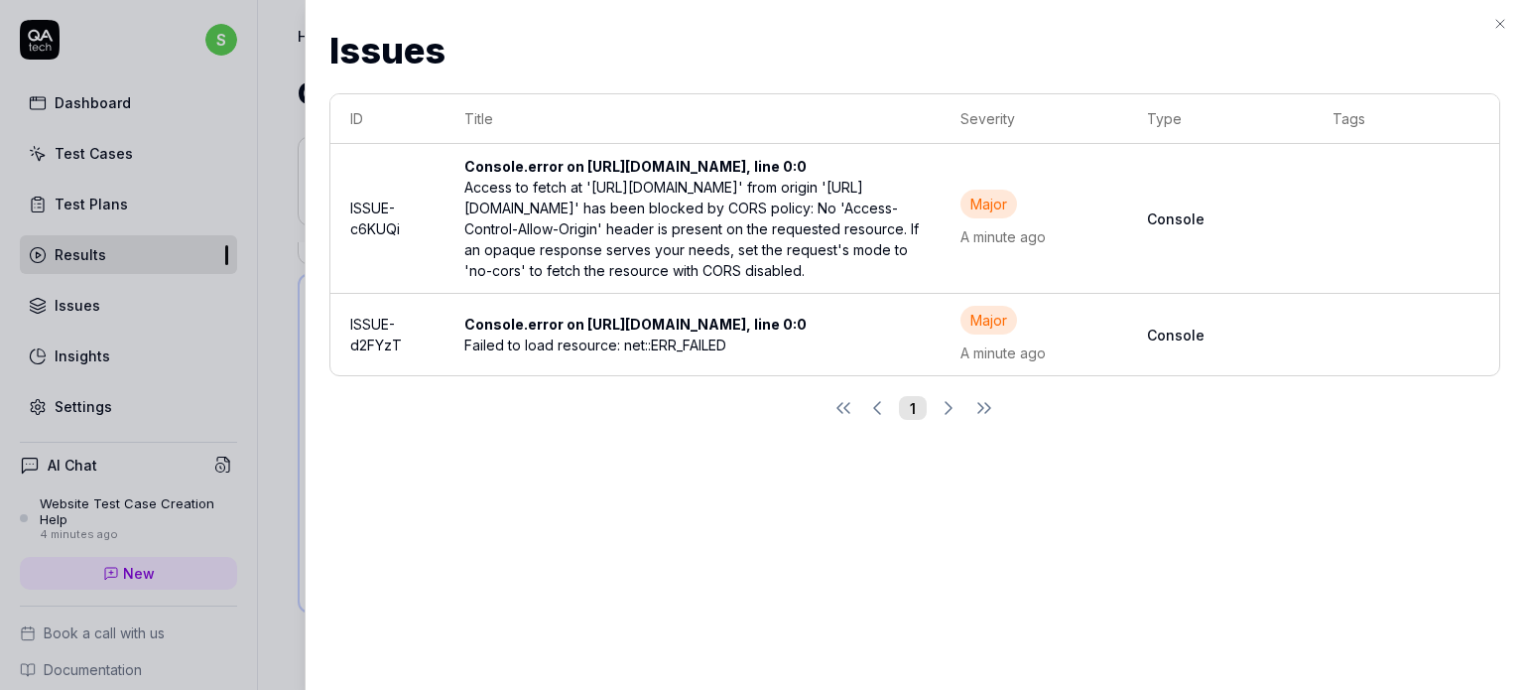
scroll to position [187, 0]
click at [1500, 26] on icon "button" at bounding box center [1501, 24] width 16 height 16
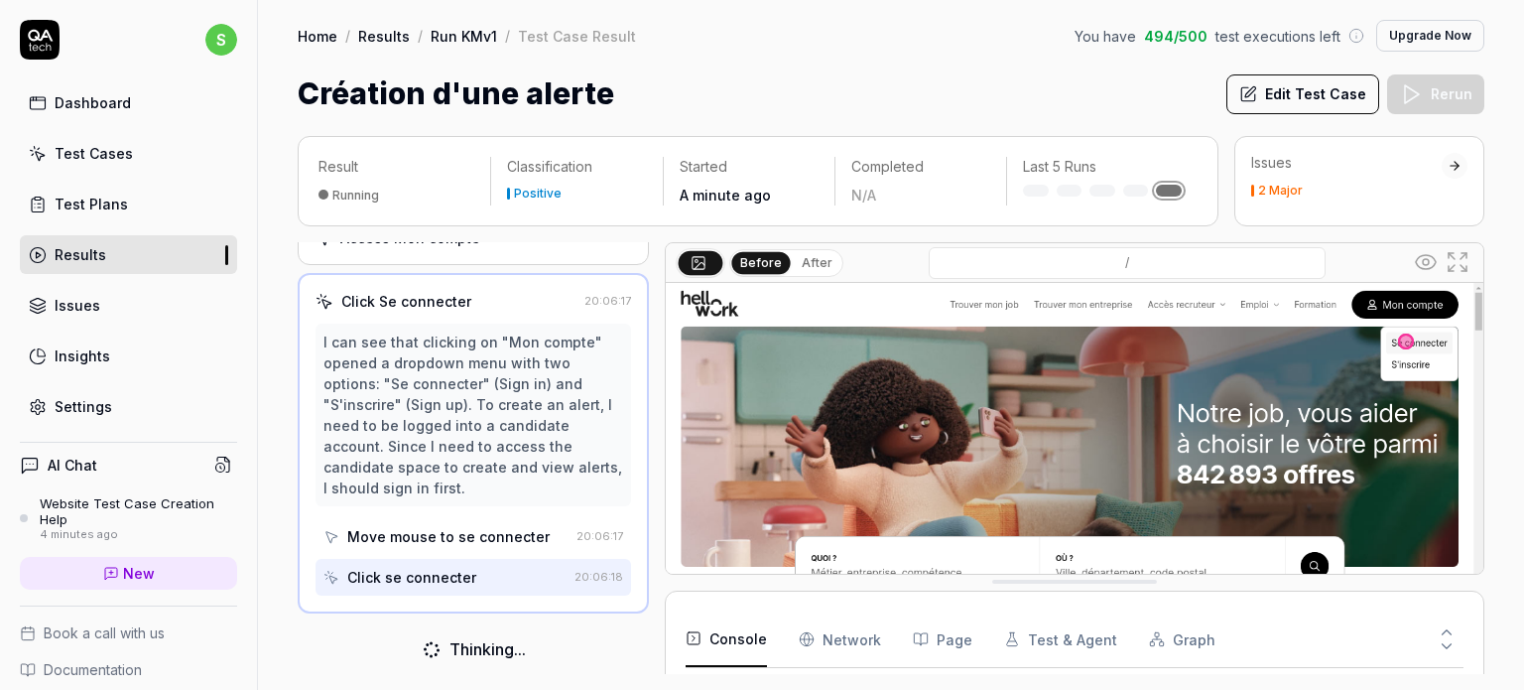
scroll to position [248, 0]
click at [97, 166] on link "Test Cases" at bounding box center [128, 153] width 217 height 39
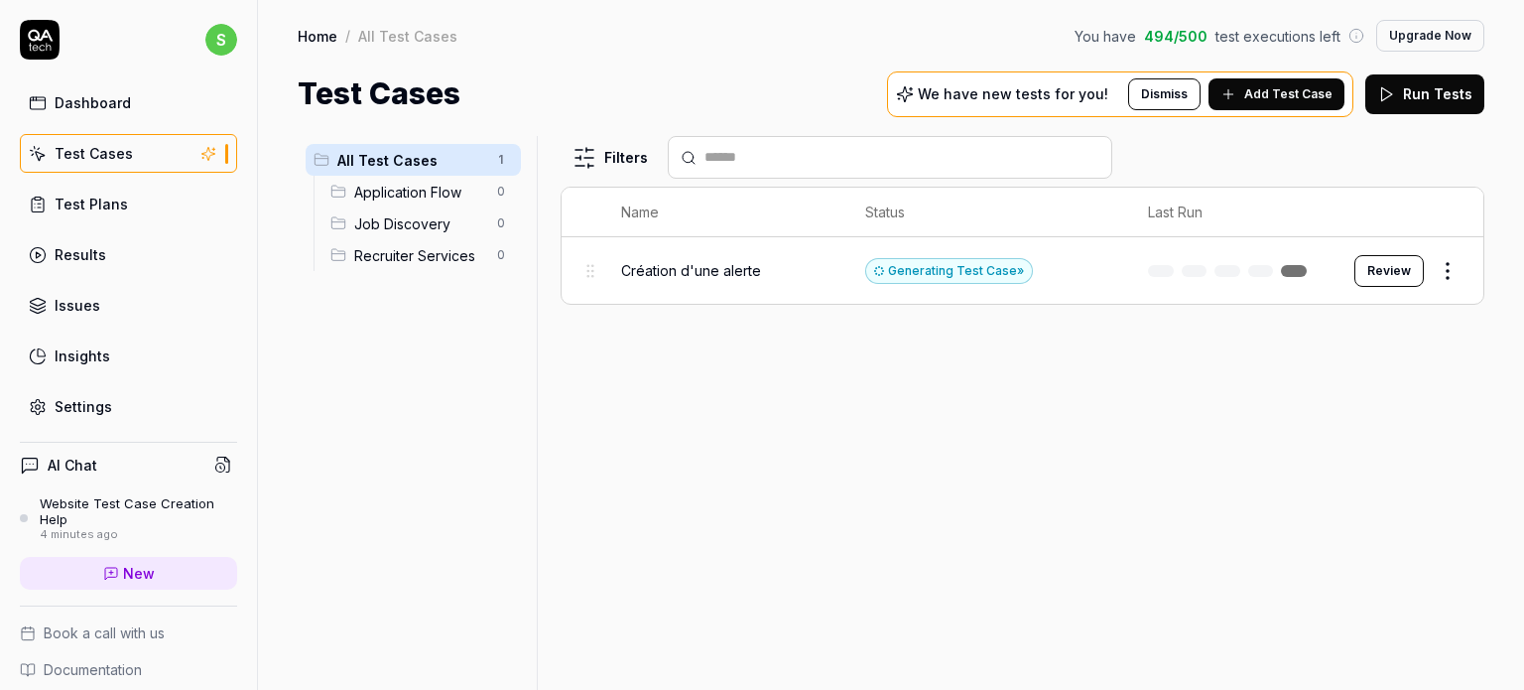
click at [1445, 263] on html "s Dashboard Test Cases Test Plans Results Issues Insights Settings AI Chat Webs…" at bounding box center [762, 345] width 1524 height 690
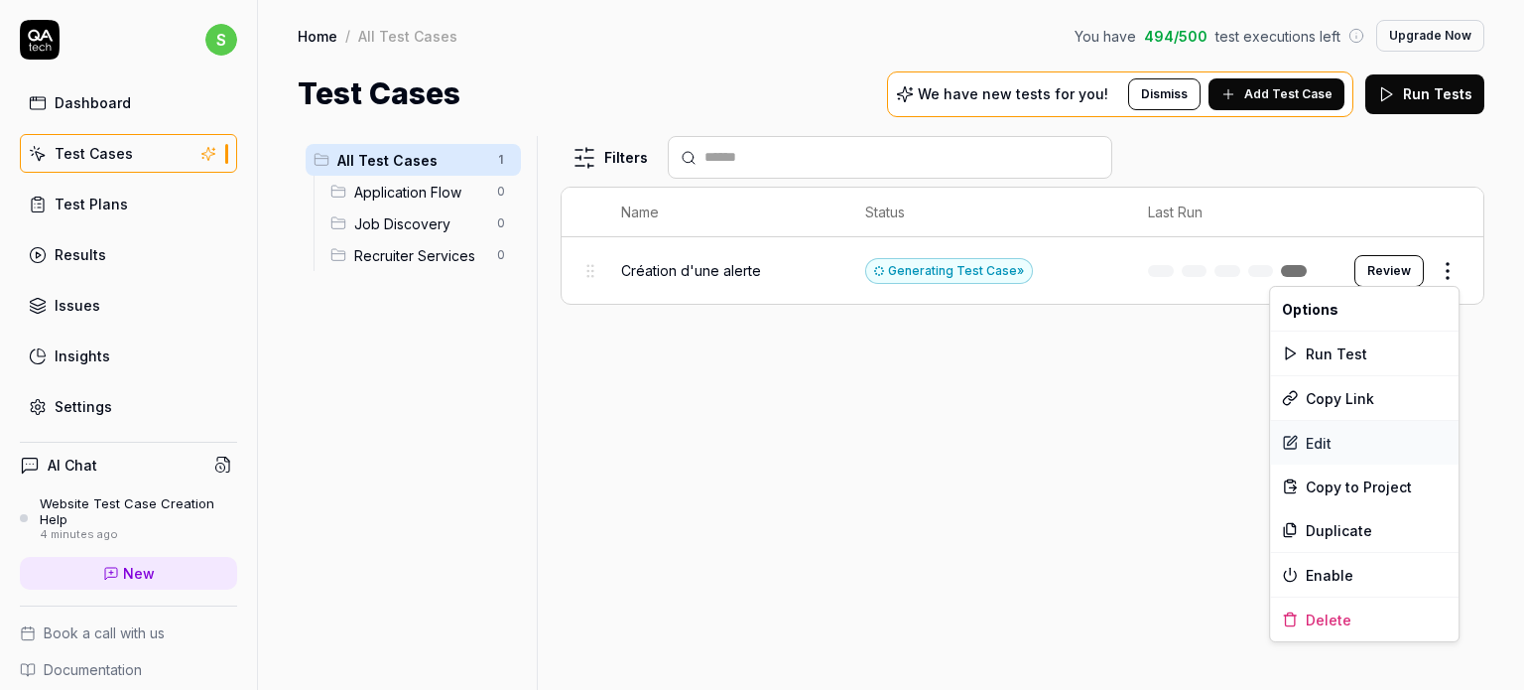
click at [1309, 454] on div "Edit" at bounding box center [1364, 443] width 189 height 44
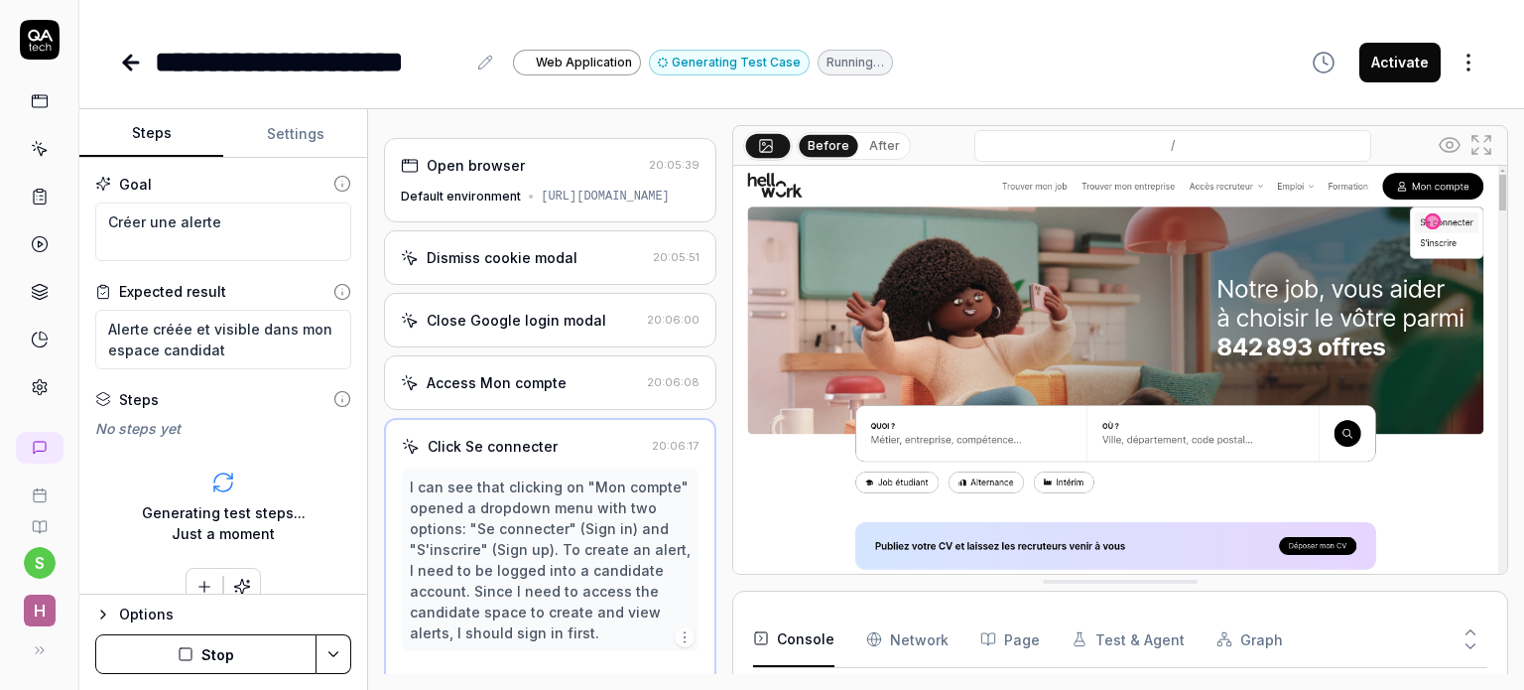
scroll to position [127, 0]
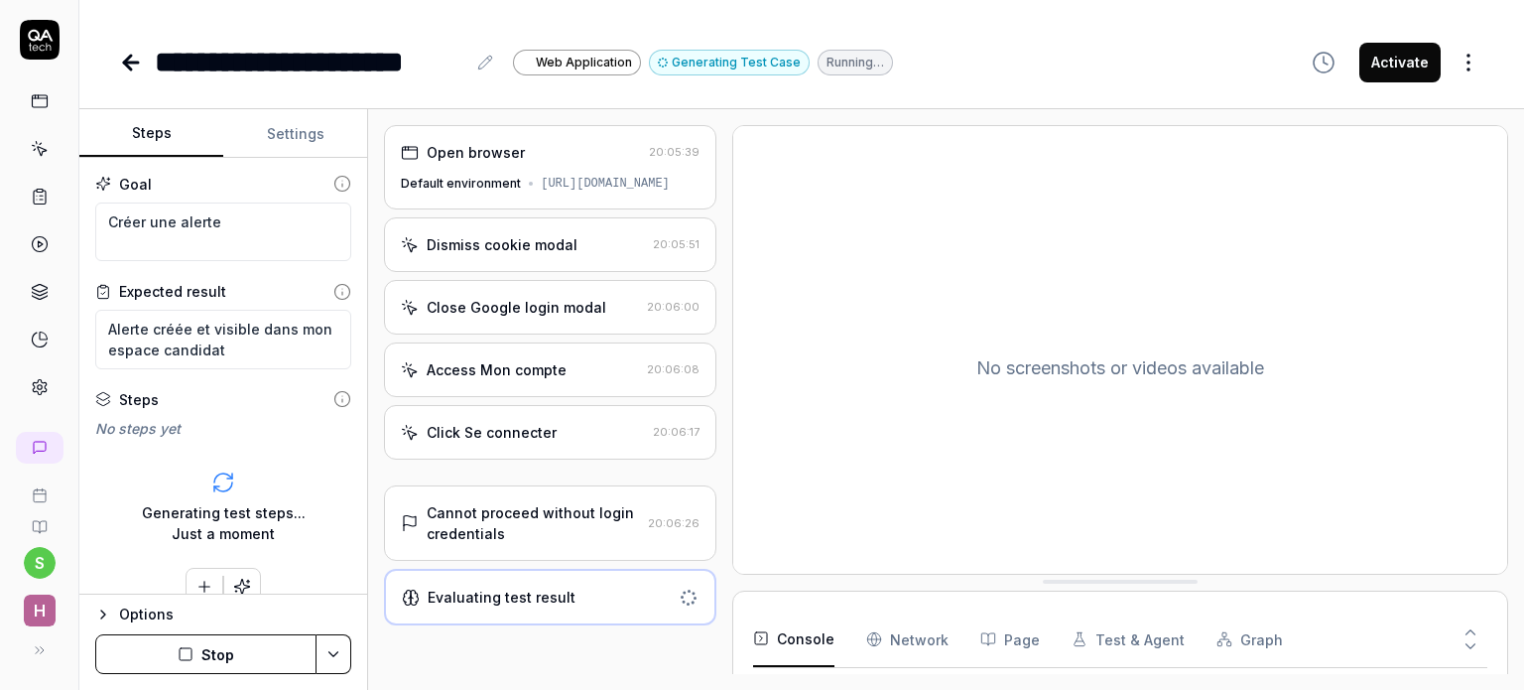
scroll to position [274, 0]
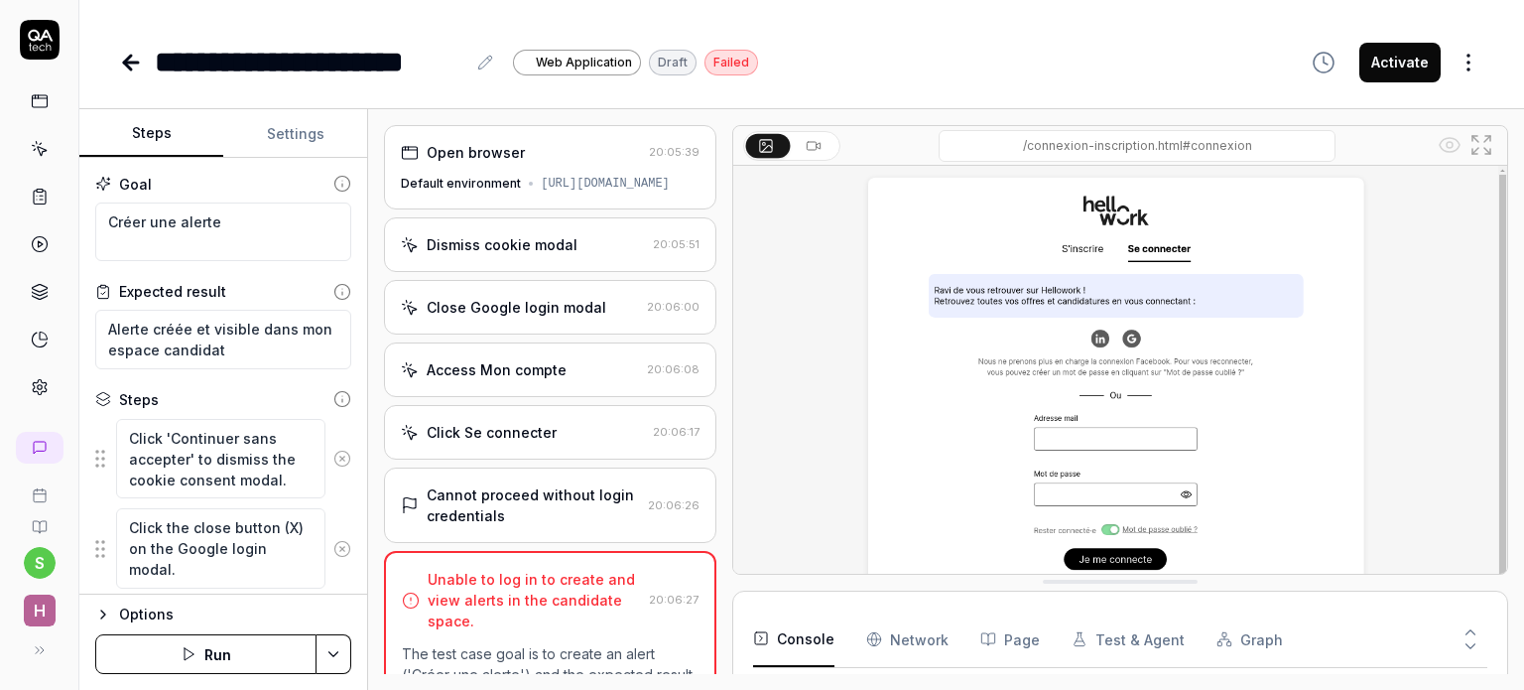
click at [494, 193] on div "Default environment" at bounding box center [461, 184] width 120 height 18
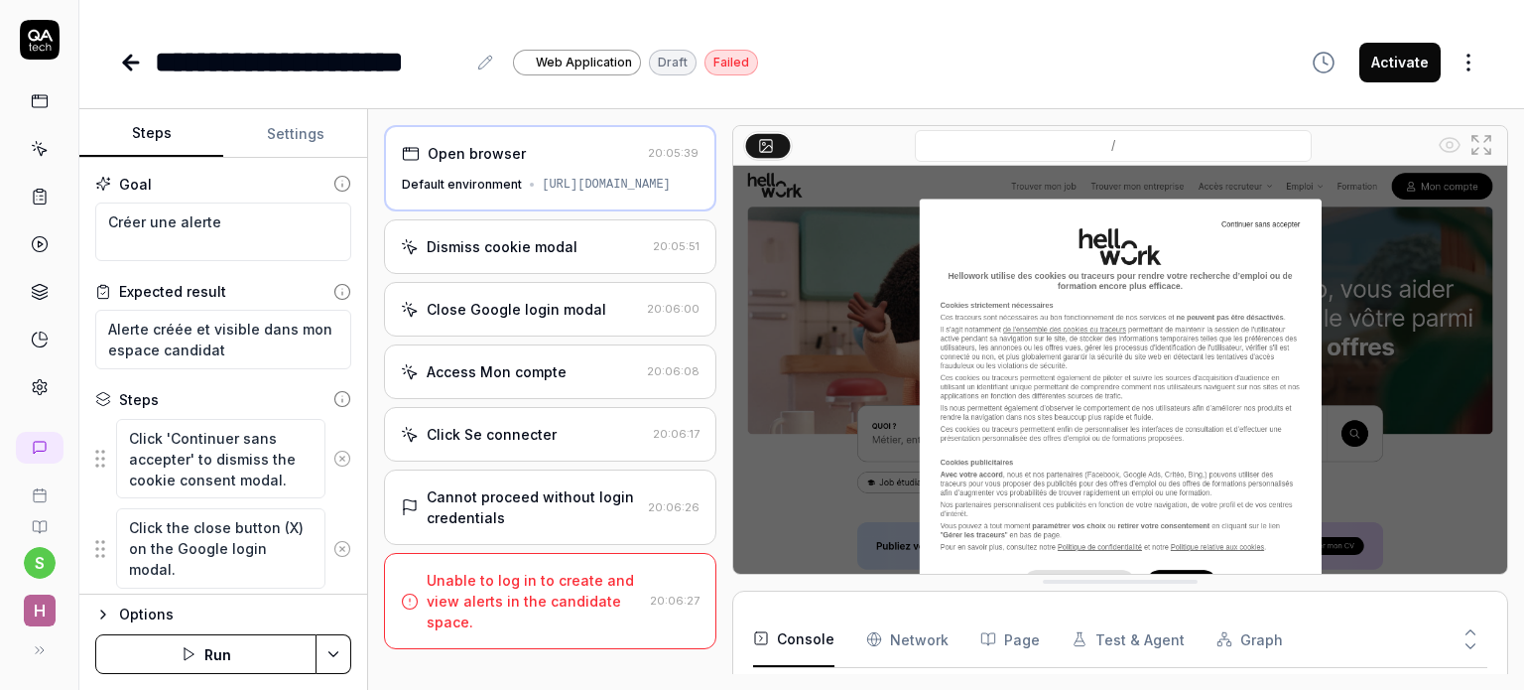
click at [281, 140] on button "Settings" at bounding box center [295, 134] width 144 height 48
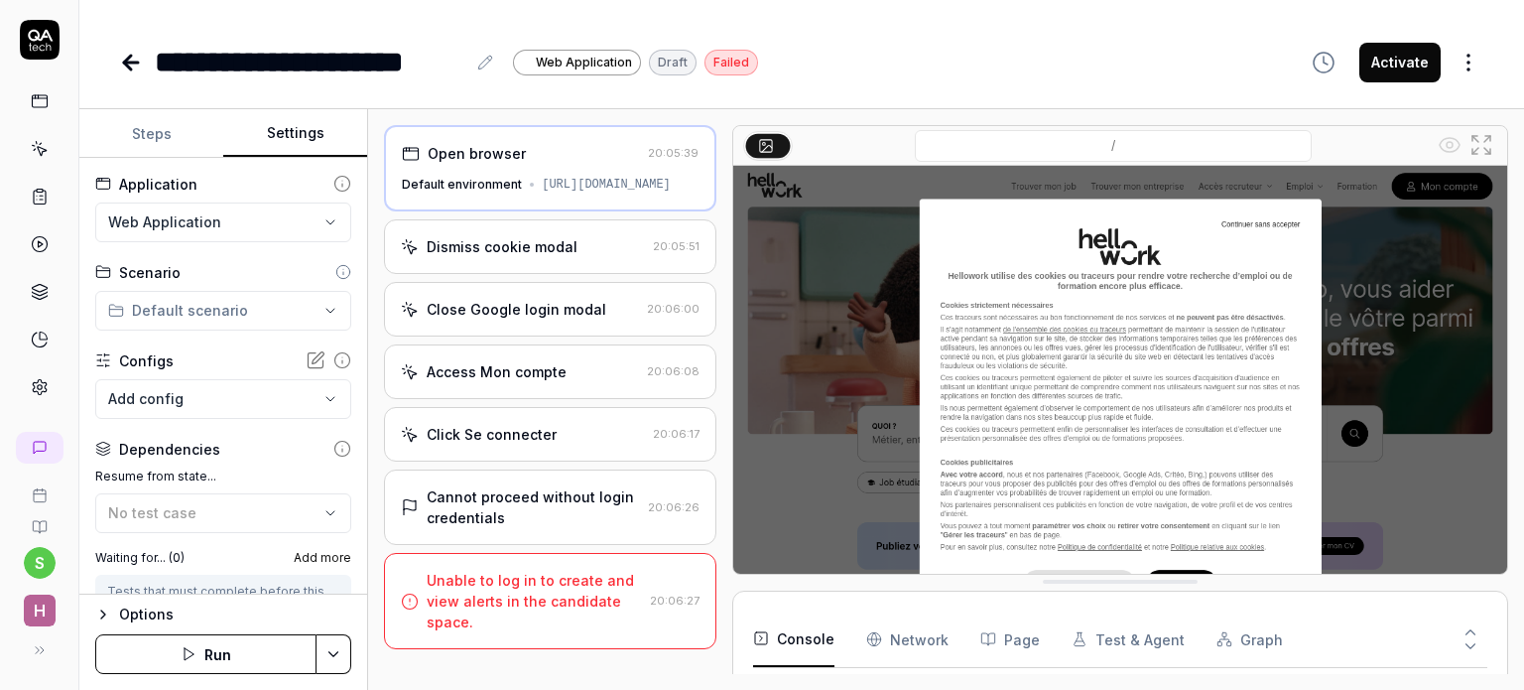
click at [238, 221] on html "**********" at bounding box center [762, 345] width 1524 height 690
click at [178, 320] on html "**********" at bounding box center [762, 345] width 1524 height 690
click at [170, 360] on span "1 test case" at bounding box center [164, 366] width 60 height 15
click at [165, 398] on body "**********" at bounding box center [762, 345] width 1524 height 690
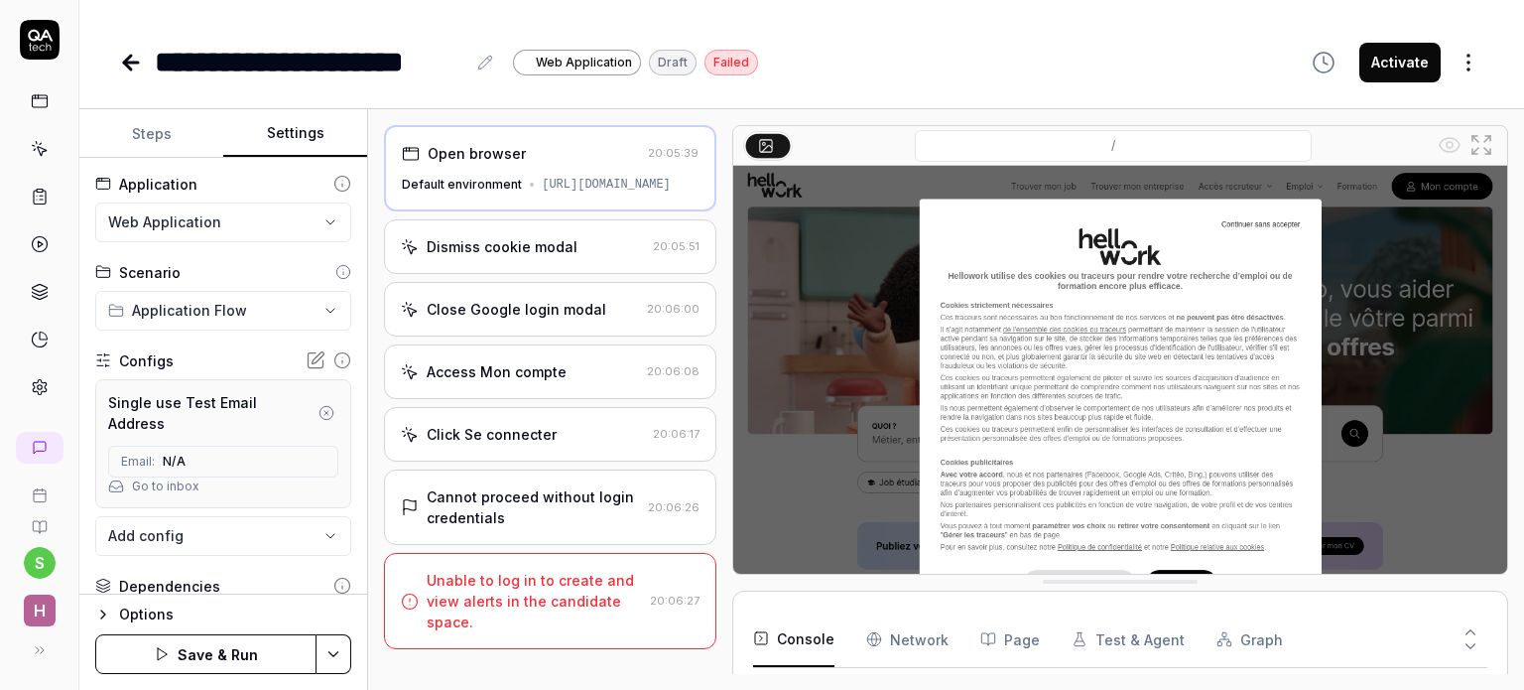
click at [165, 398] on div "Single use Test Email Address" at bounding box center [211, 413] width 206 height 42
click at [325, 411] on icon "button" at bounding box center [327, 413] width 4 height 4
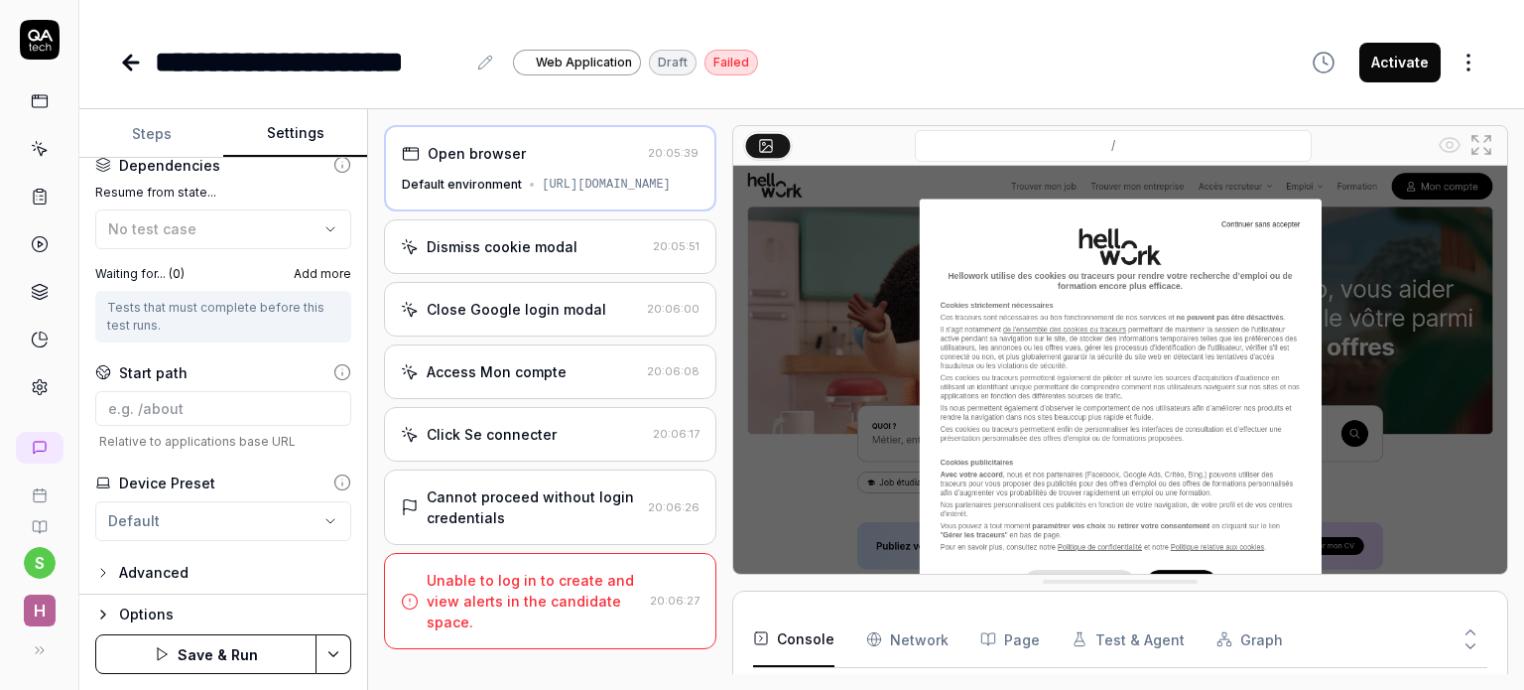
scroll to position [288, 0]
click at [103, 565] on icon "button" at bounding box center [103, 569] width 4 height 8
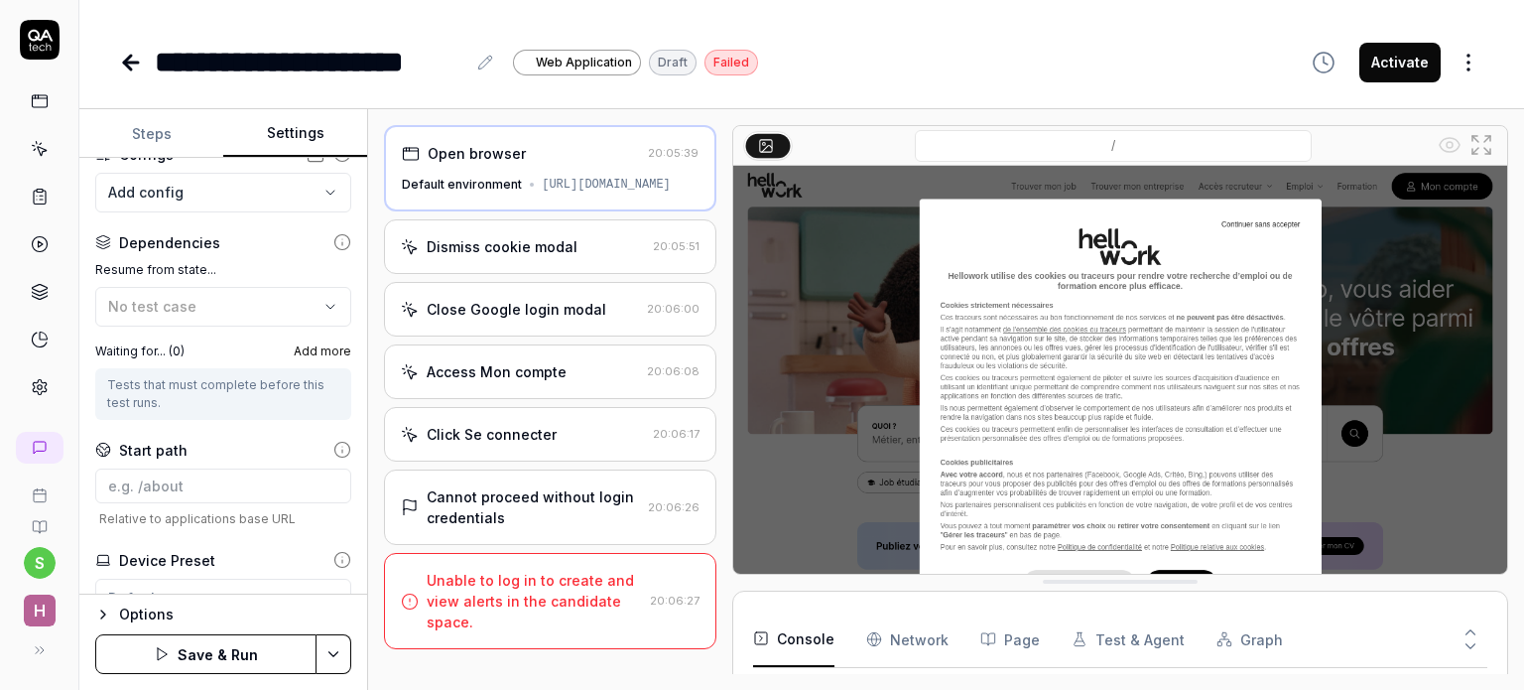
scroll to position [0, 0]
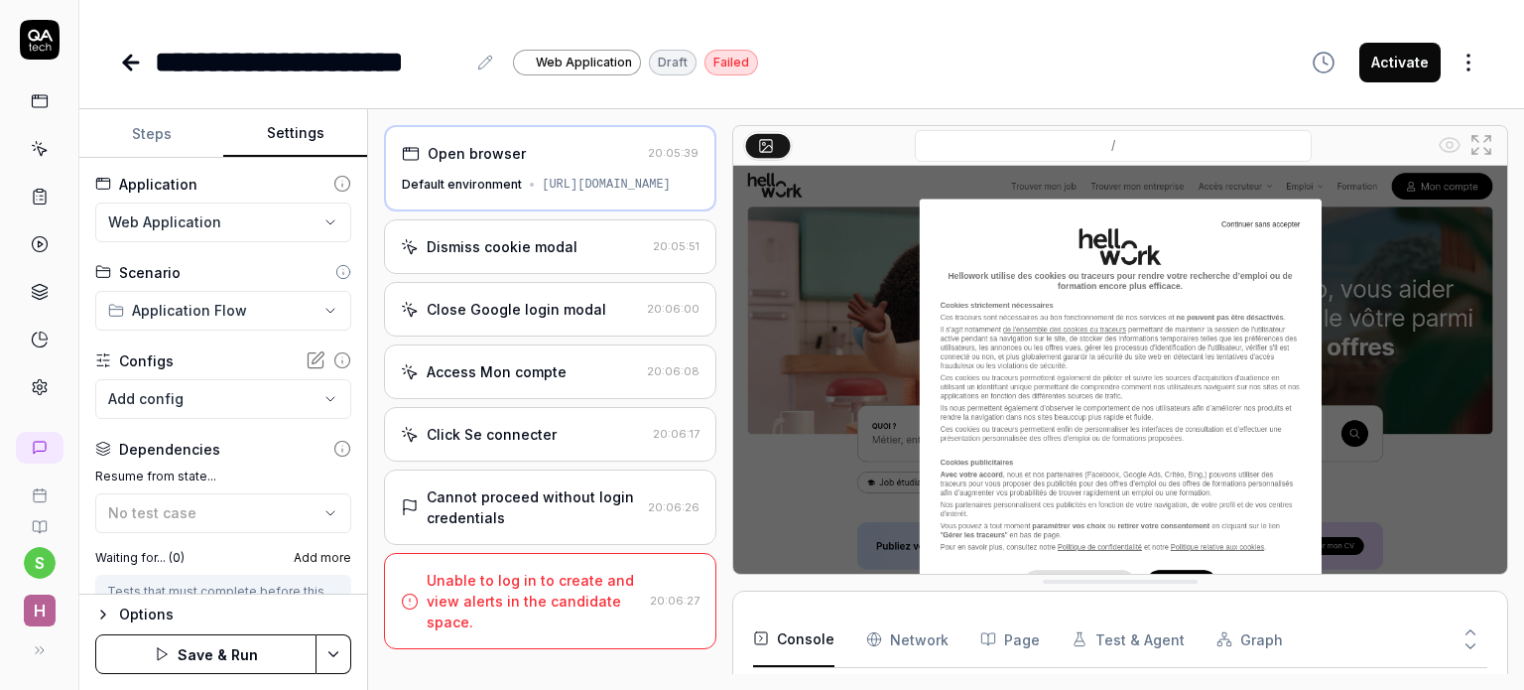
click at [39, 614] on span "H" at bounding box center [40, 610] width 32 height 32
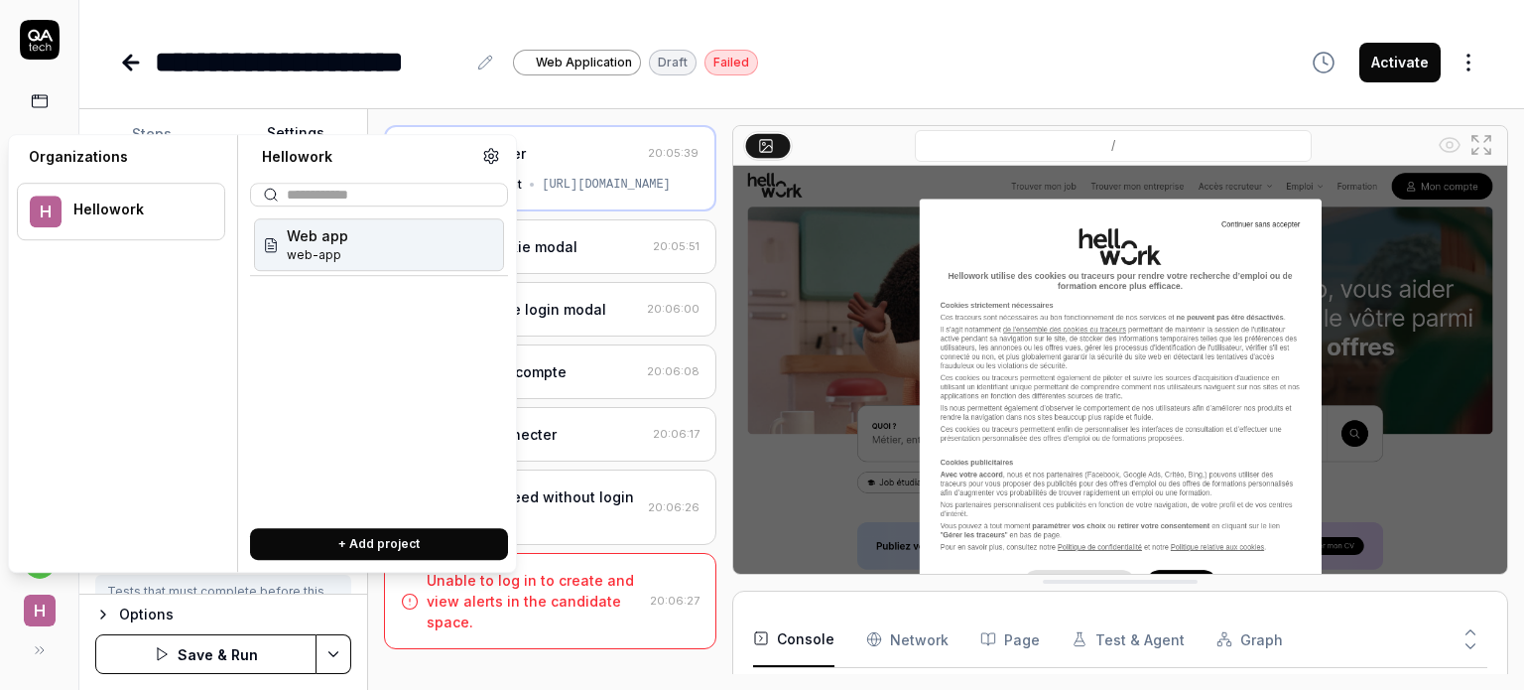
click at [173, 589] on div "Tests that must complete before this test runs." at bounding box center [223, 601] width 232 height 36
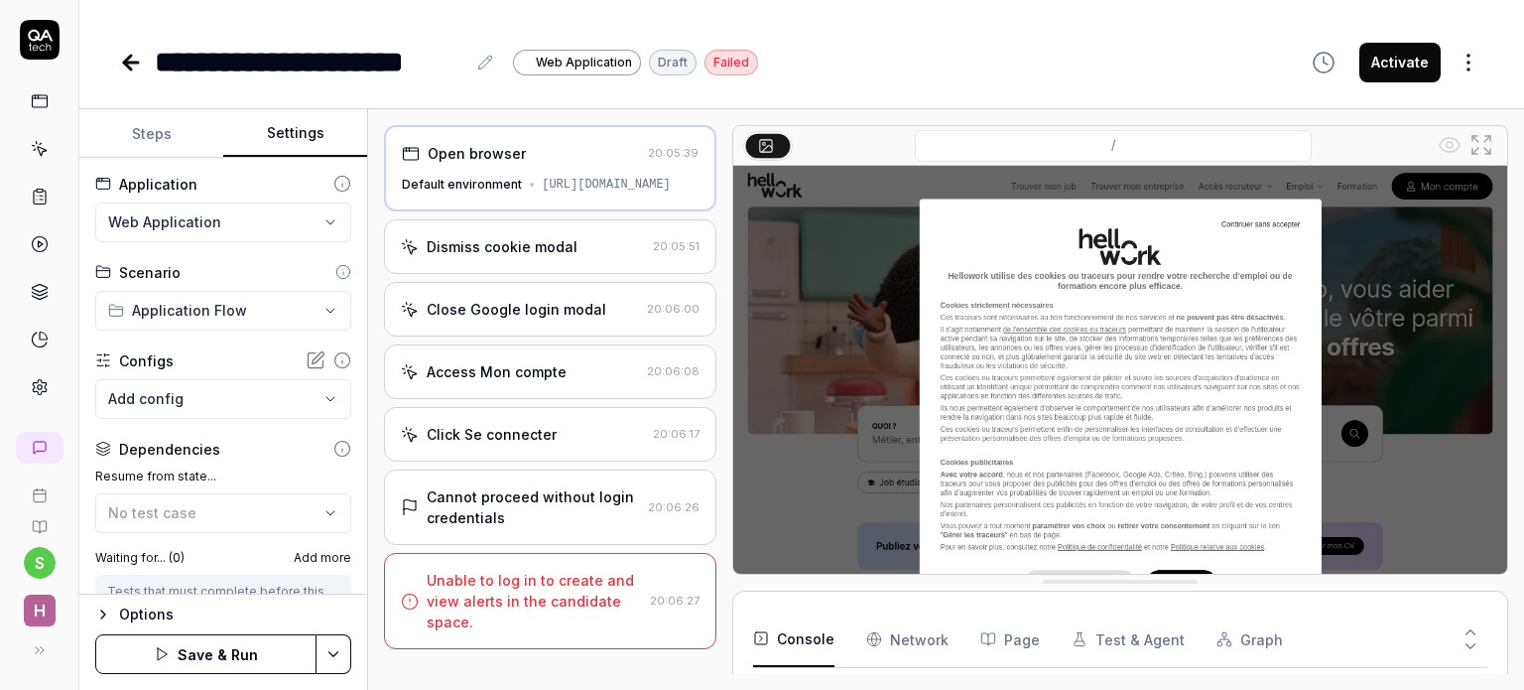
click at [40, 561] on html "**********" at bounding box center [762, 345] width 1524 height 690
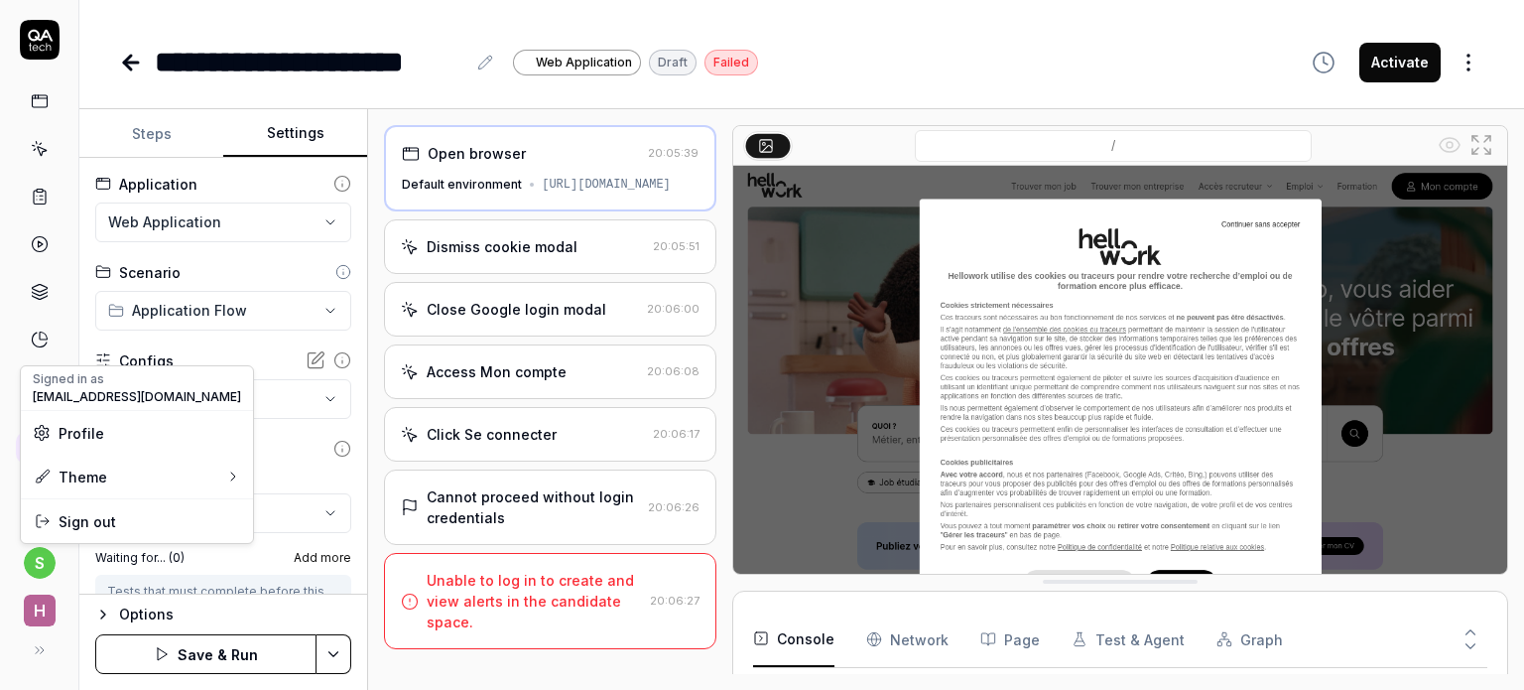
click at [40, 561] on html "**********" at bounding box center [762, 345] width 1524 height 690
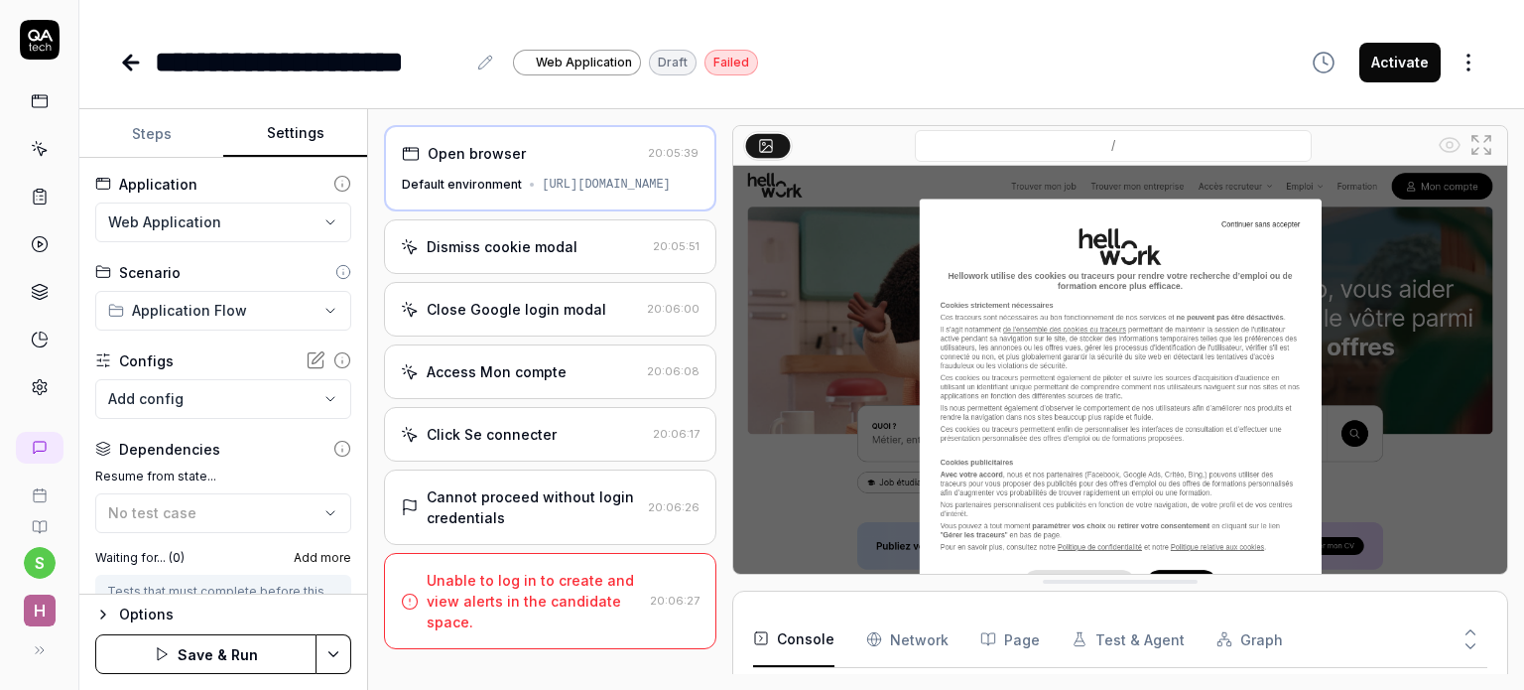
click at [44, 649] on button at bounding box center [40, 650] width 40 height 40
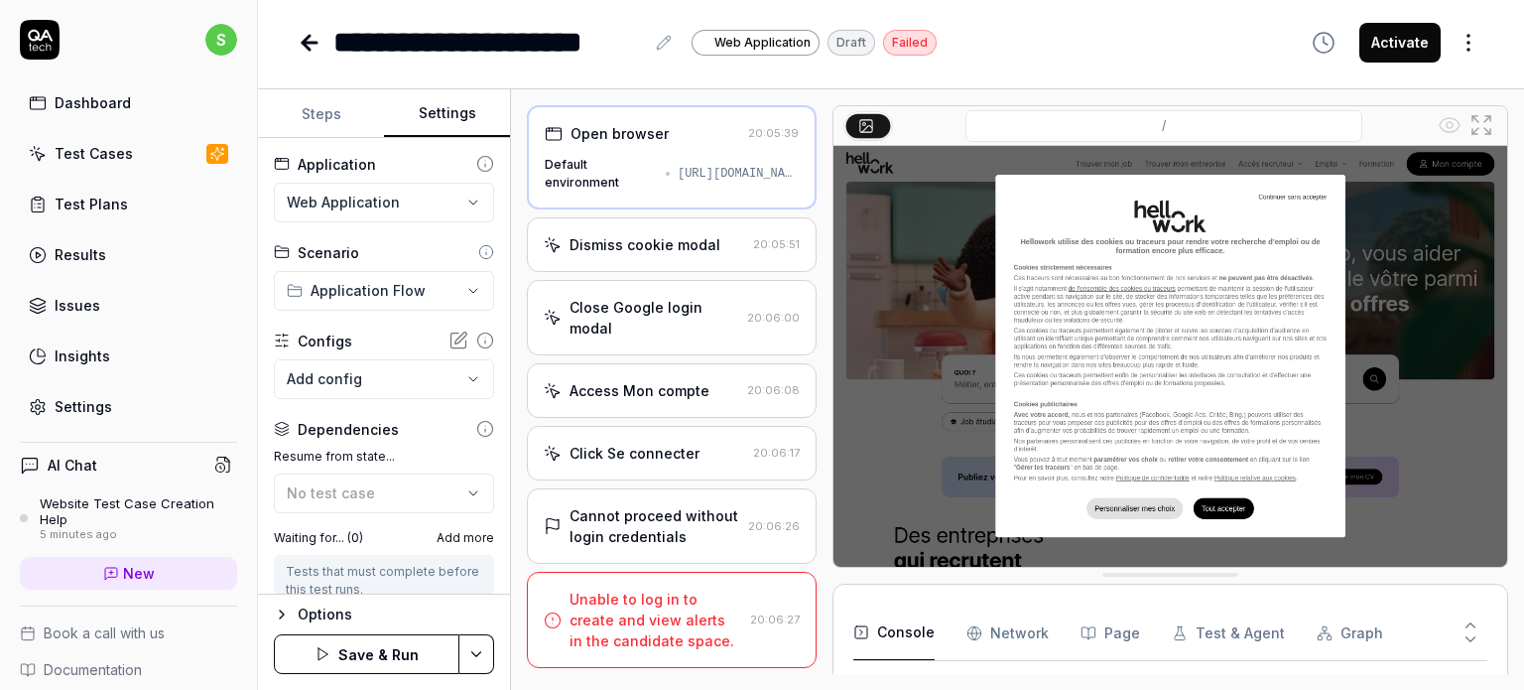
click at [81, 391] on link "Settings" at bounding box center [128, 406] width 217 height 39
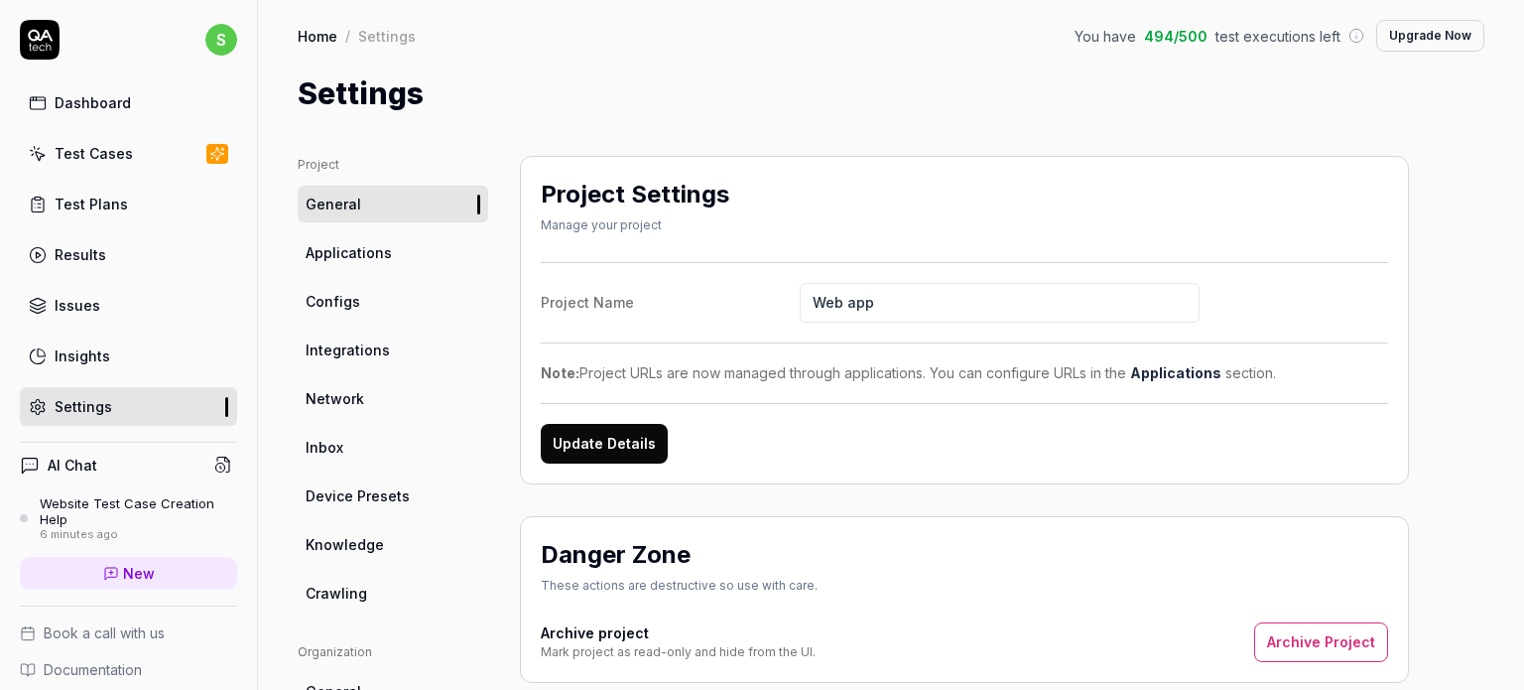
click at [347, 238] on link "Applications" at bounding box center [393, 252] width 191 height 37
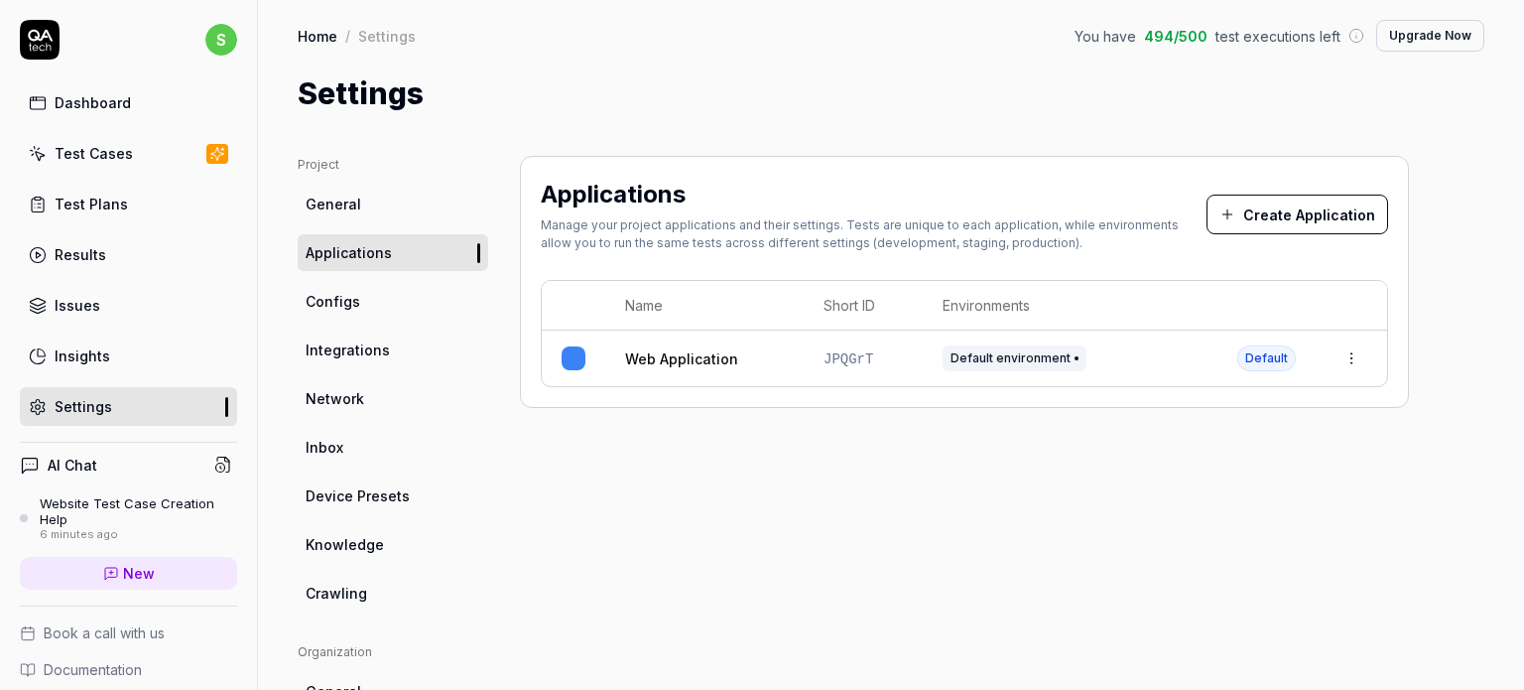
click at [1358, 368] on html "s Dashboard Test Cases Test Plans Results Issues Insights Settings AI Chat Webs…" at bounding box center [762, 345] width 1524 height 690
click at [1220, 487] on div "Edit" at bounding box center [1260, 488] width 232 height 44
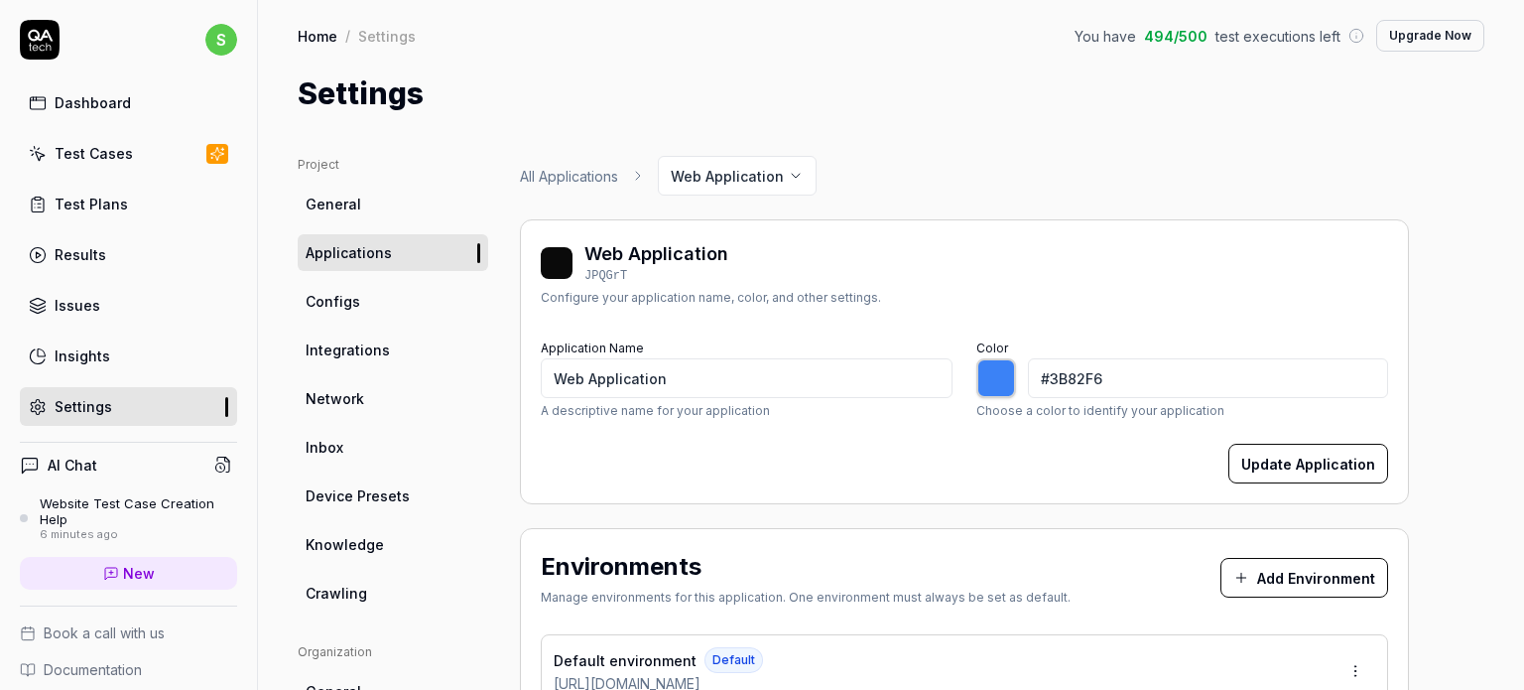
type input "*******"
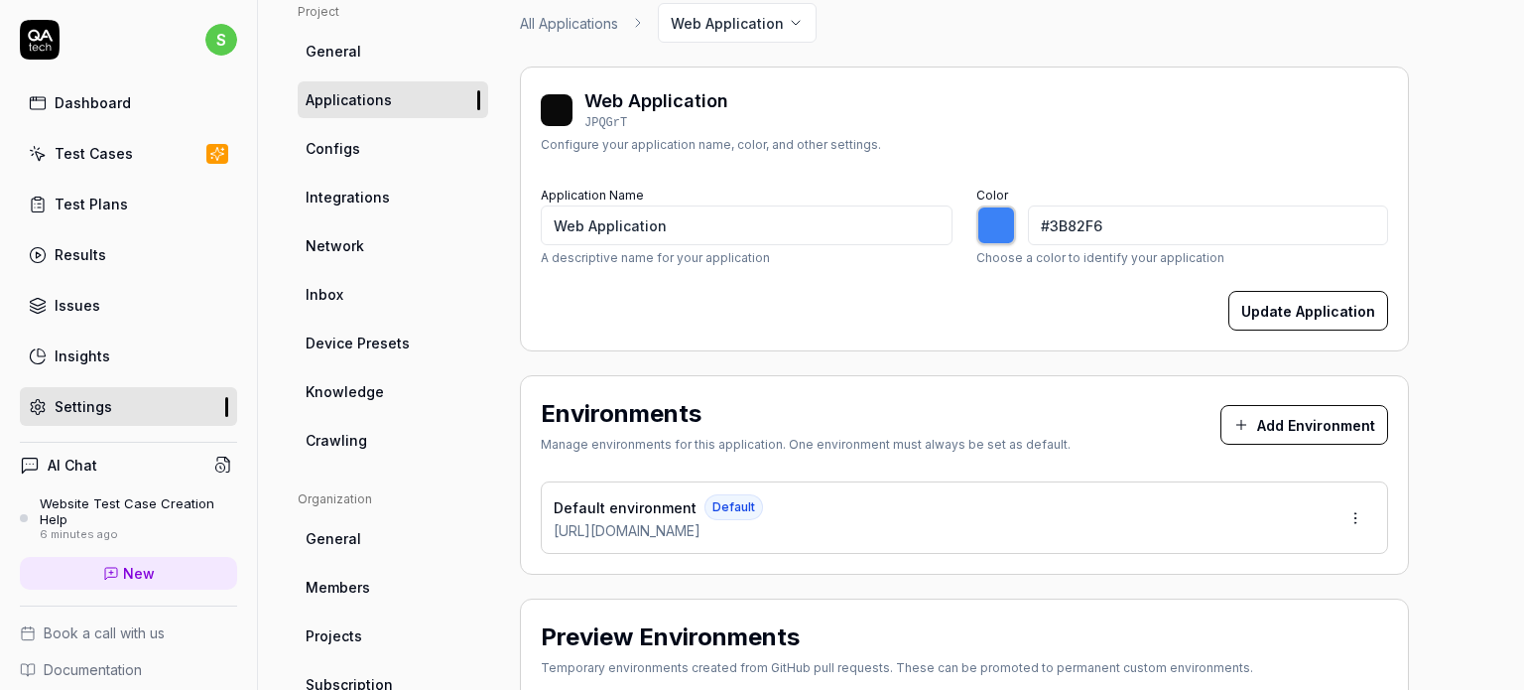
scroll to position [133, 0]
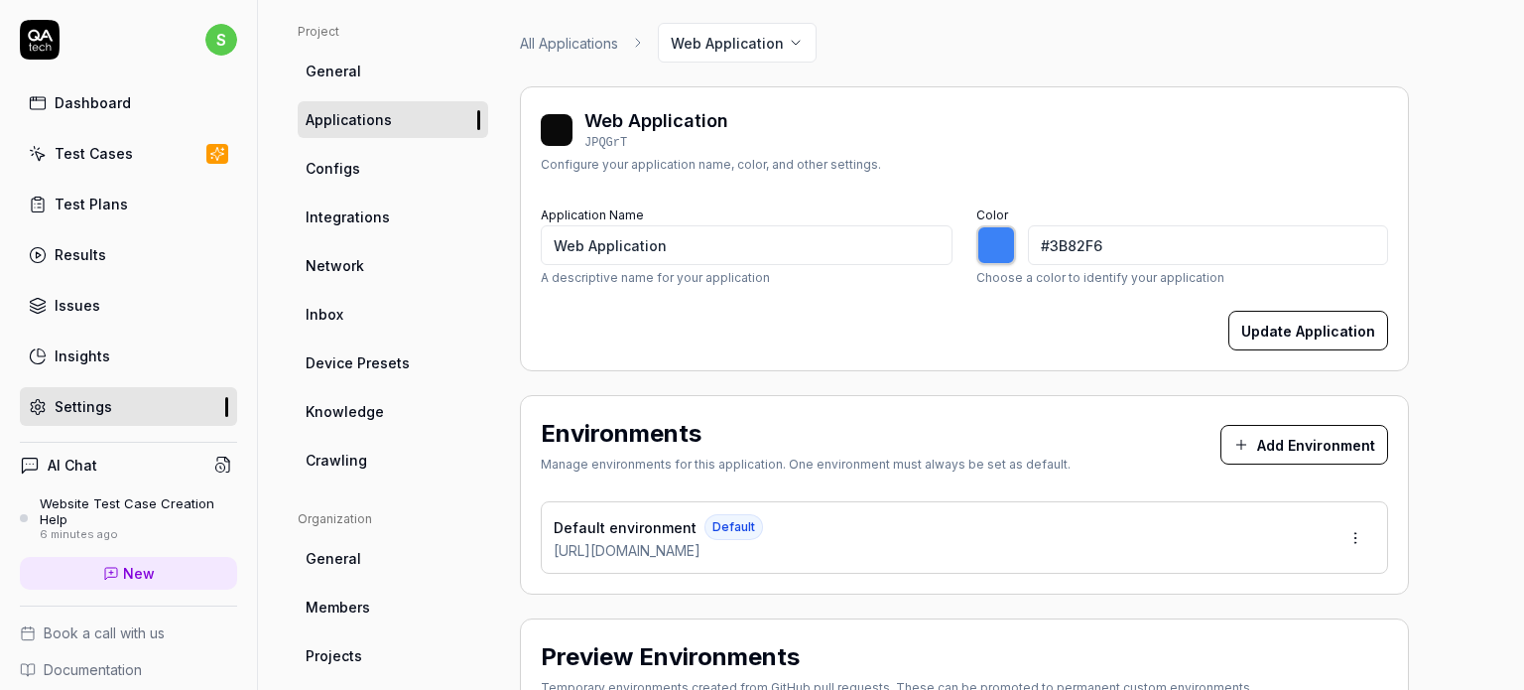
click at [1353, 537] on html "s Dashboard Test Cases Test Plans Results Issues Insights Settings AI Chat Webs…" at bounding box center [762, 345] width 1524 height 690
click at [1259, 451] on div "Edit" at bounding box center [1281, 447] width 201 height 44
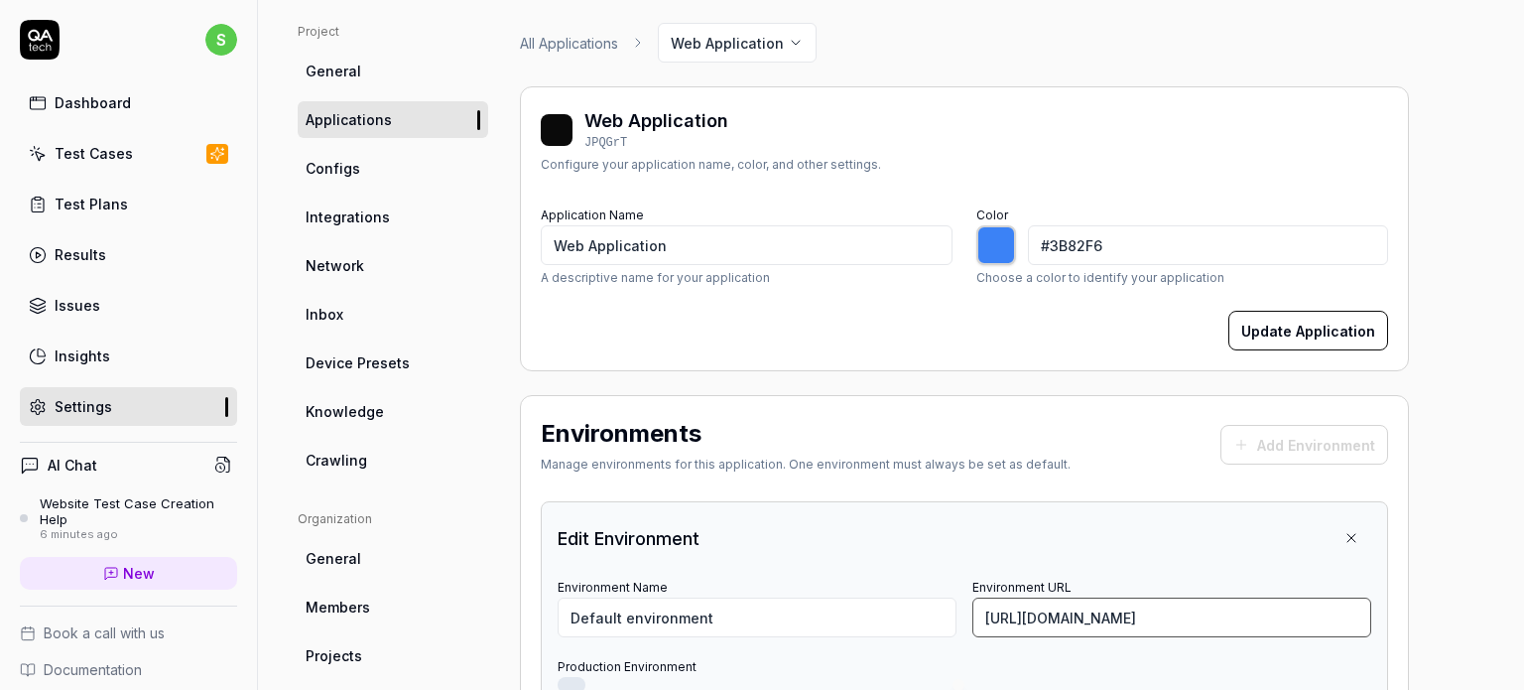
drag, startPoint x: 1179, startPoint y: 611, endPoint x: 963, endPoint y: 598, distance: 216.7
click at [963, 598] on div "Environment Name Default environment Environment URL [URL][DOMAIN_NAME]" at bounding box center [965, 606] width 814 height 64
paste input "/fr-fr/candidat/creation-alerte.html"
type input "[URL][DOMAIN_NAME]"
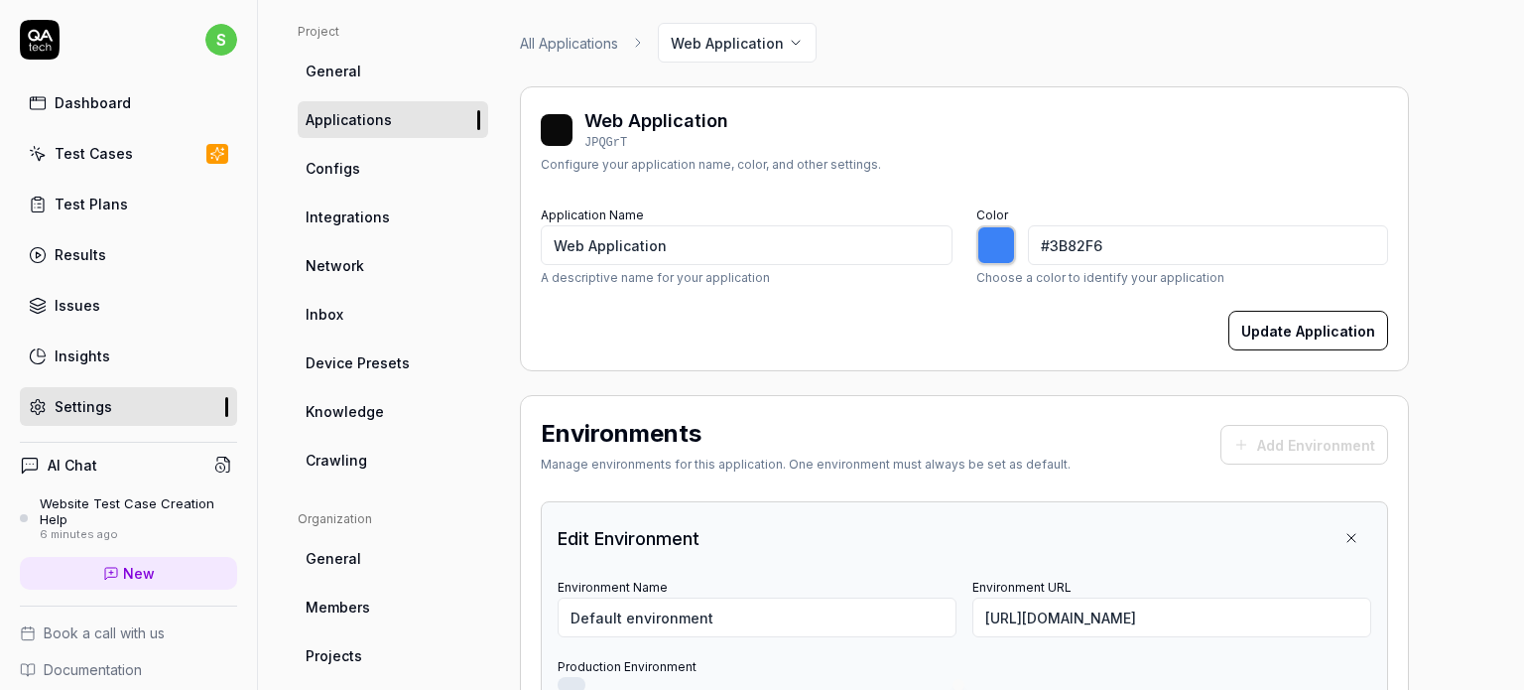
scroll to position [0, 0]
click at [1475, 411] on div "Project General Applications Configs Integrations Network Inbox Device Presets …" at bounding box center [891, 603] width 1266 height 1240
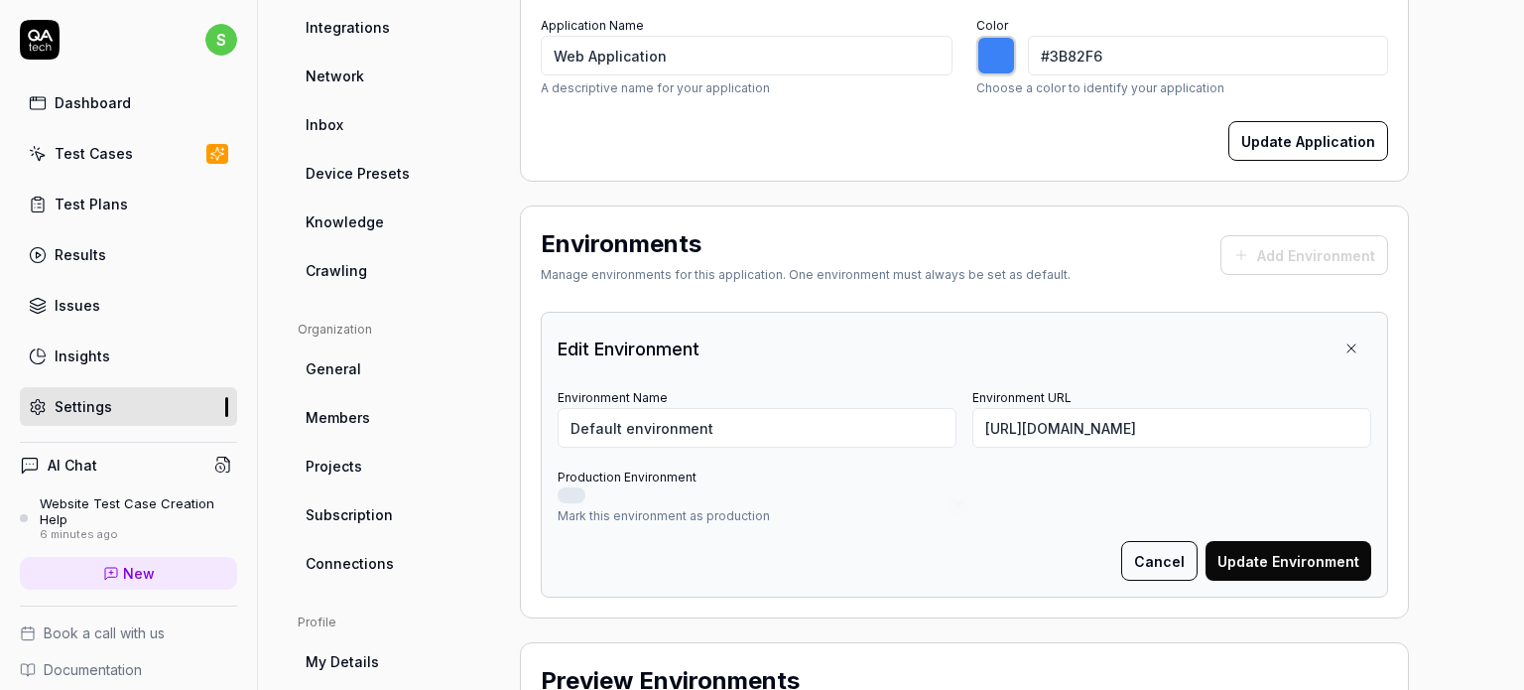
scroll to position [320, 0]
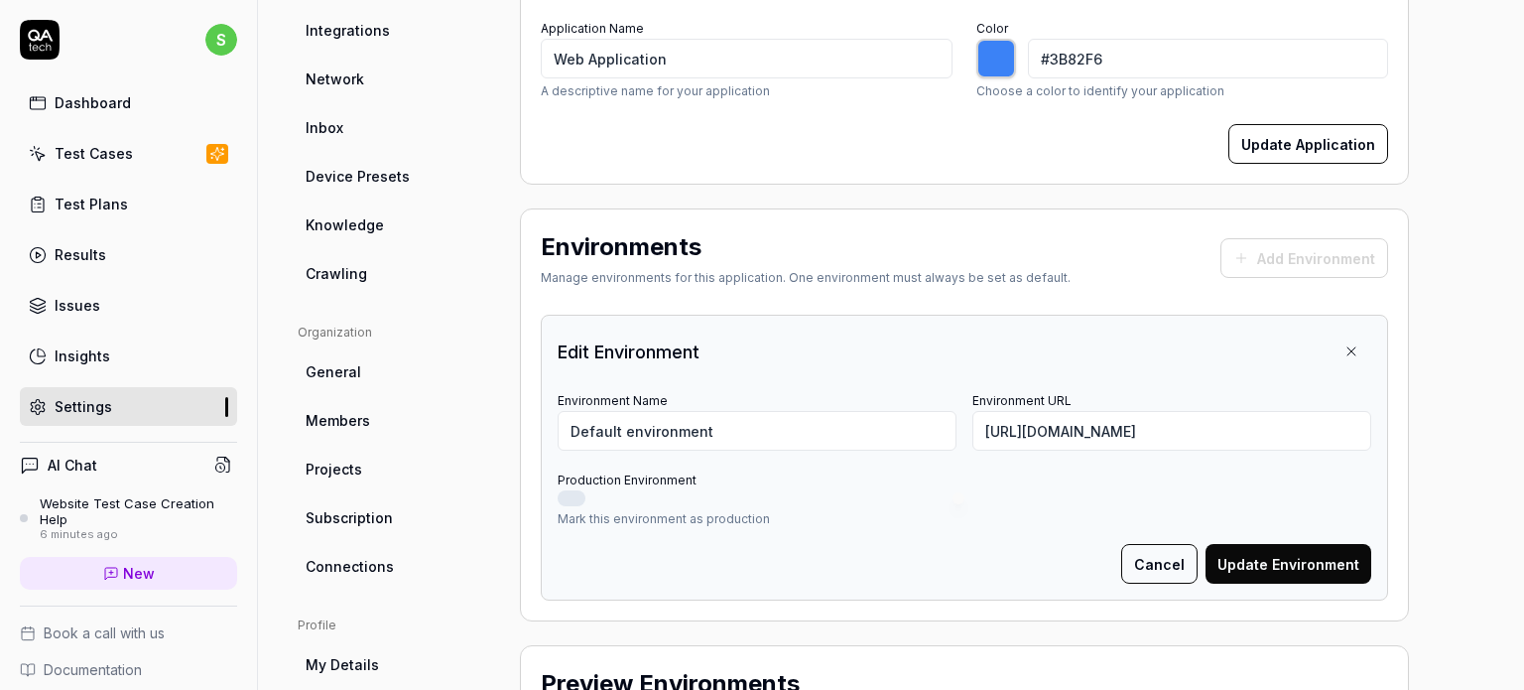
click at [1290, 559] on button "Update Environment" at bounding box center [1289, 564] width 166 height 40
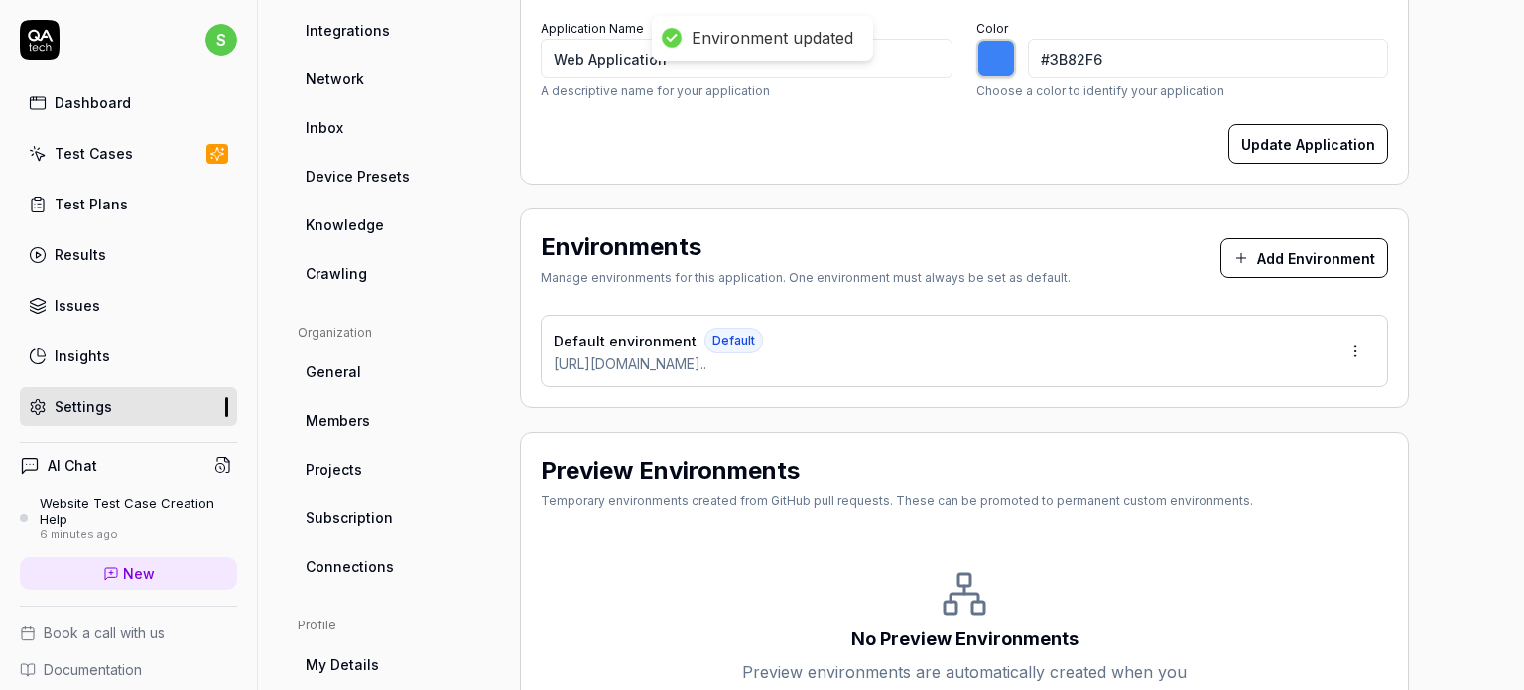
type input "*******"
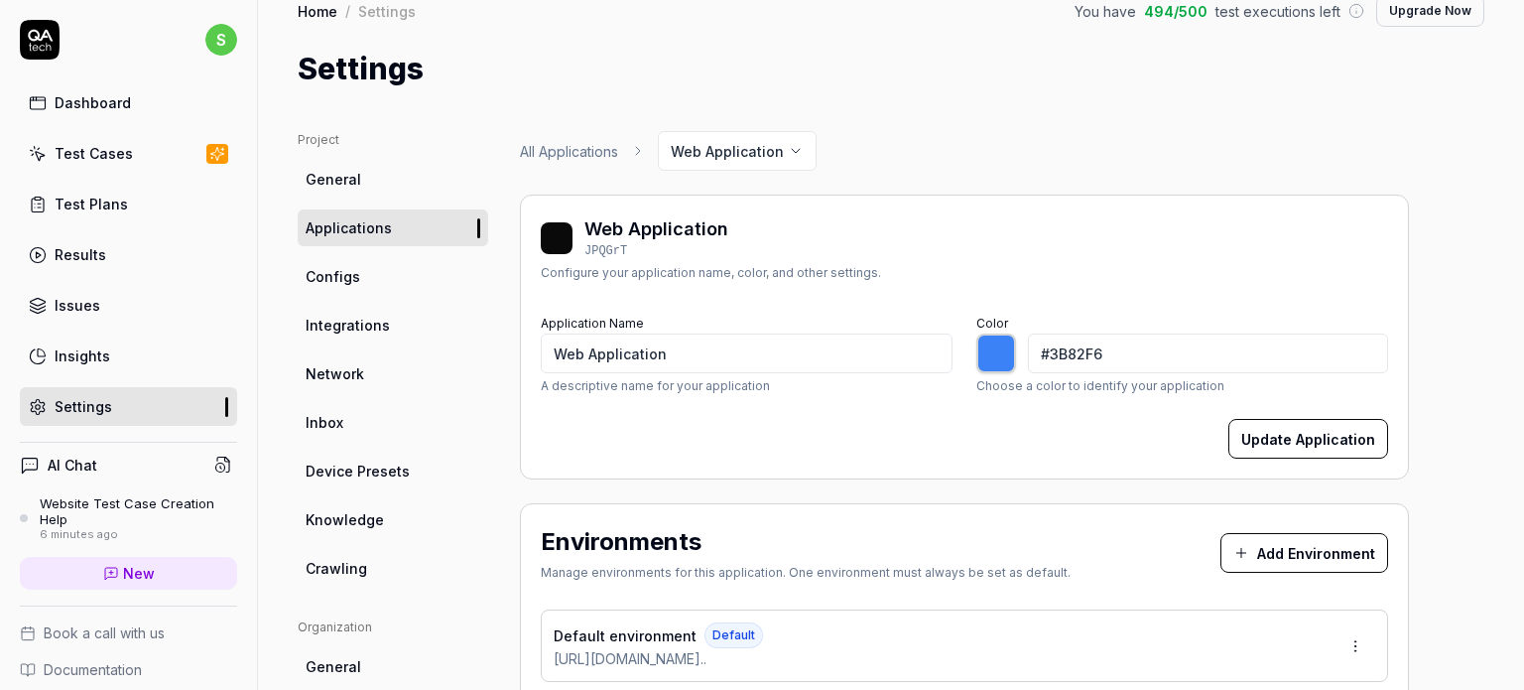
scroll to position [21, 0]
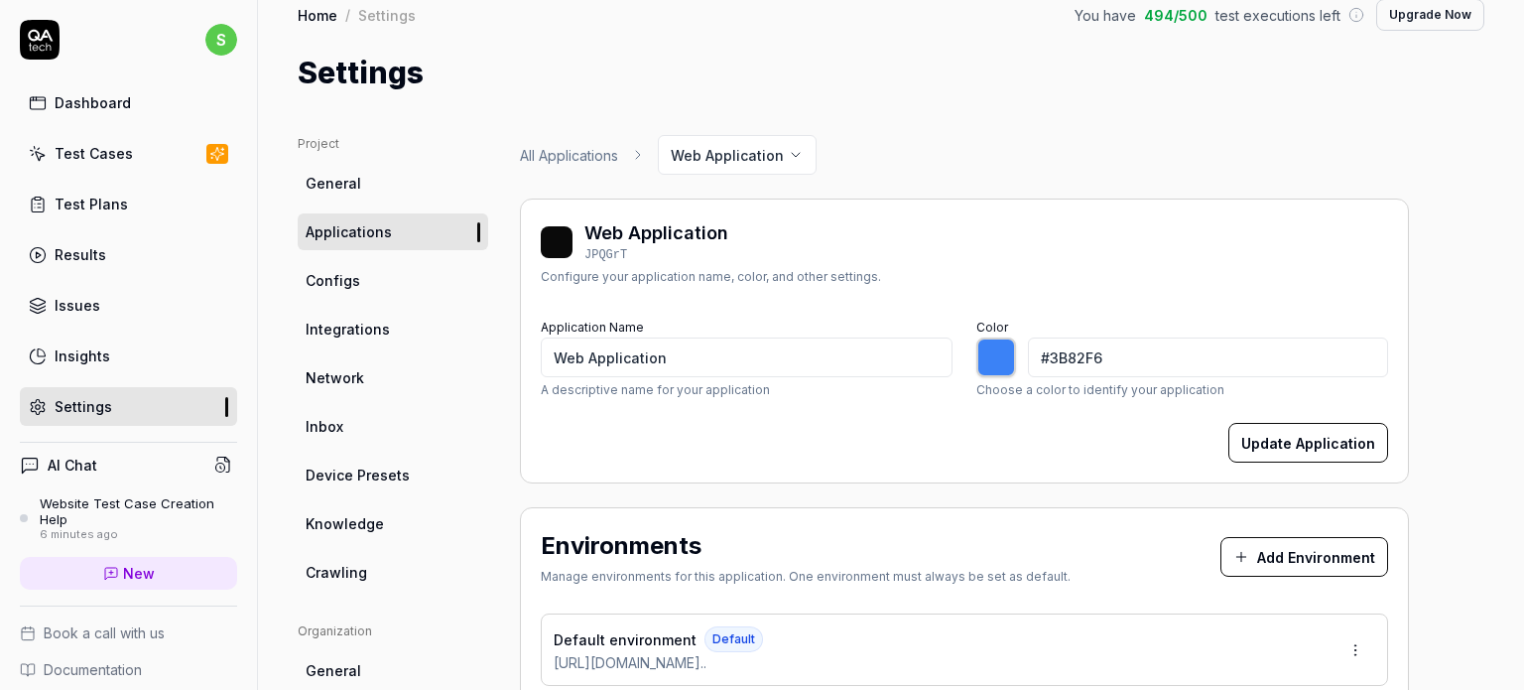
click at [363, 269] on link "Configs" at bounding box center [393, 280] width 191 height 37
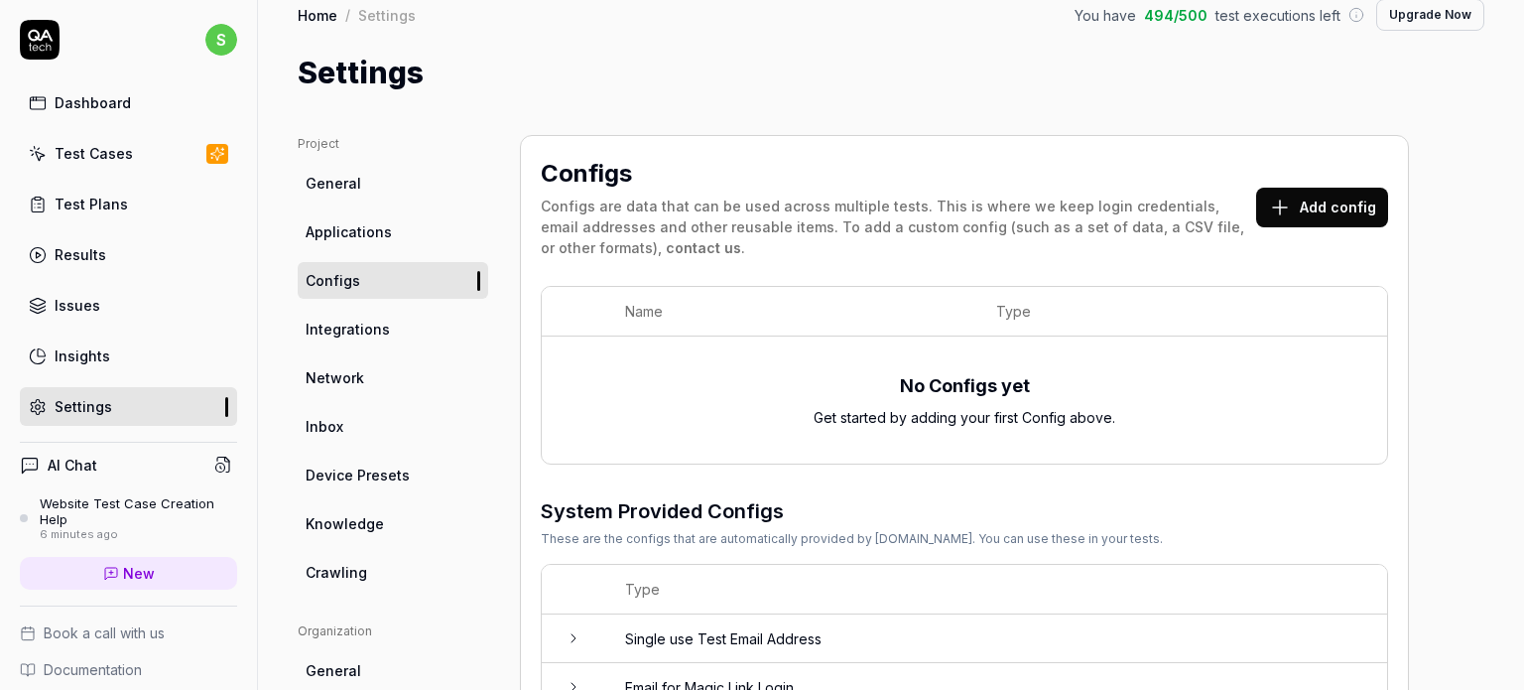
click at [1314, 207] on button "Add config" at bounding box center [1322, 208] width 132 height 40
click at [141, 142] on link "Test Cases" at bounding box center [128, 153] width 217 height 39
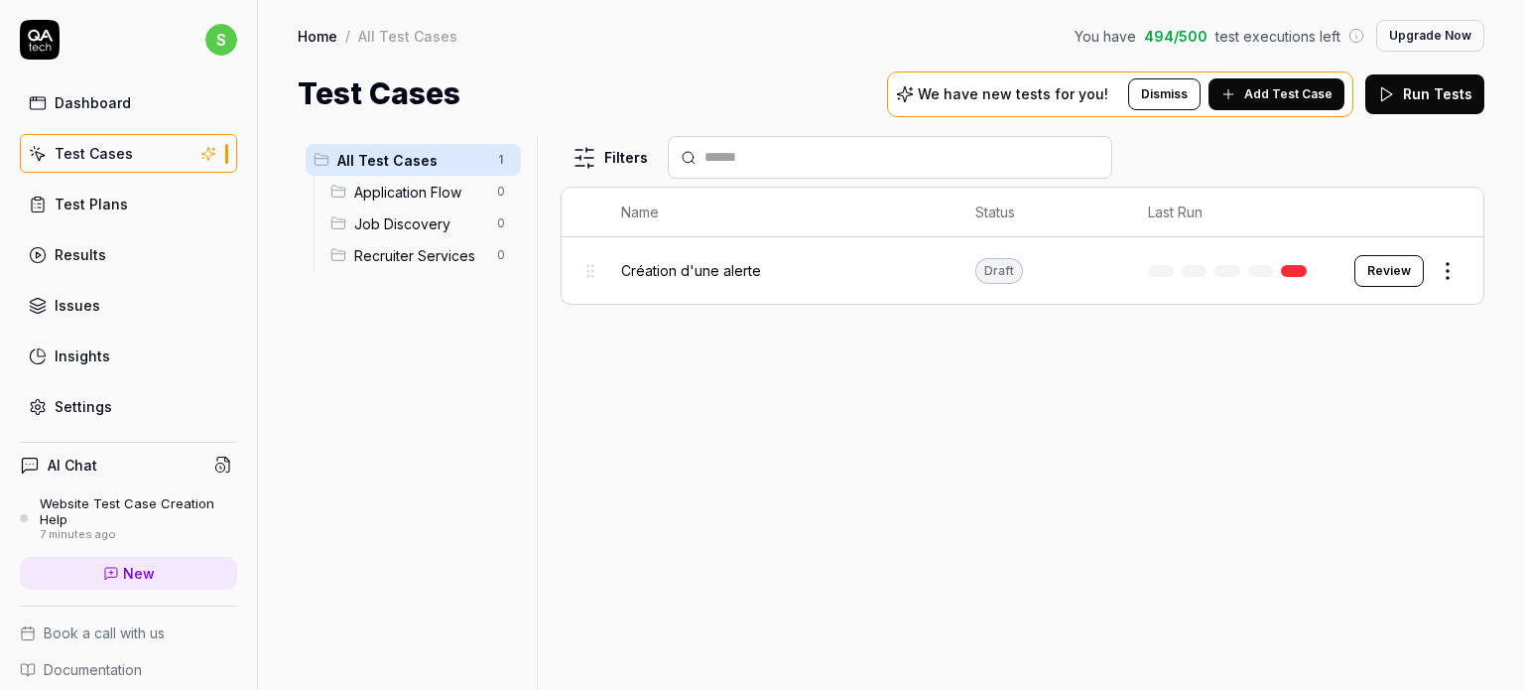
click at [1426, 95] on button "Run Tests" at bounding box center [1424, 94] width 119 height 40
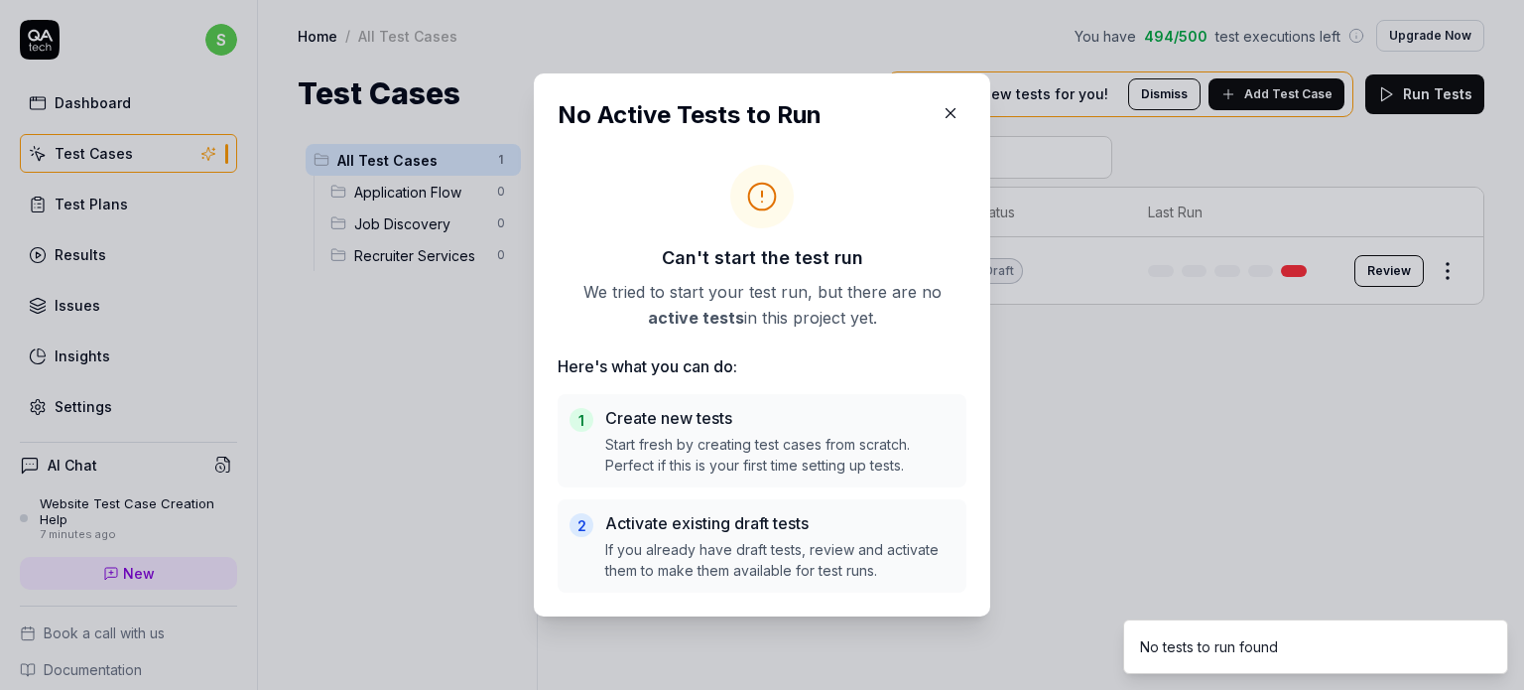
click at [942, 119] on icon "button" at bounding box center [951, 113] width 18 height 18
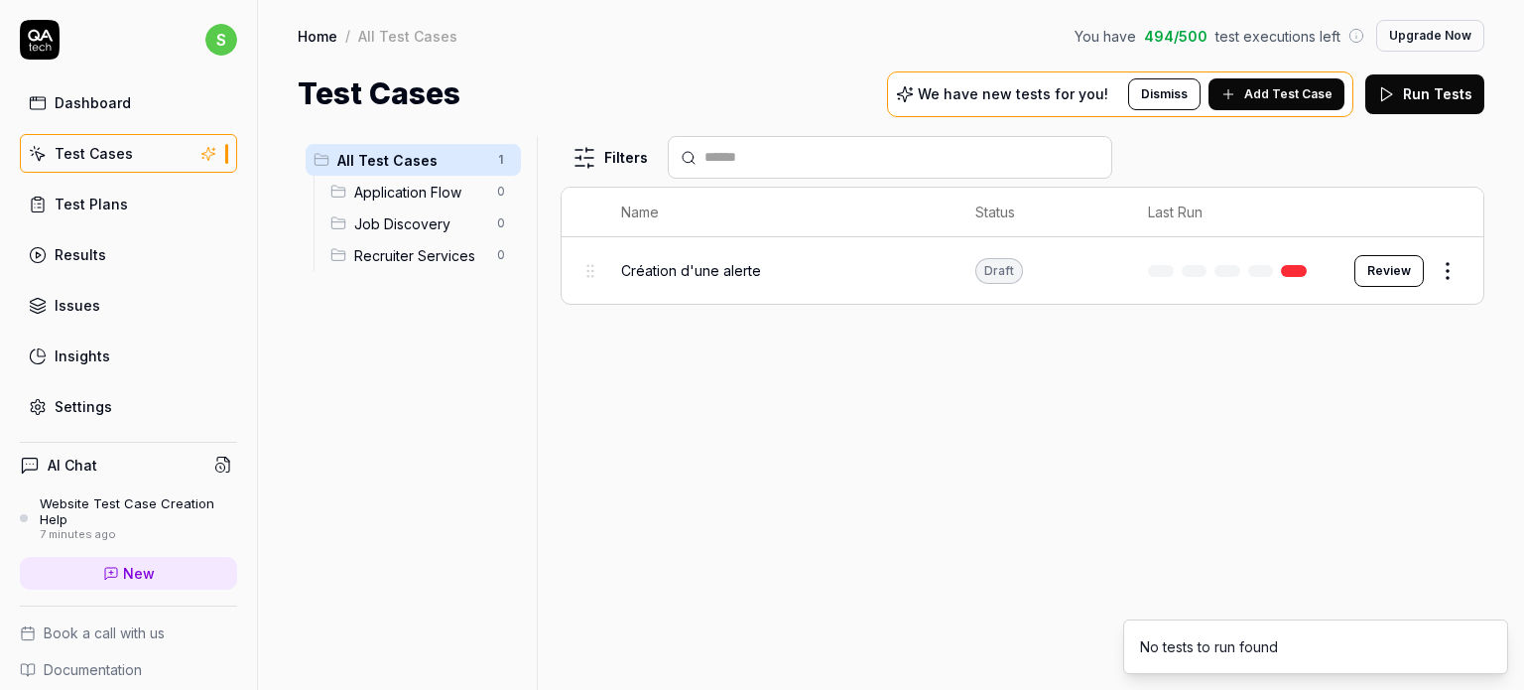
click at [694, 273] on span "Création d'une alerte" at bounding box center [691, 270] width 140 height 21
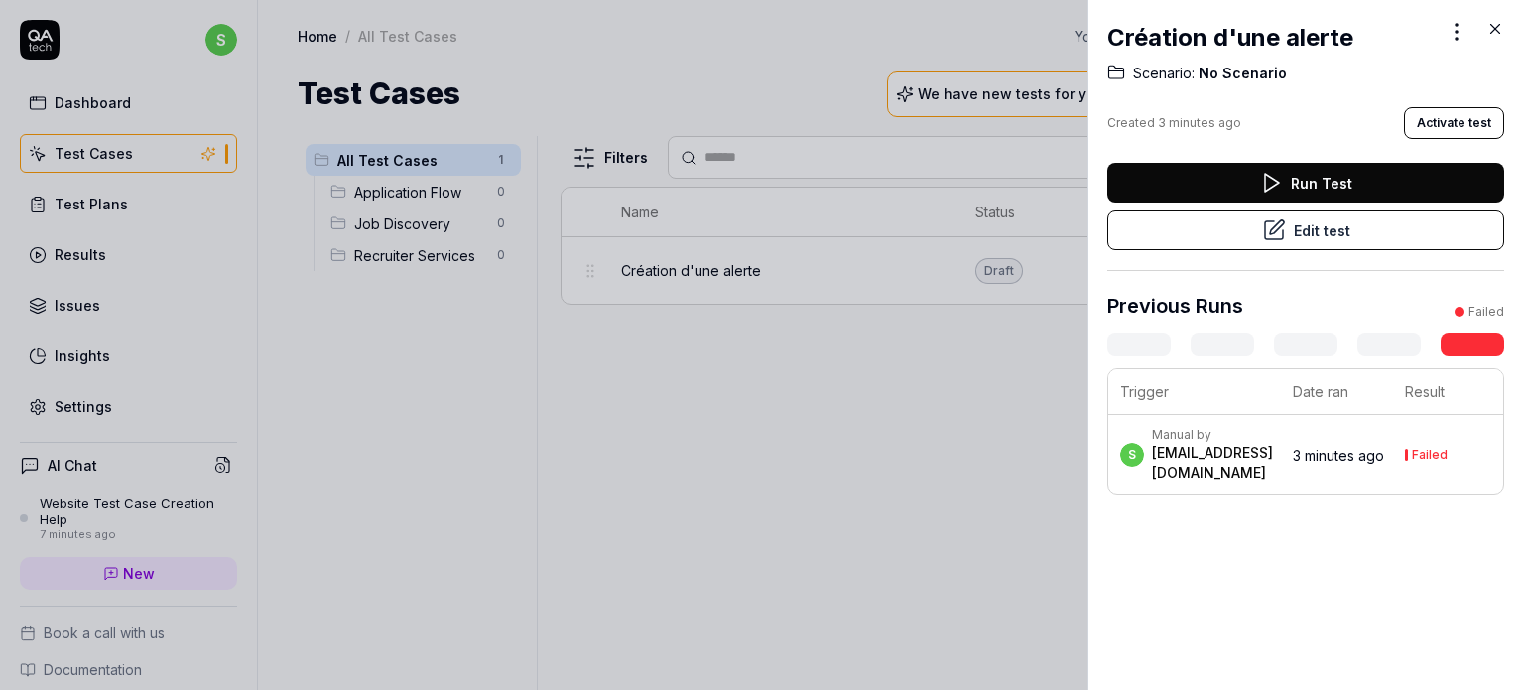
click at [1221, 174] on button "Run Test" at bounding box center [1305, 183] width 397 height 40
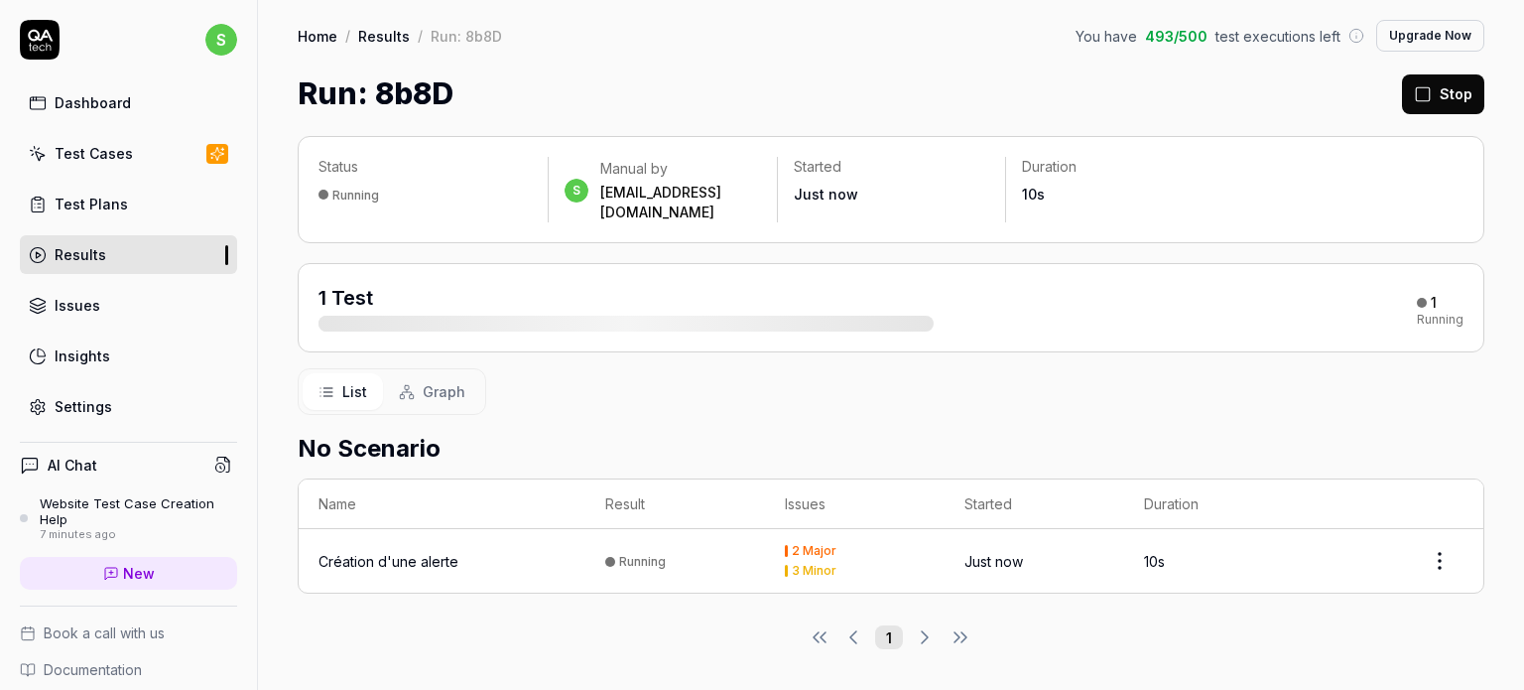
click at [427, 551] on div "Création d'une alerte" at bounding box center [389, 561] width 140 height 21
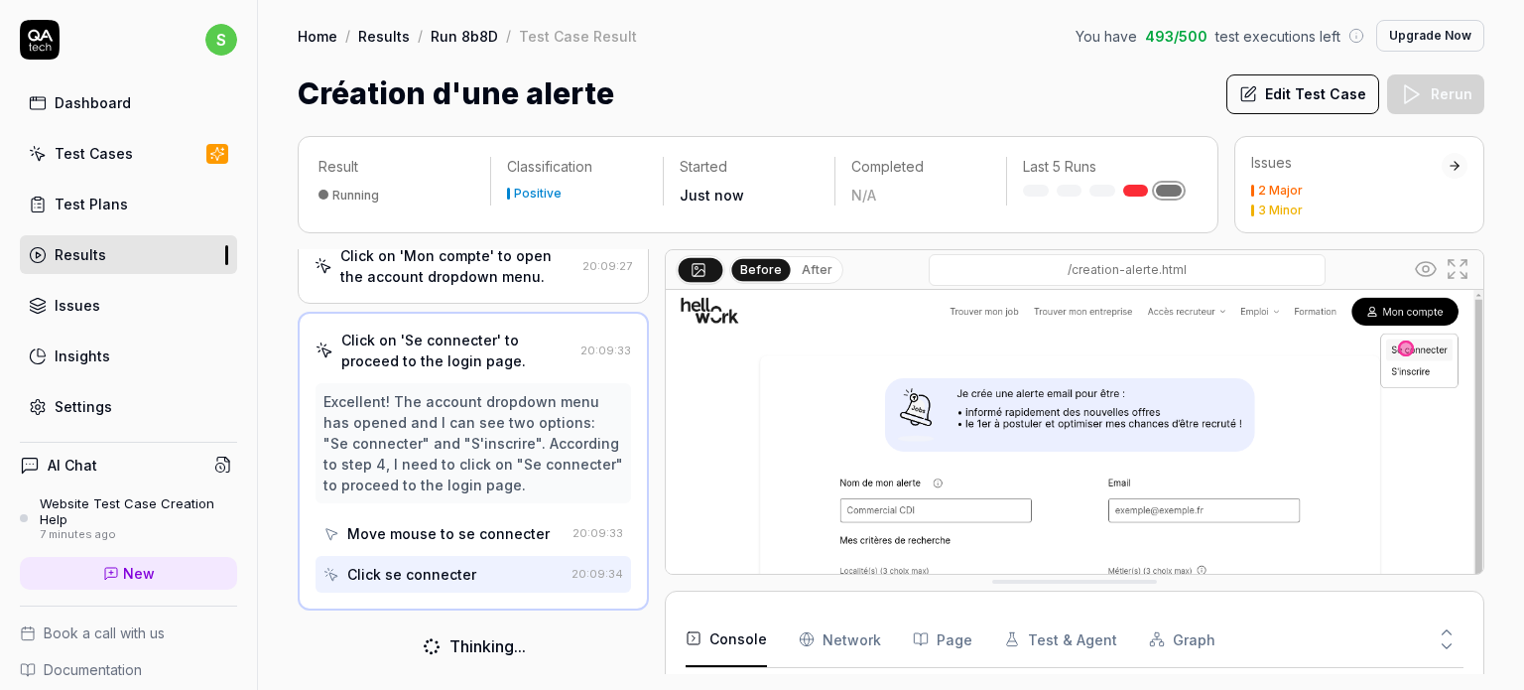
scroll to position [315, 0]
click at [460, 535] on div "Move mouse to se connecter" at bounding box center [448, 533] width 202 height 21
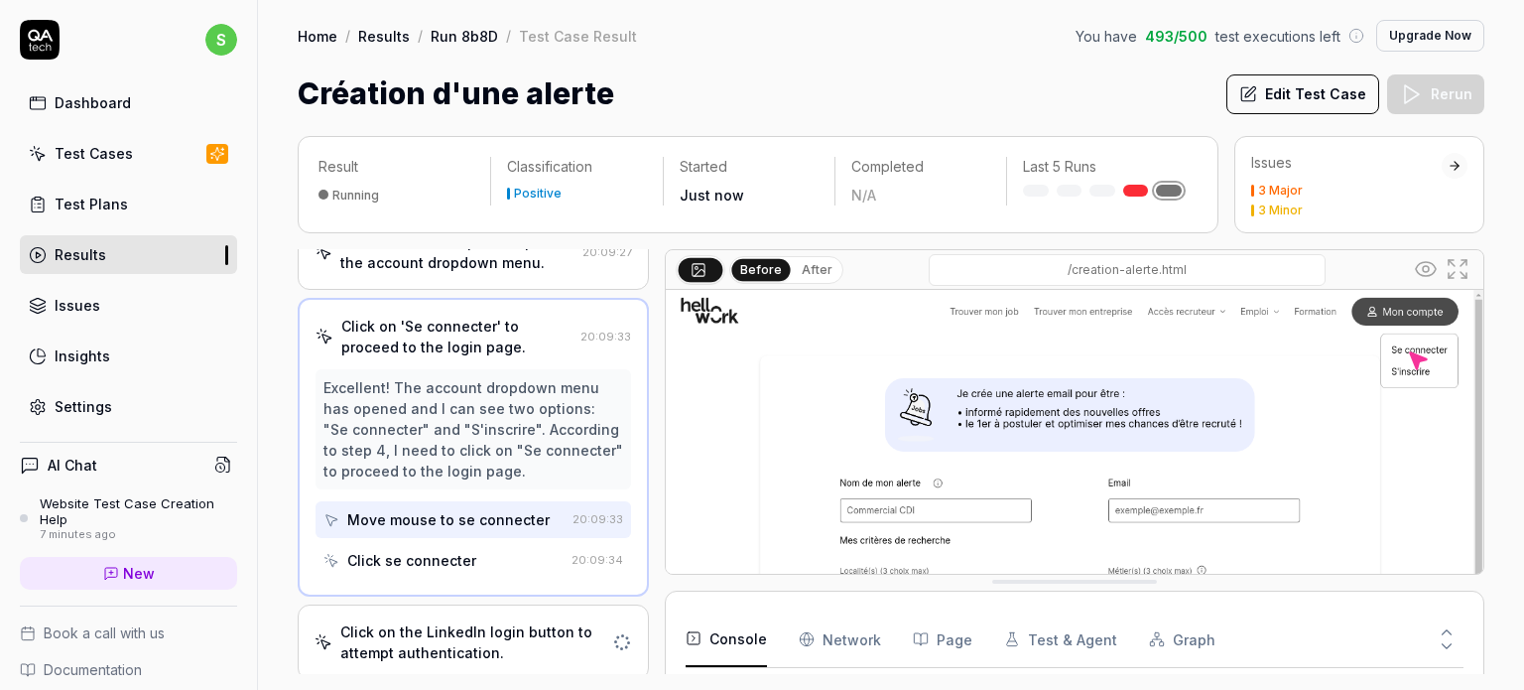
scroll to position [129, 0]
click at [865, 508] on img at bounding box center [1075, 545] width 818 height 511
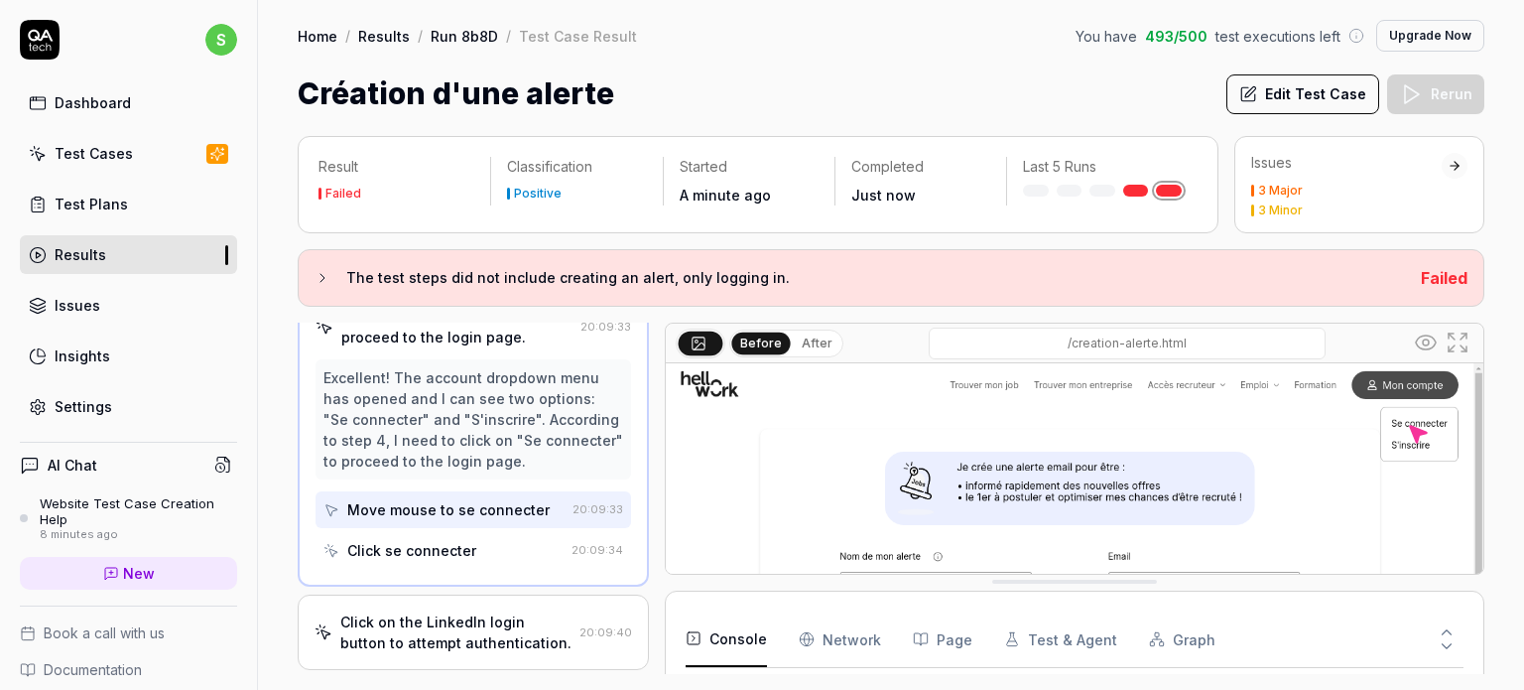
scroll to position [1160, 0]
